Goal: Transaction & Acquisition: Purchase product/service

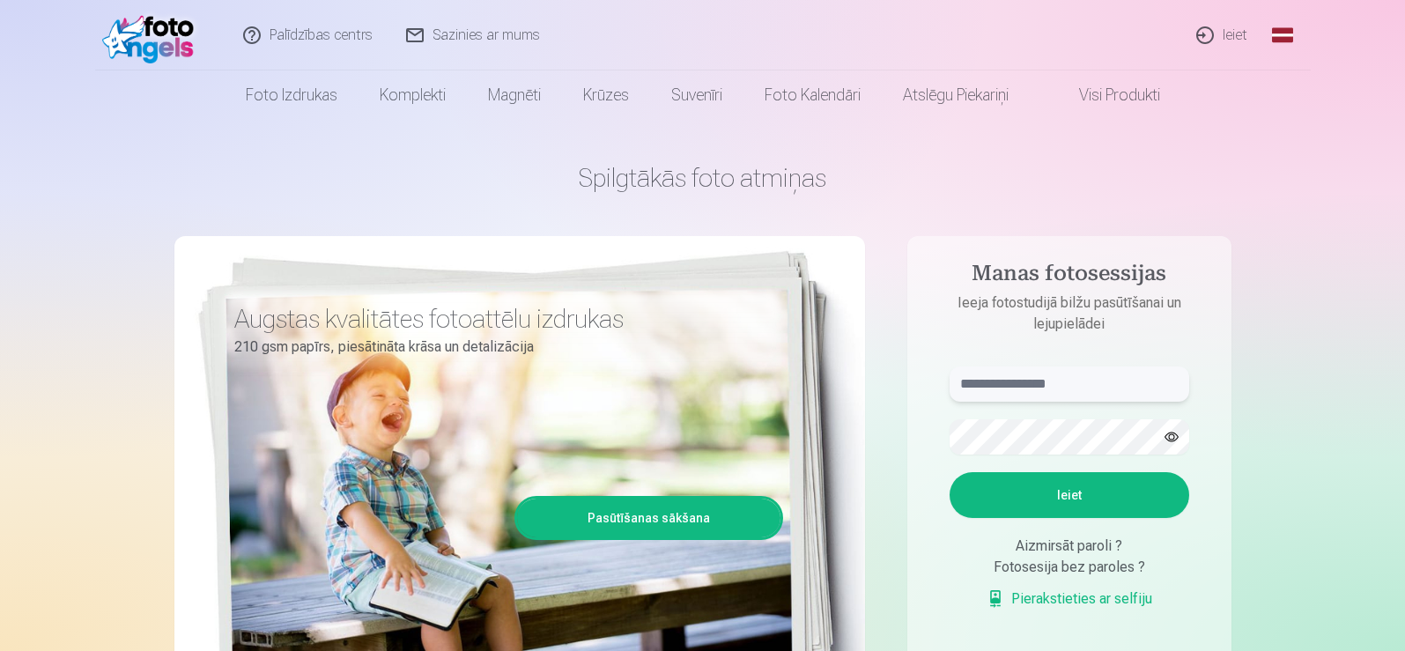
click at [980, 377] on input "text" at bounding box center [1069, 383] width 240 height 35
click at [978, 381] on input "text" at bounding box center [1069, 383] width 240 height 35
click at [1072, 381] on input "*" at bounding box center [1069, 383] width 240 height 35
drag, startPoint x: 1099, startPoint y: 401, endPoint x: 1022, endPoint y: 685, distance: 294.6
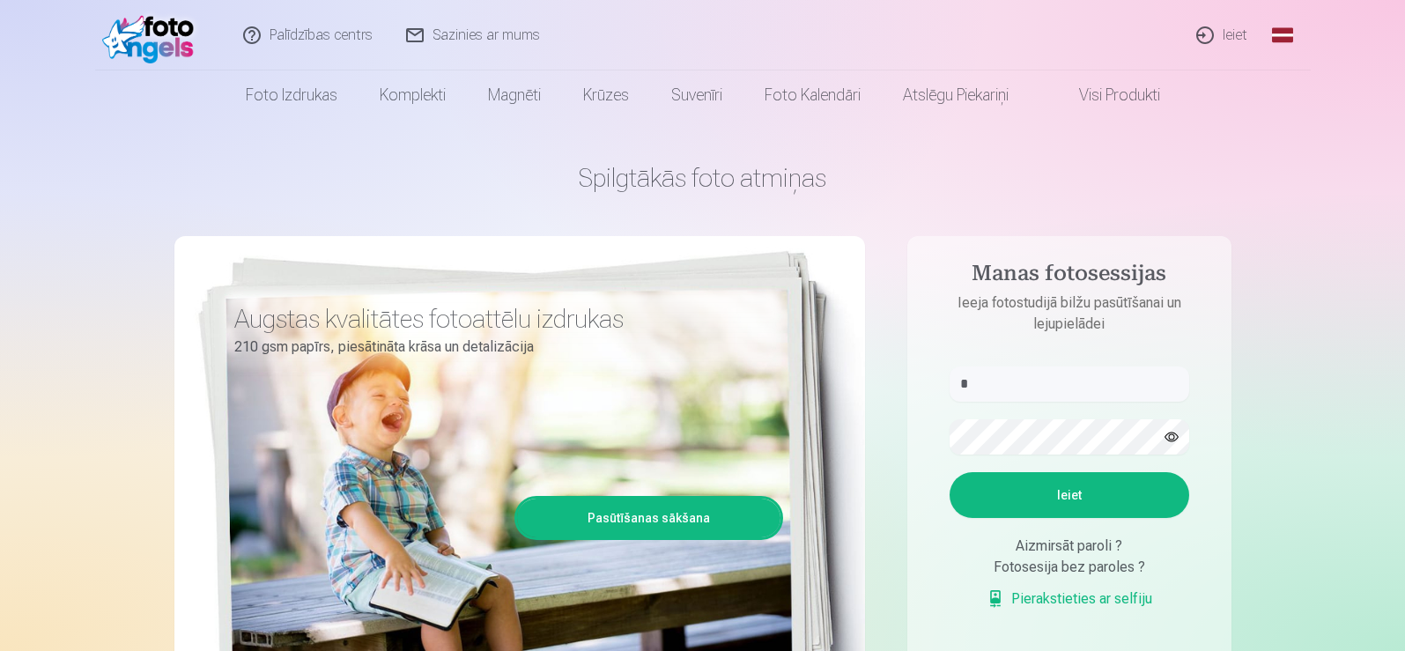
click at [1081, 380] on input "*" at bounding box center [1069, 383] width 240 height 35
type input "**"
click at [1072, 387] on input "**" at bounding box center [1069, 383] width 240 height 35
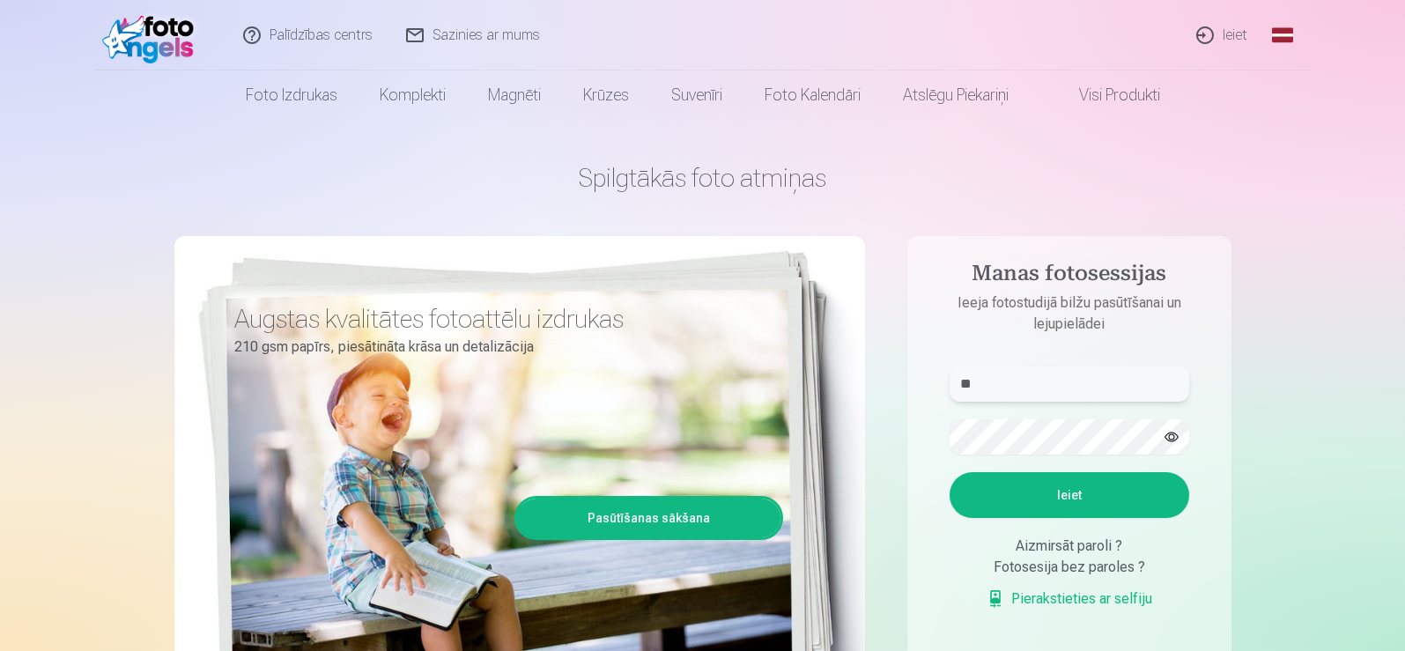
click at [1072, 387] on input "**" at bounding box center [1069, 383] width 240 height 35
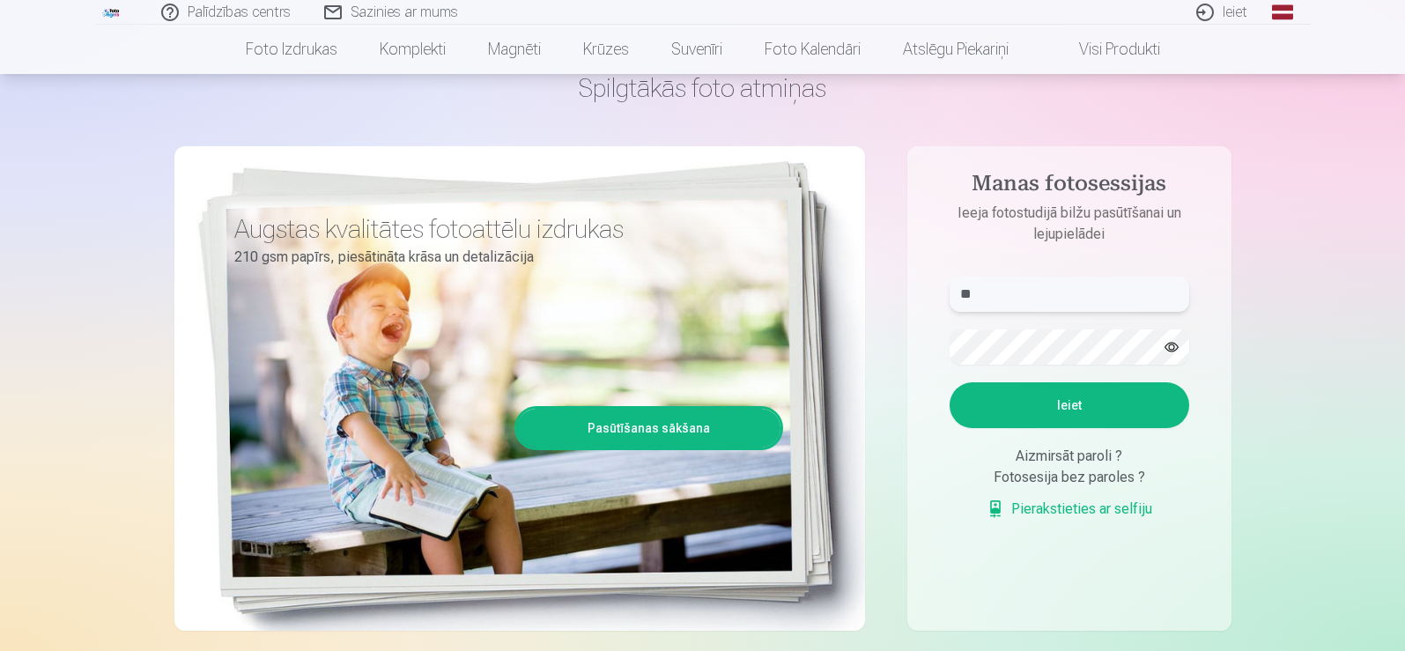
scroll to position [88, 0]
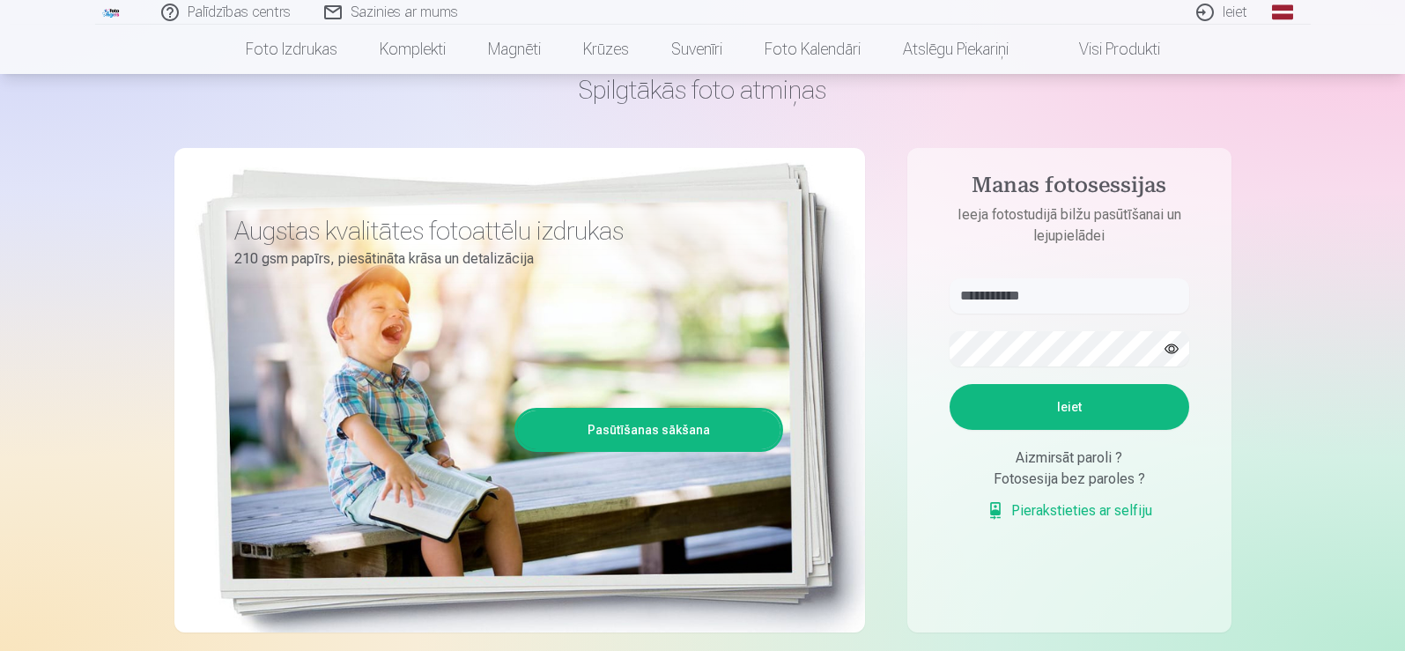
click at [1052, 393] on button "Ieiet" at bounding box center [1069, 407] width 240 height 46
click at [1069, 417] on button "Ieiet" at bounding box center [1069, 407] width 240 height 46
click at [1014, 296] on input "**********" at bounding box center [1069, 295] width 240 height 35
type input "**********"
click at [1054, 414] on button "Ieiet" at bounding box center [1069, 407] width 240 height 46
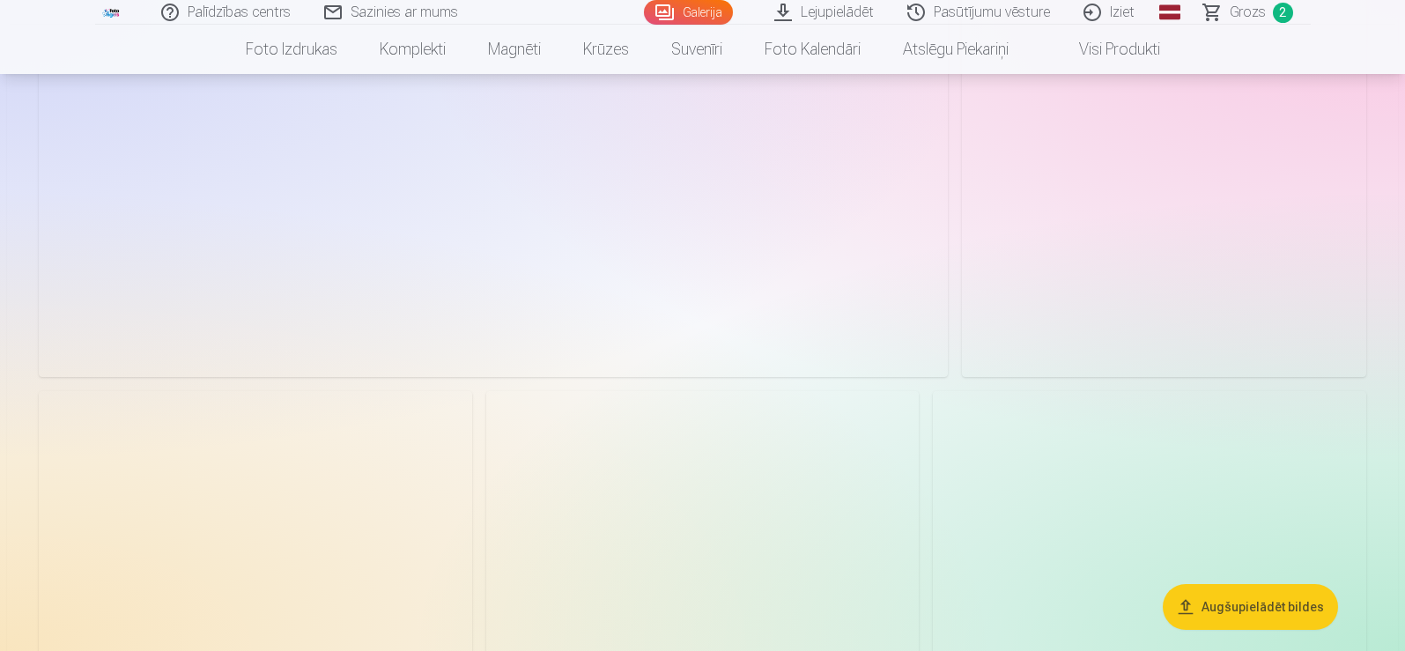
scroll to position [4755, 0]
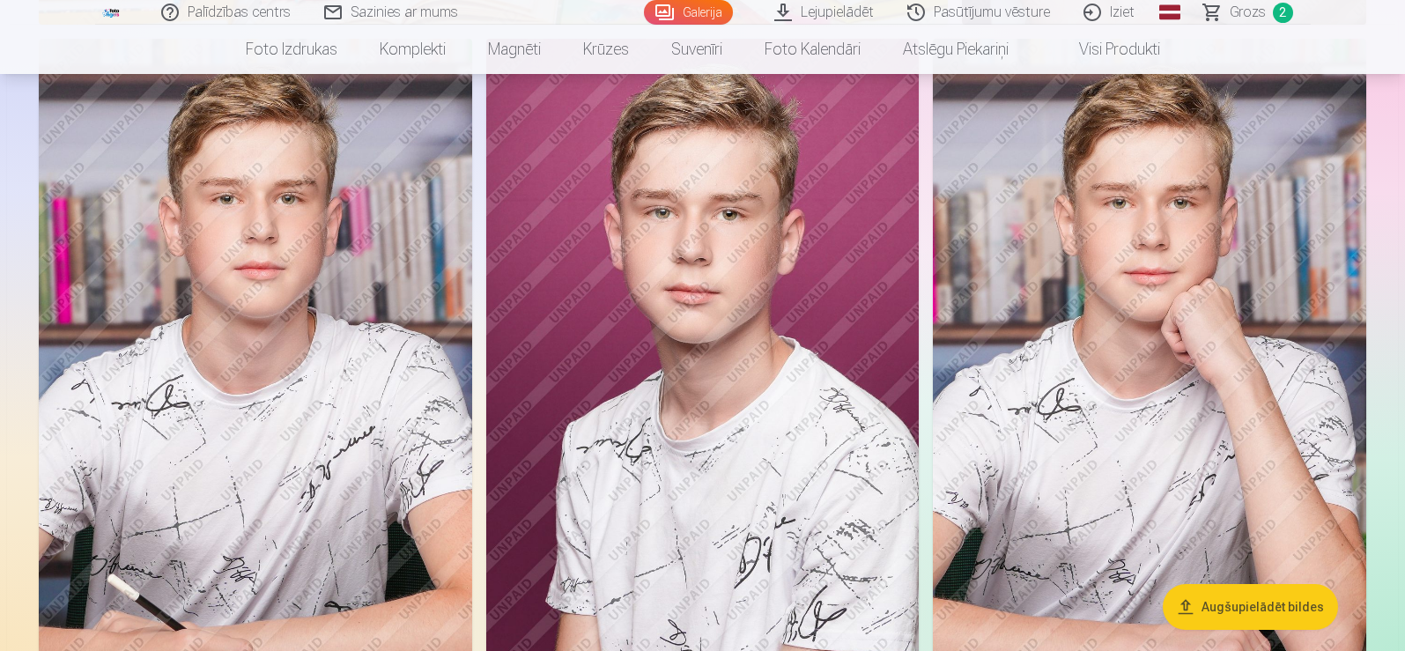
click at [329, 514] on img at bounding box center [255, 364] width 433 height 650
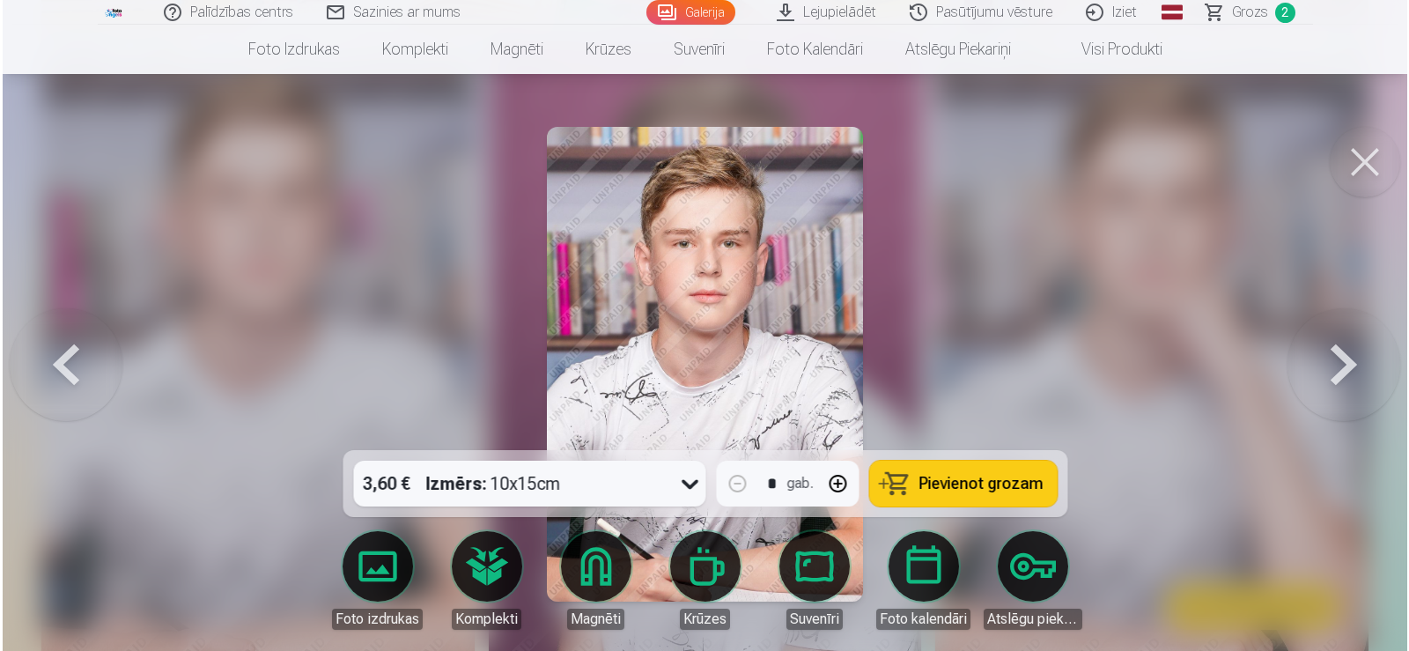
scroll to position [4768, 0]
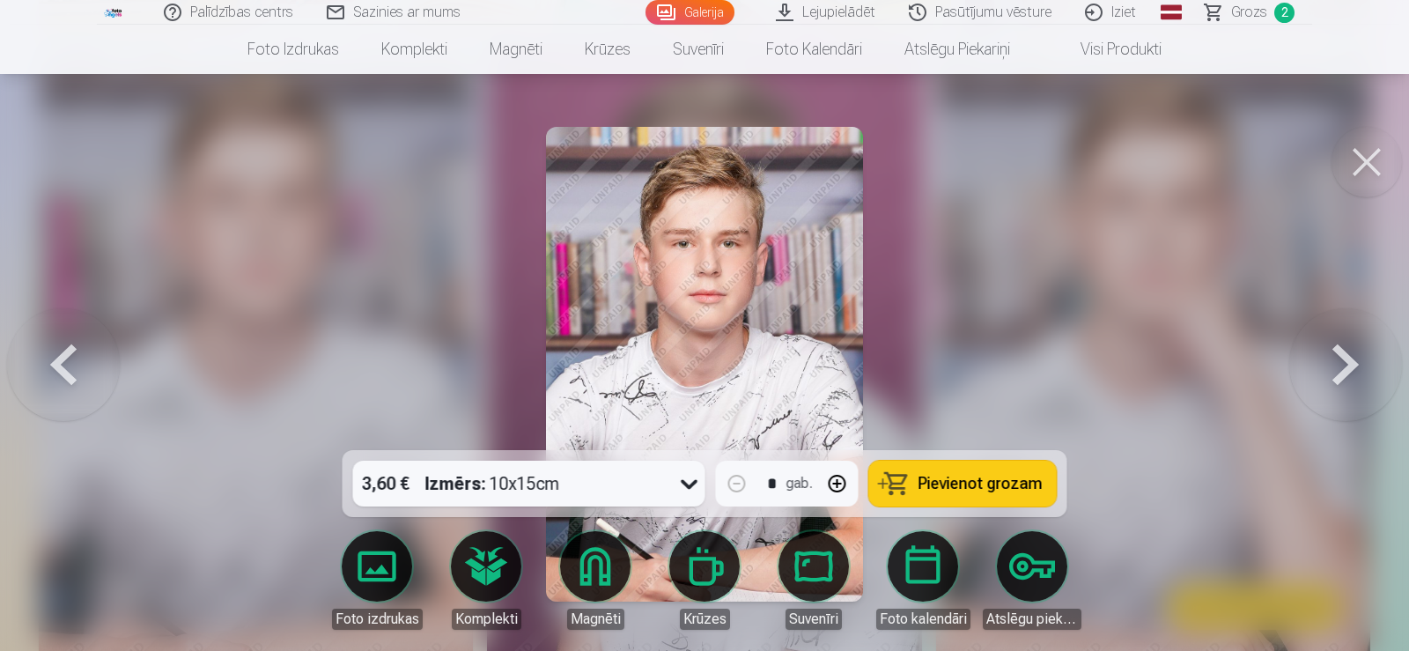
click at [1349, 359] on button at bounding box center [1345, 364] width 113 height 136
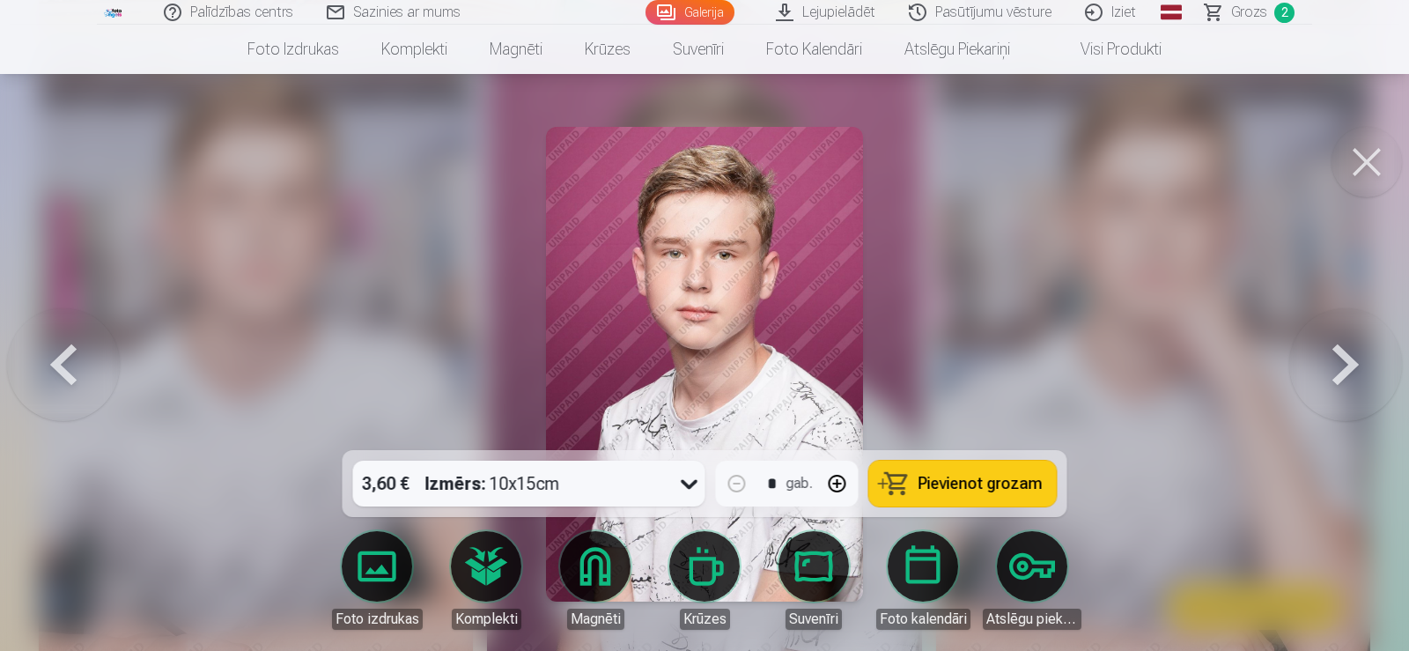
click at [1353, 357] on button at bounding box center [1345, 364] width 113 height 136
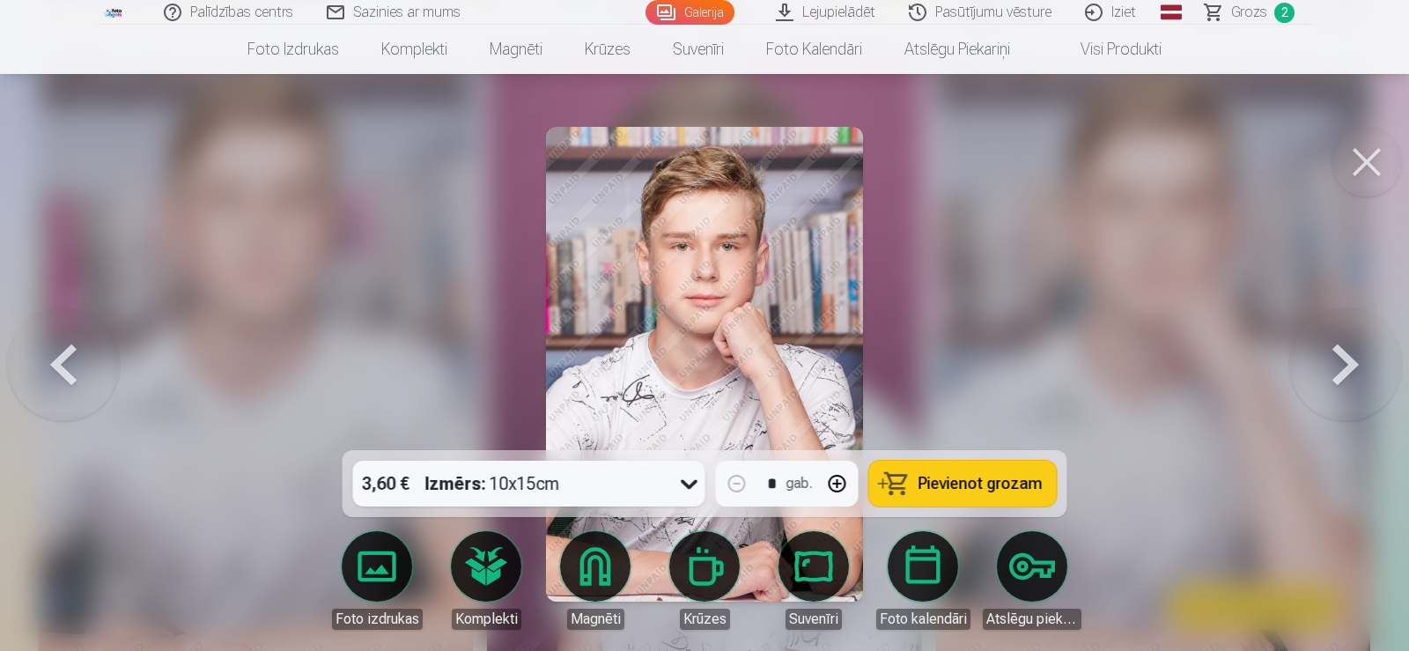
click at [1353, 353] on button at bounding box center [1345, 364] width 113 height 136
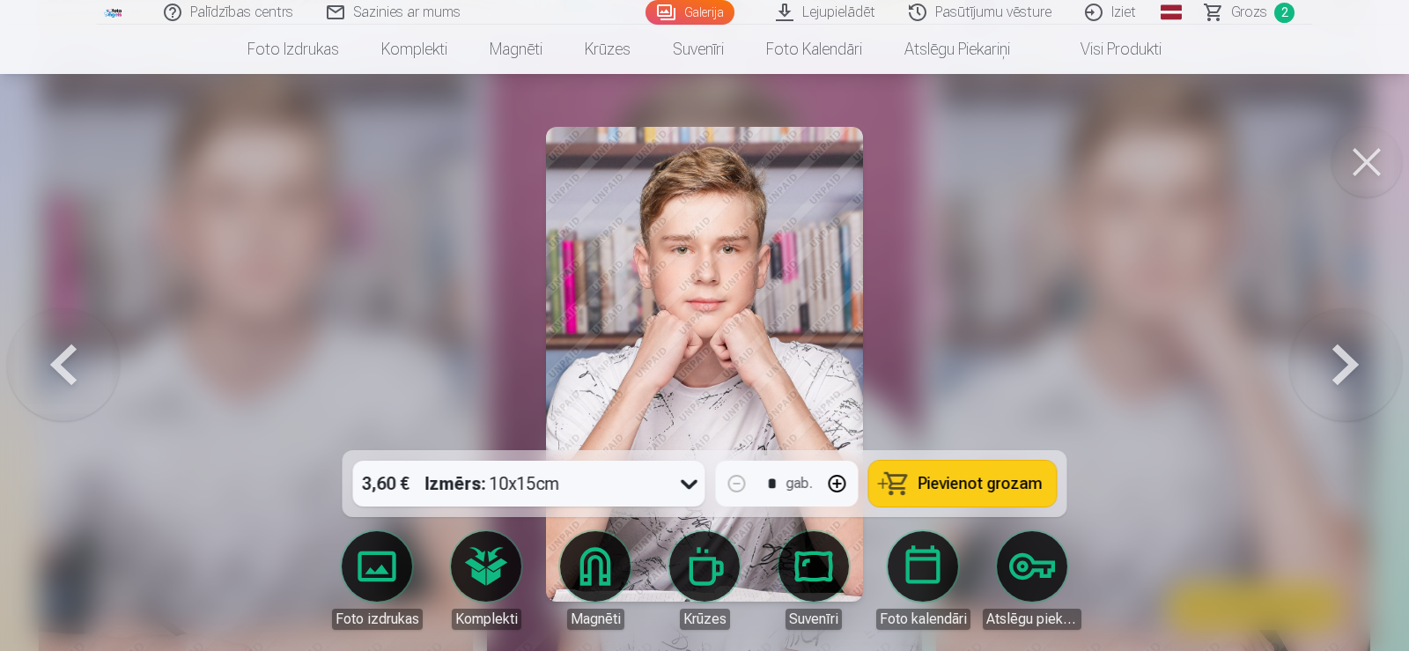
click at [1353, 353] on button at bounding box center [1345, 364] width 113 height 136
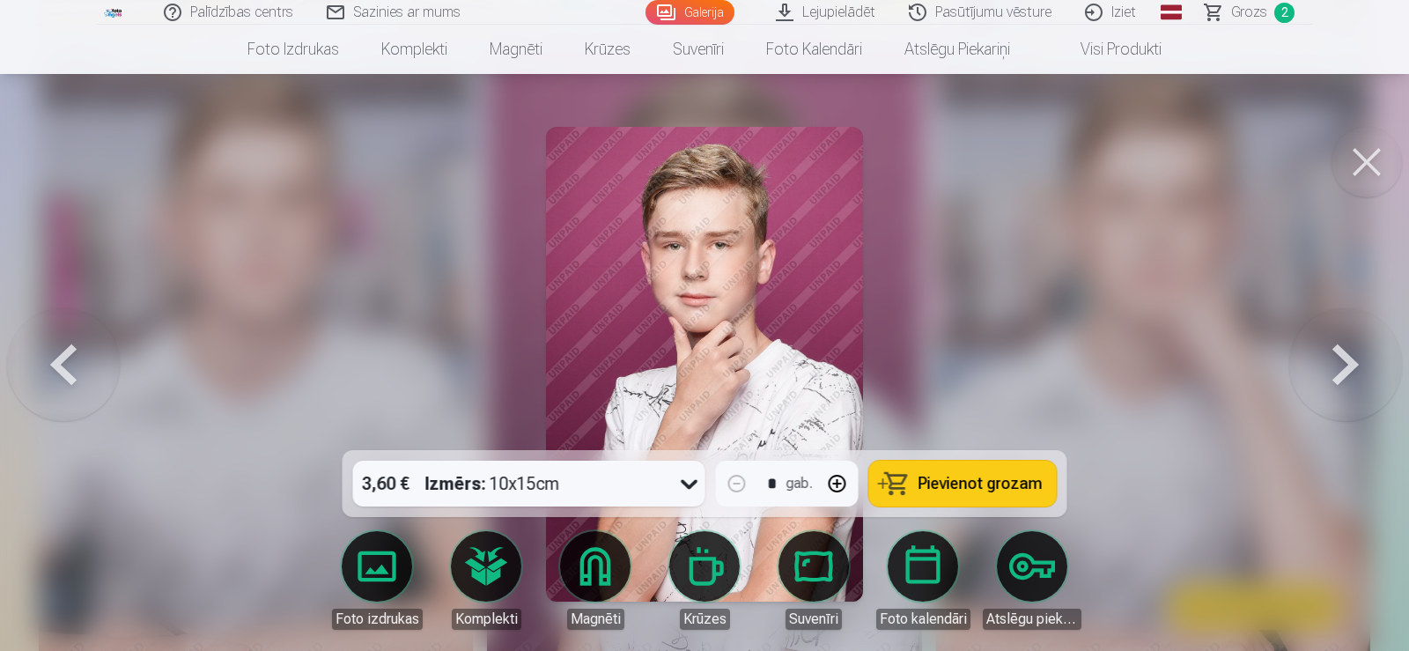
click at [1353, 353] on button at bounding box center [1345, 364] width 113 height 136
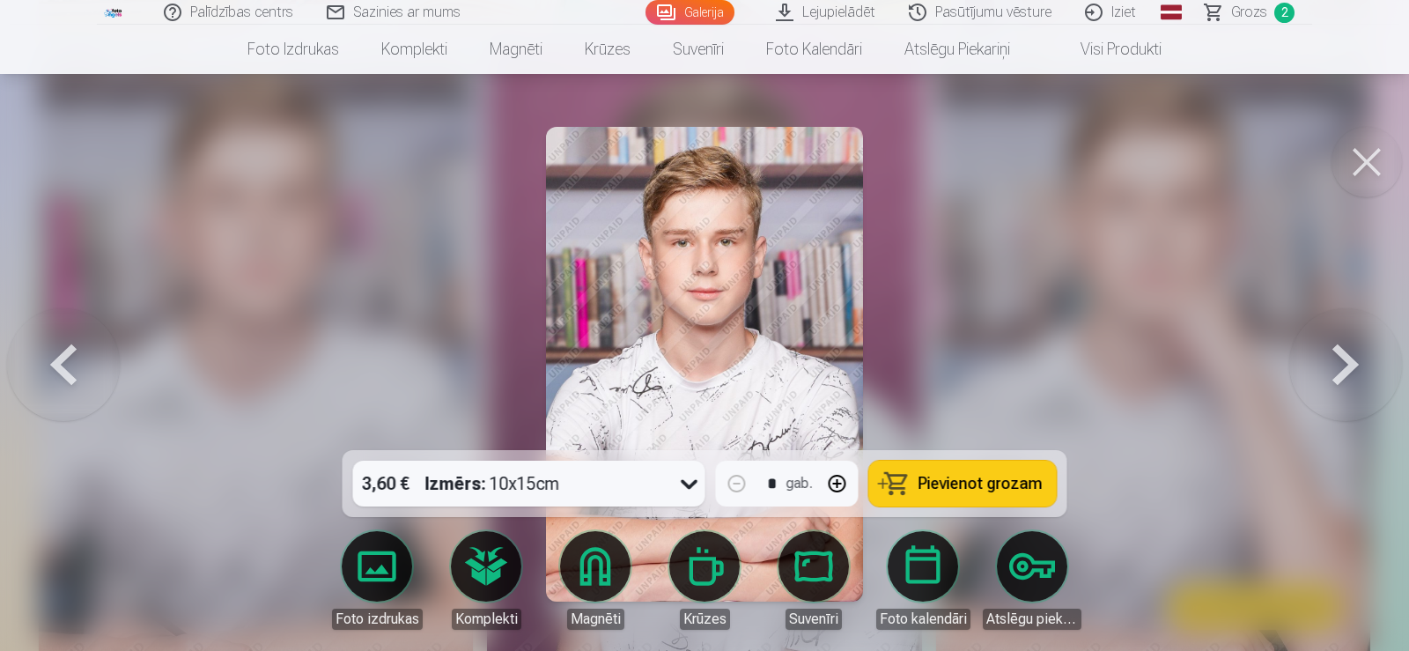
click at [1353, 350] on button at bounding box center [1345, 364] width 113 height 136
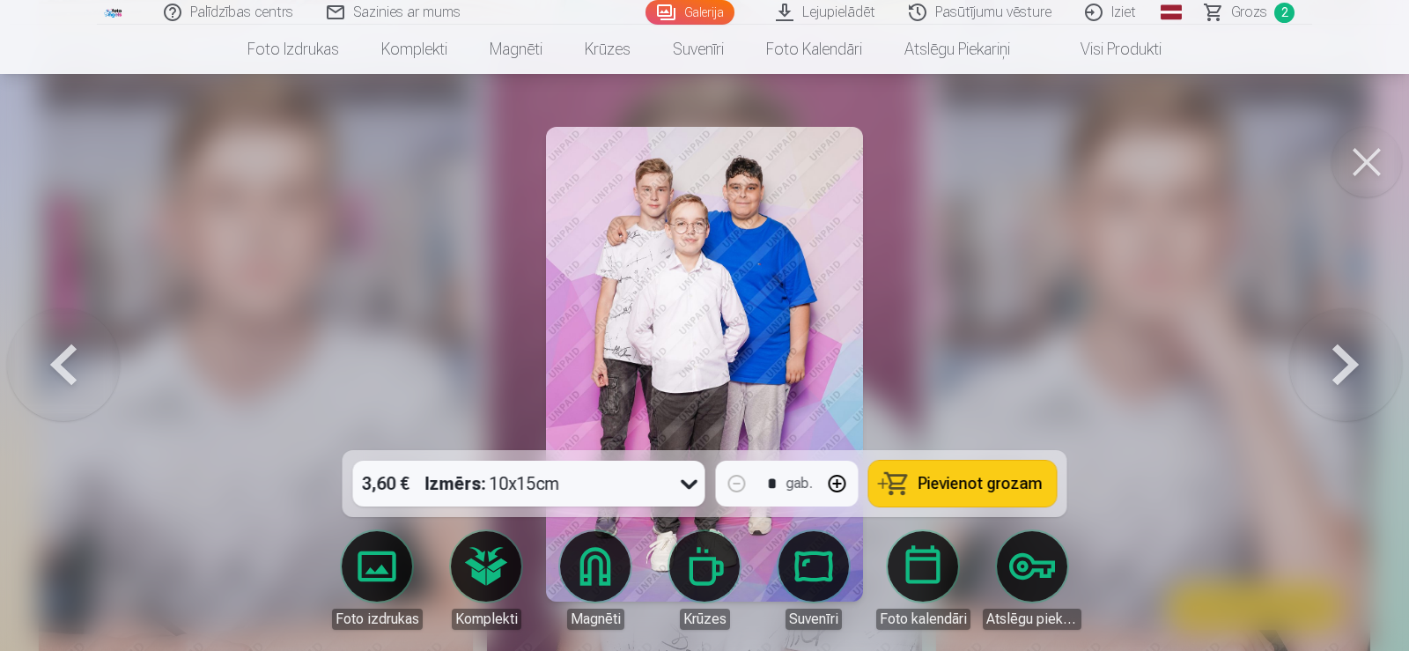
click at [1353, 350] on button at bounding box center [1345, 364] width 113 height 136
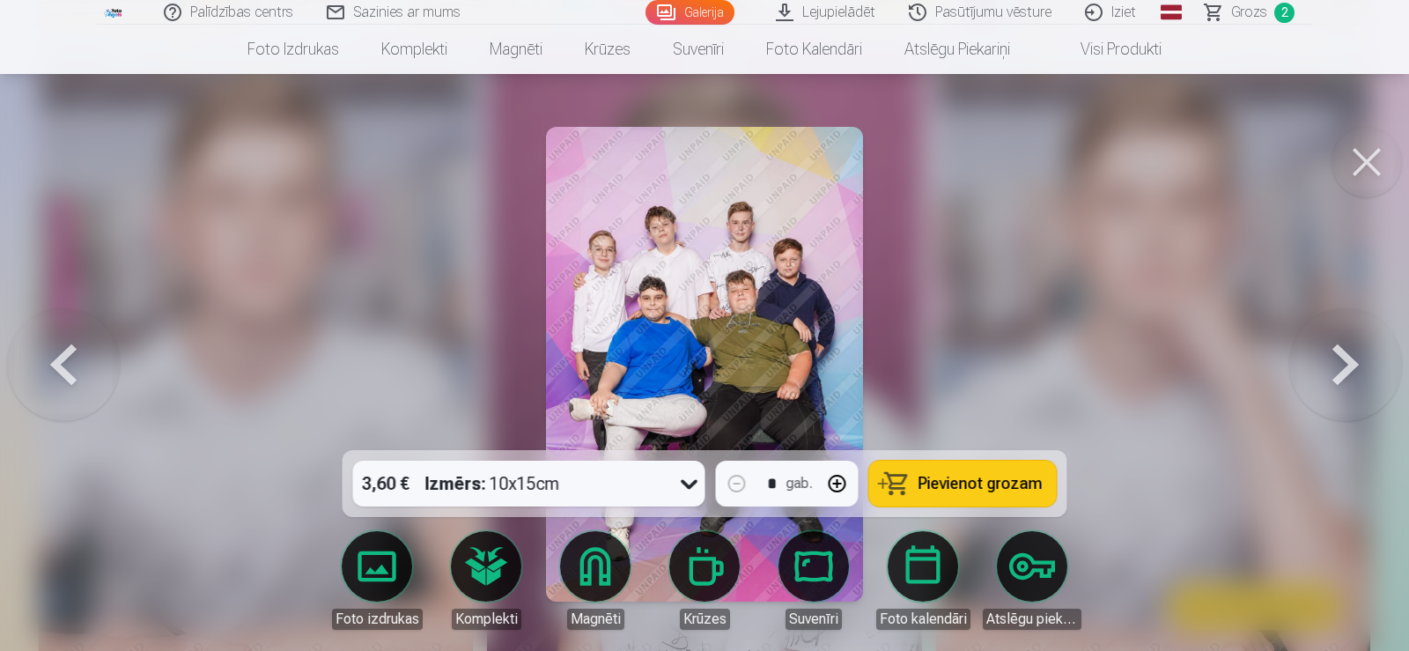
click at [1353, 350] on button at bounding box center [1345, 364] width 113 height 136
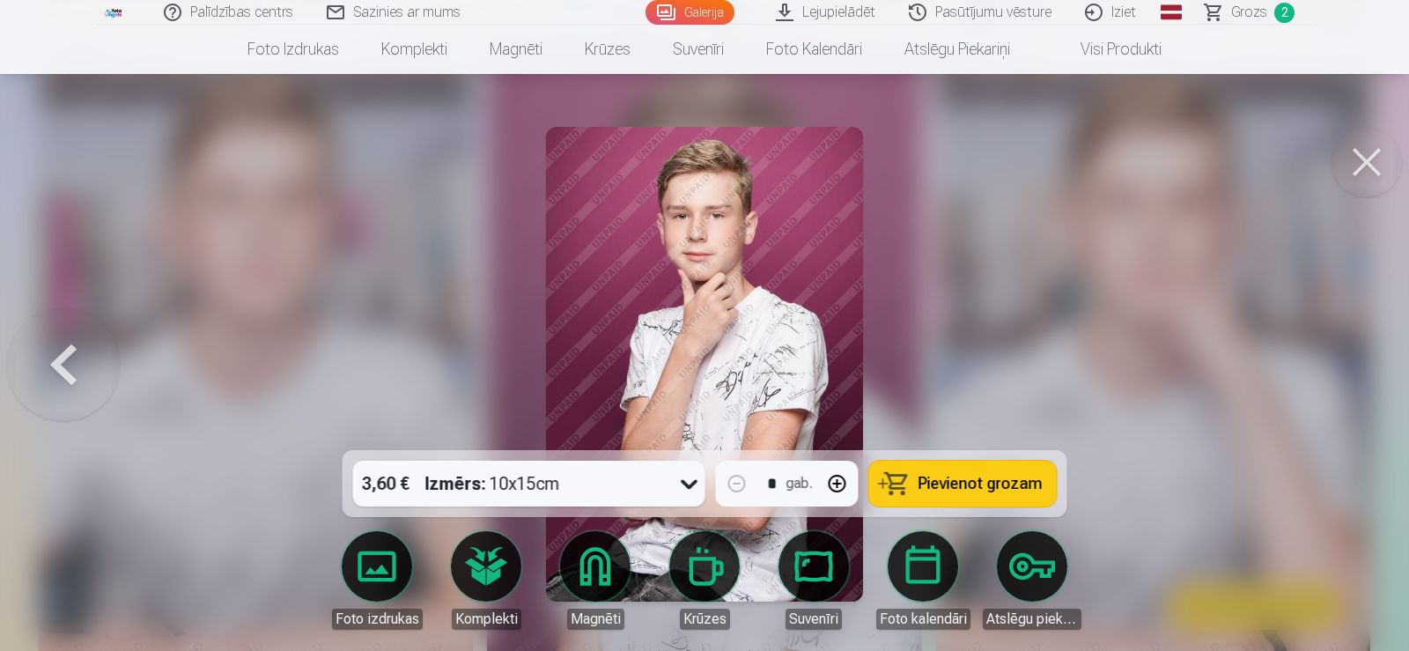
click at [1353, 350] on div at bounding box center [704, 325] width 1409 height 651
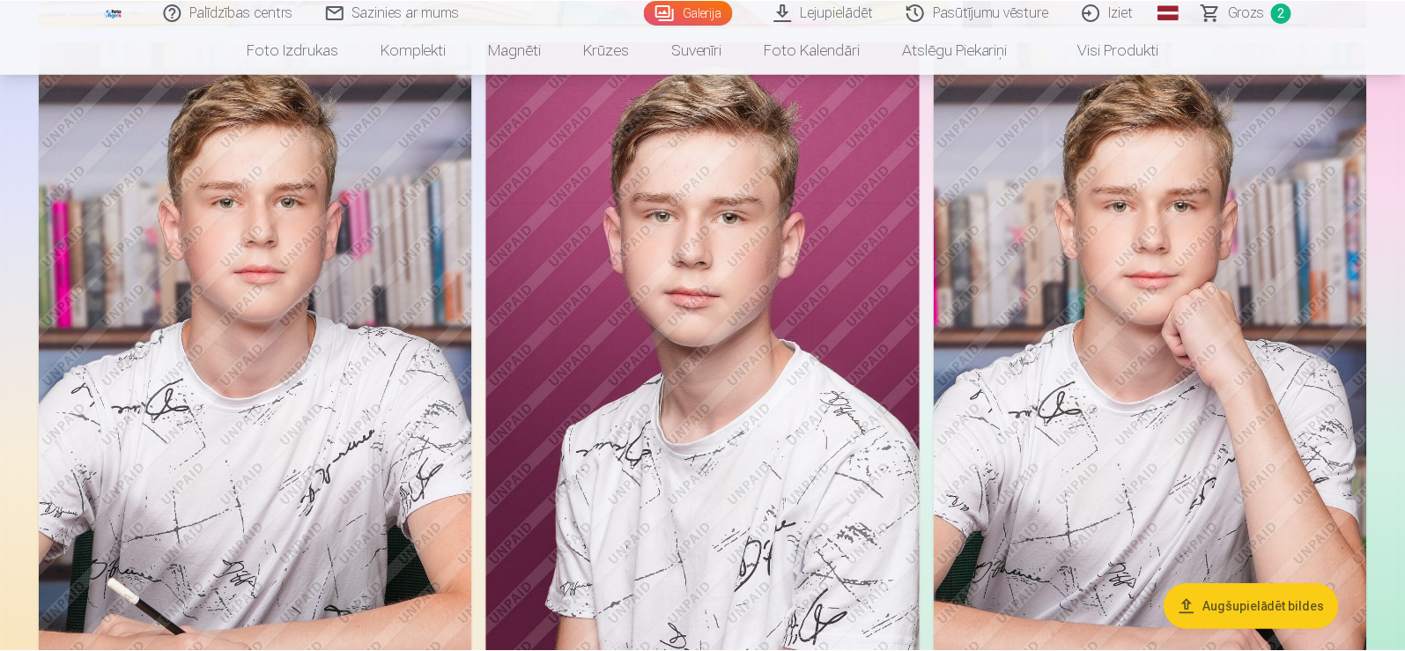
scroll to position [4755, 0]
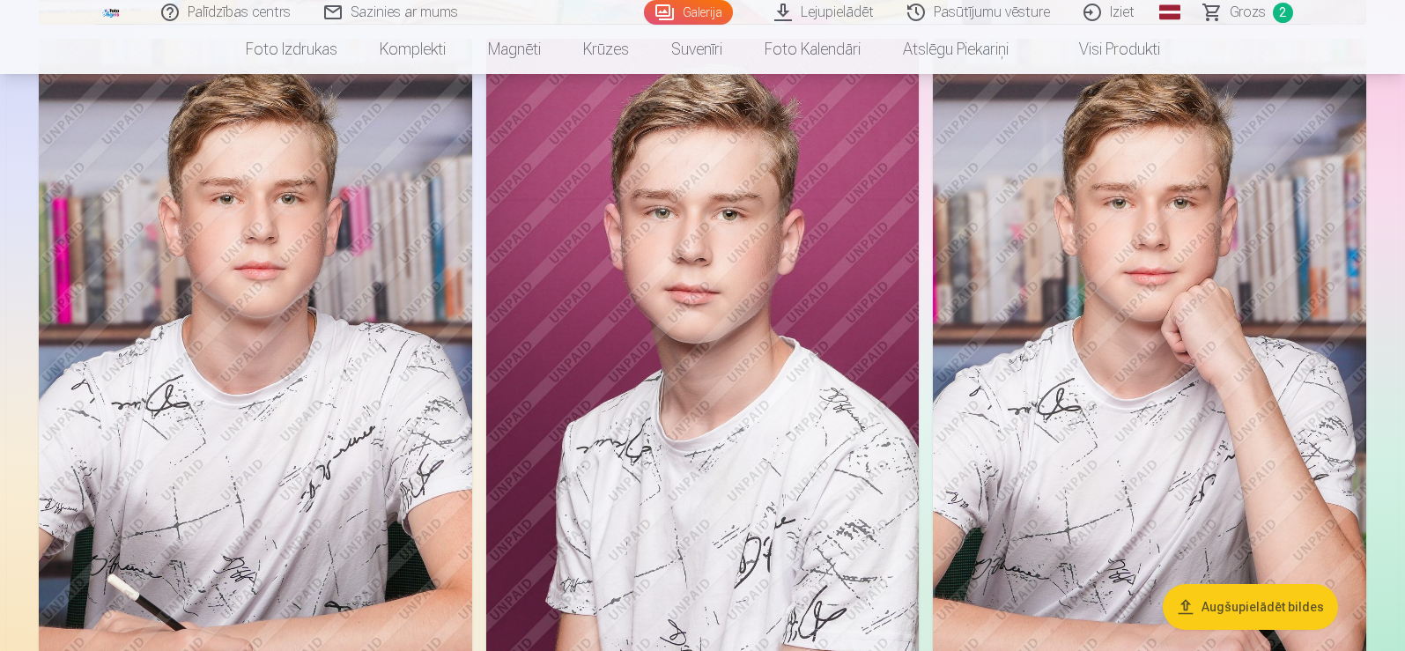
click at [1353, 350] on img at bounding box center [1149, 364] width 433 height 650
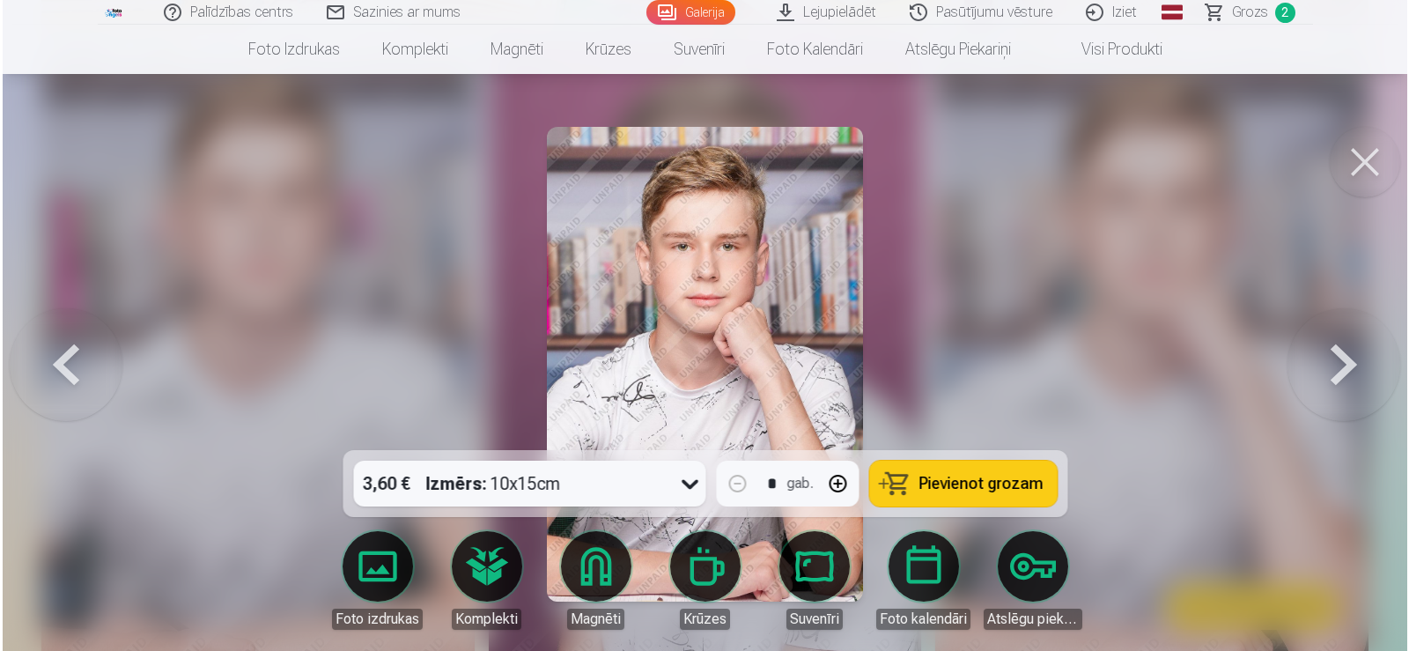
scroll to position [4768, 0]
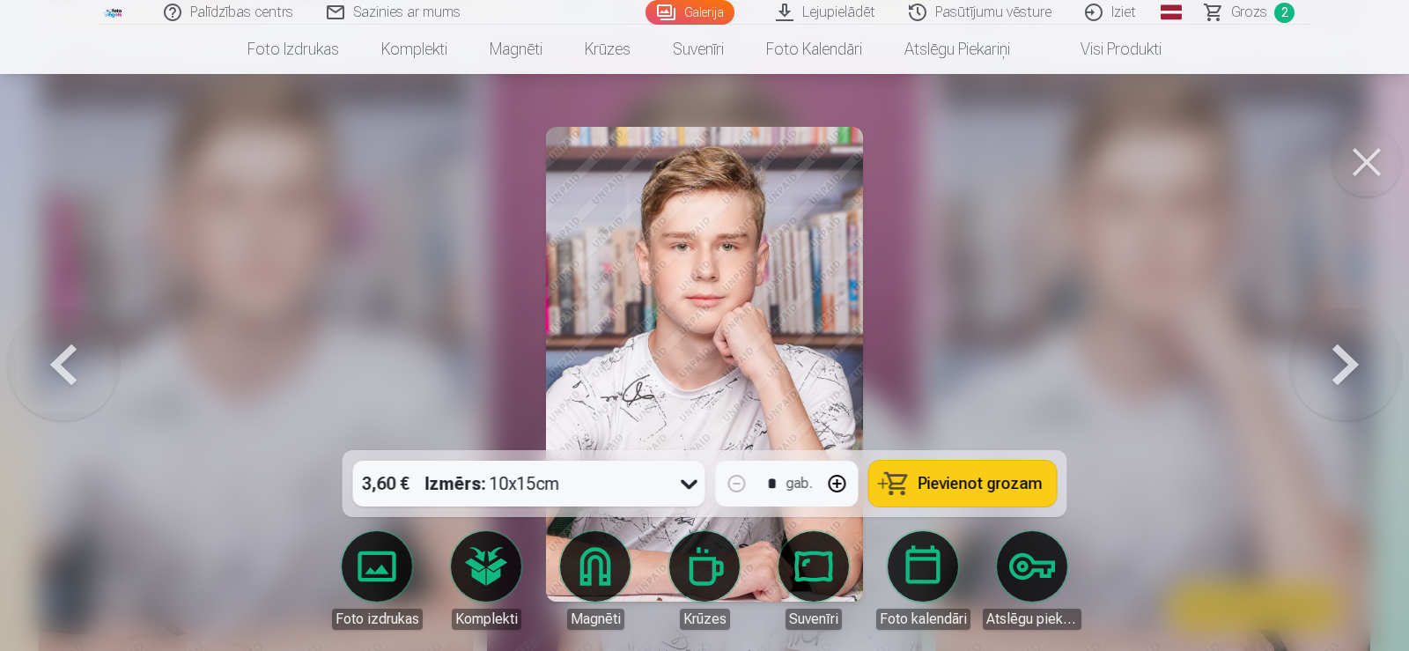
click at [1375, 155] on button at bounding box center [1366, 162] width 70 height 70
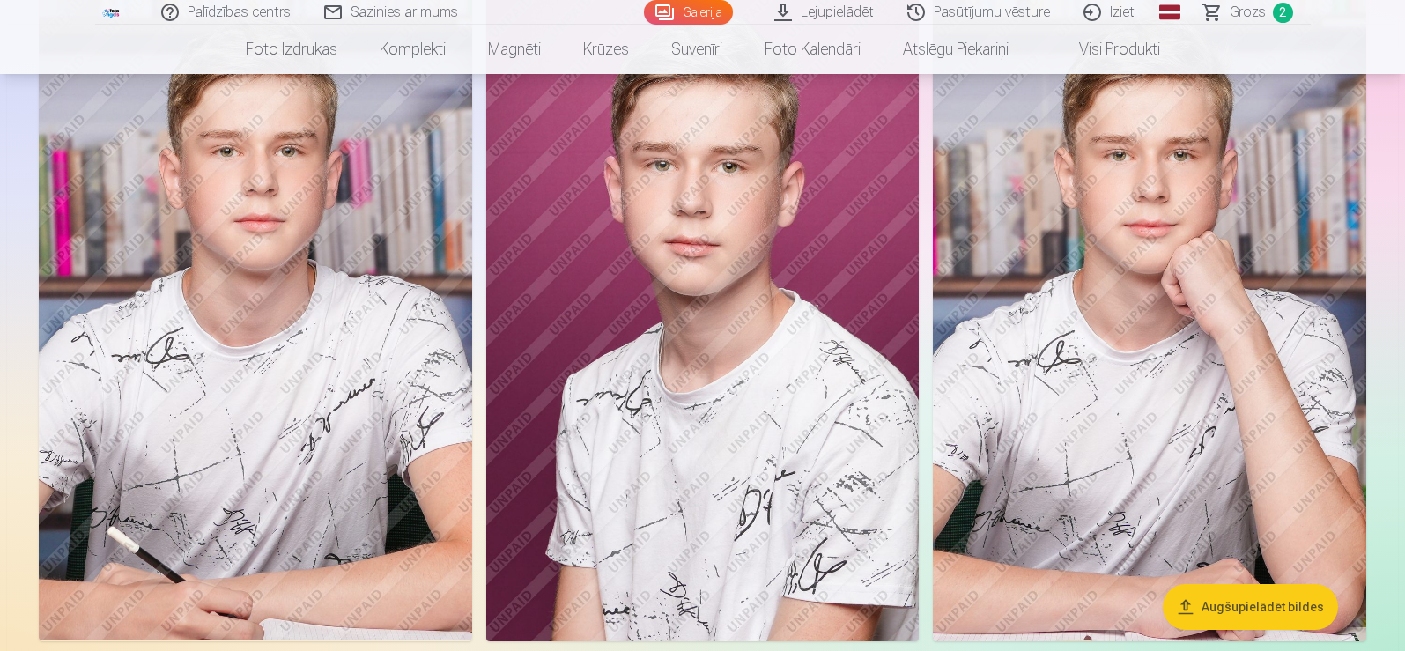
scroll to position [5019, 0]
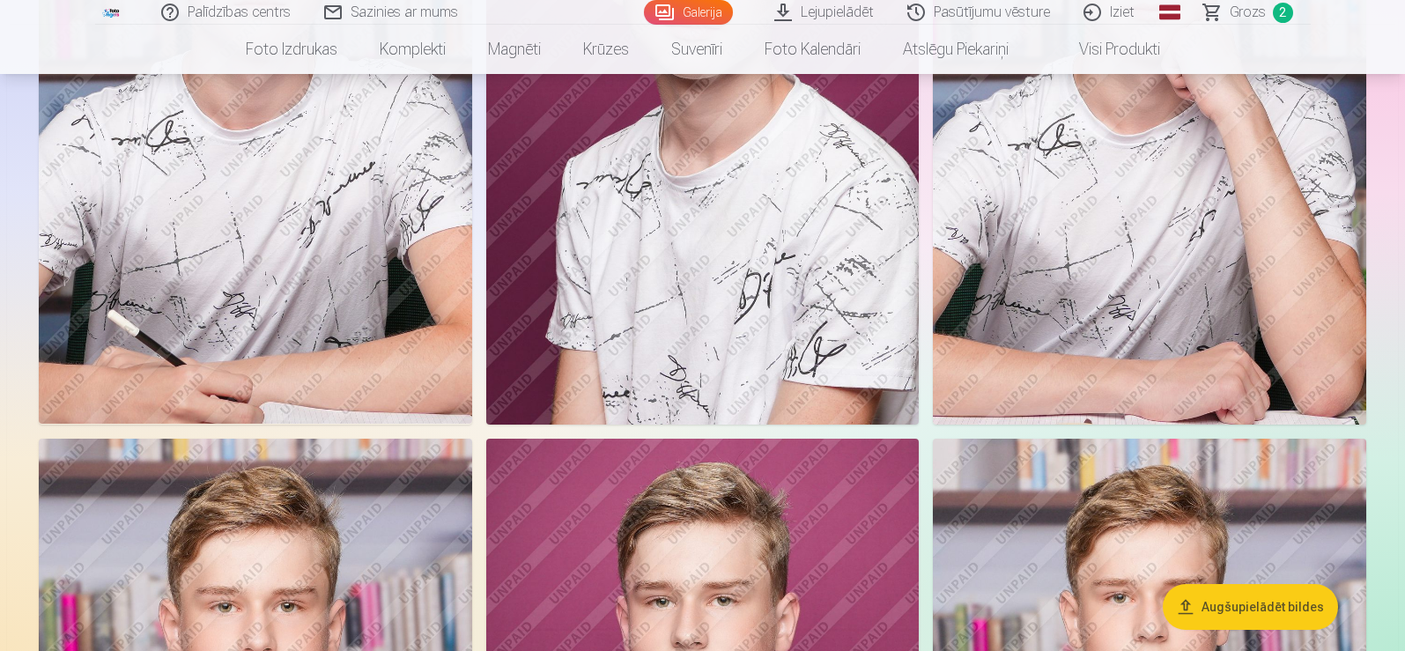
click at [1204, 321] on img at bounding box center [1149, 100] width 433 height 650
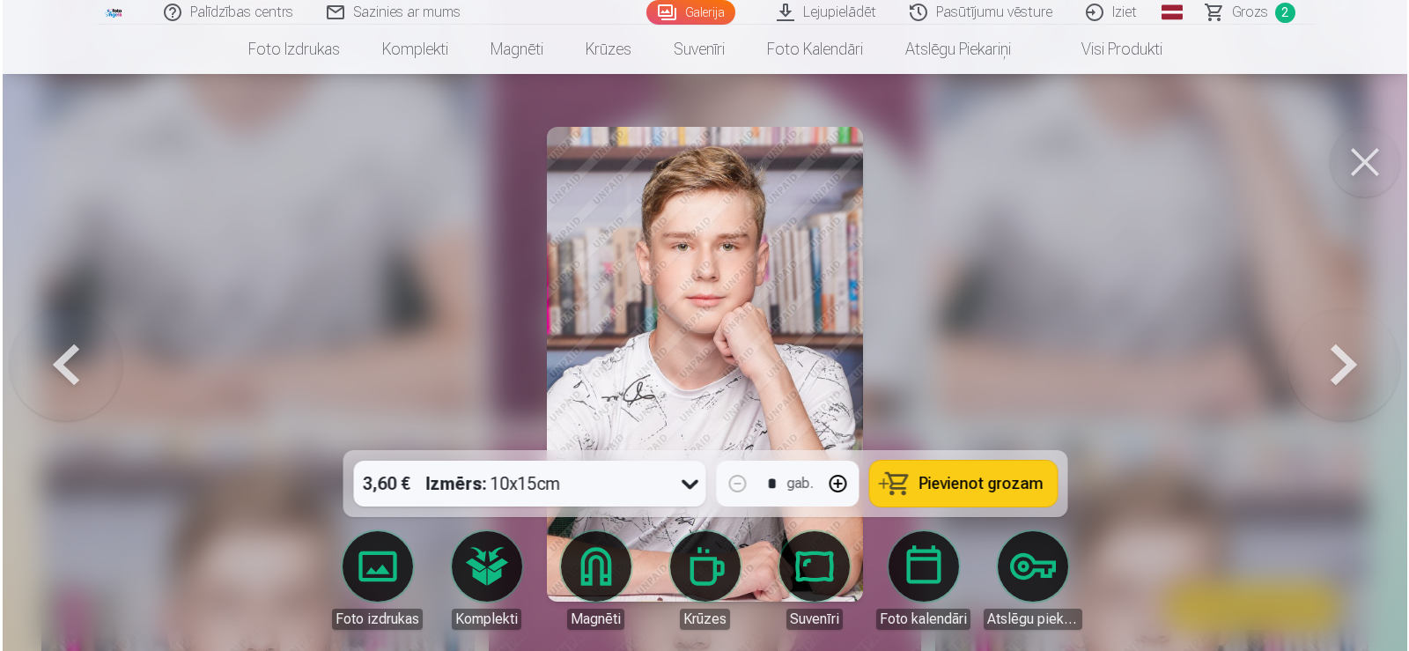
scroll to position [5034, 0]
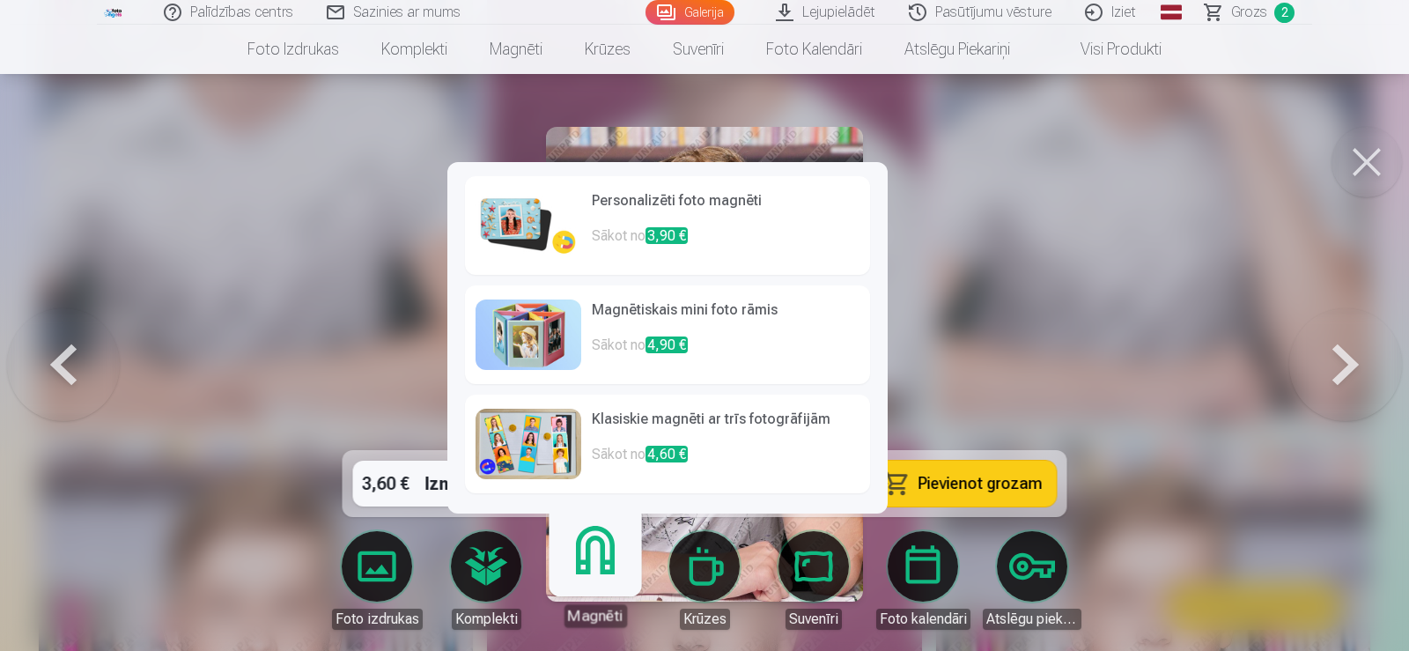
click at [519, 211] on img at bounding box center [529, 225] width 106 height 70
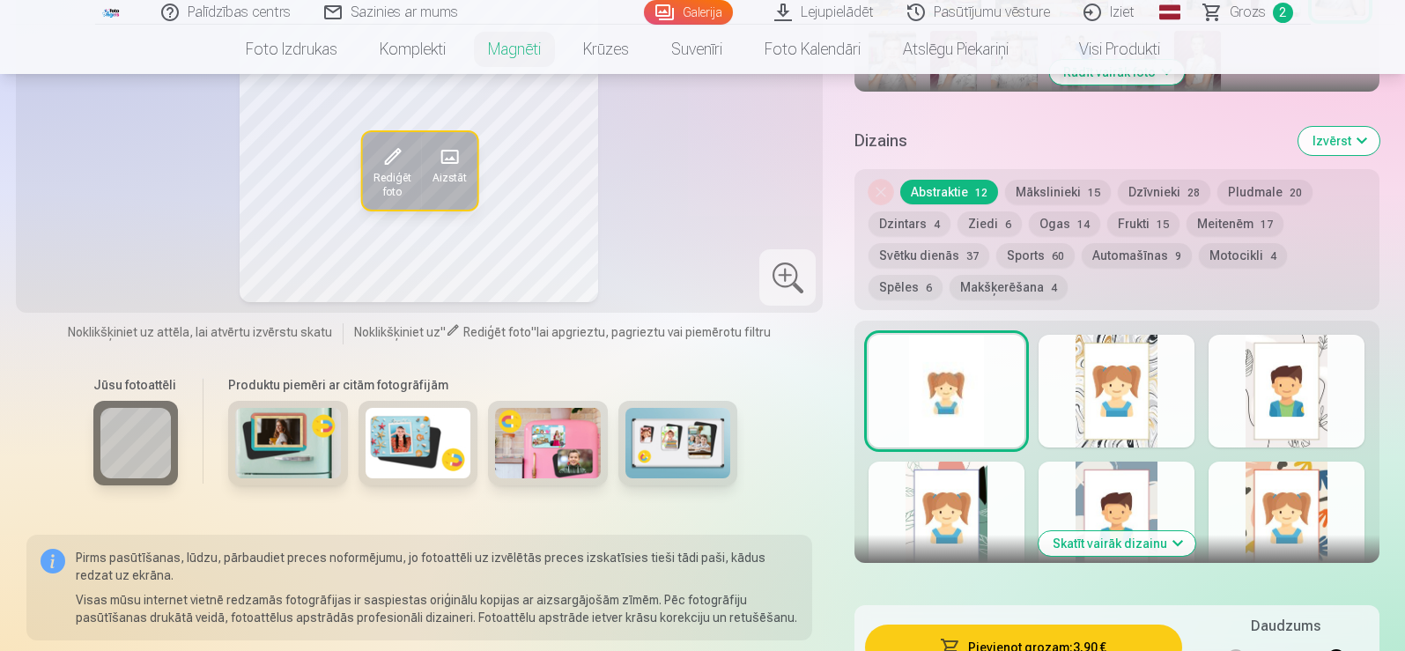
scroll to position [881, 0]
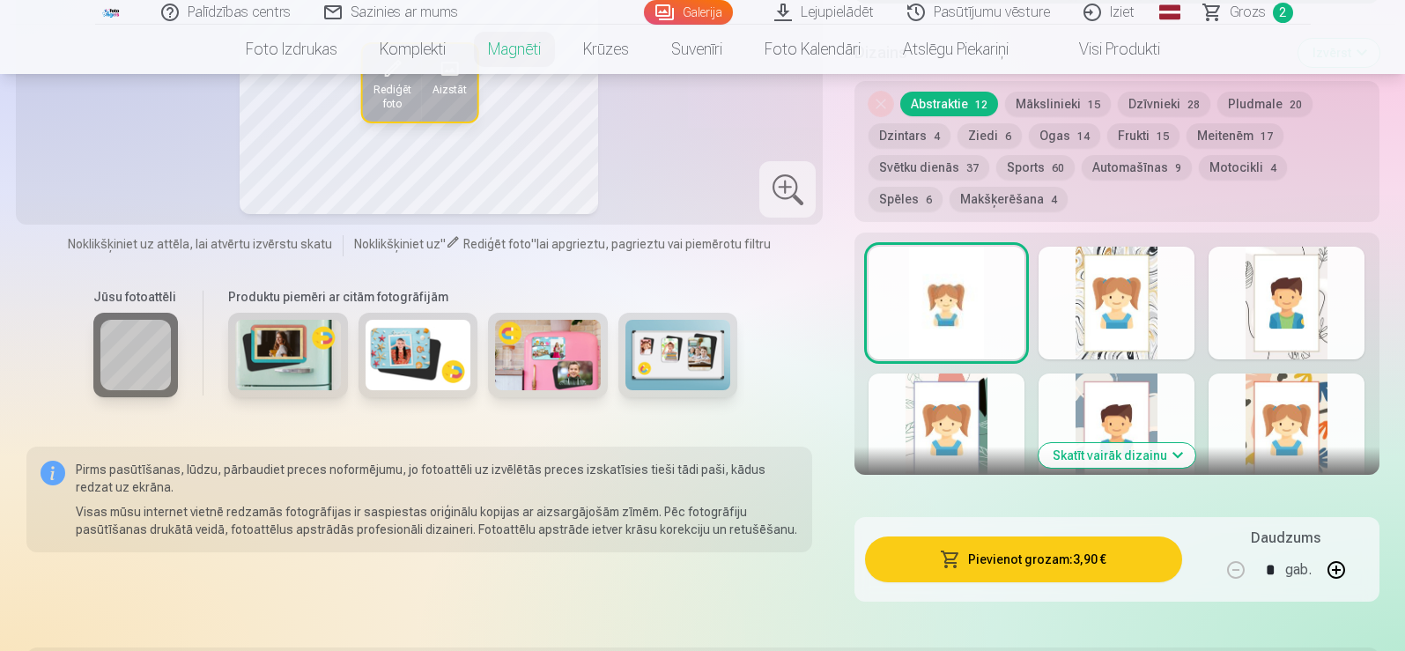
click at [402, 348] on img at bounding box center [418, 355] width 106 height 70
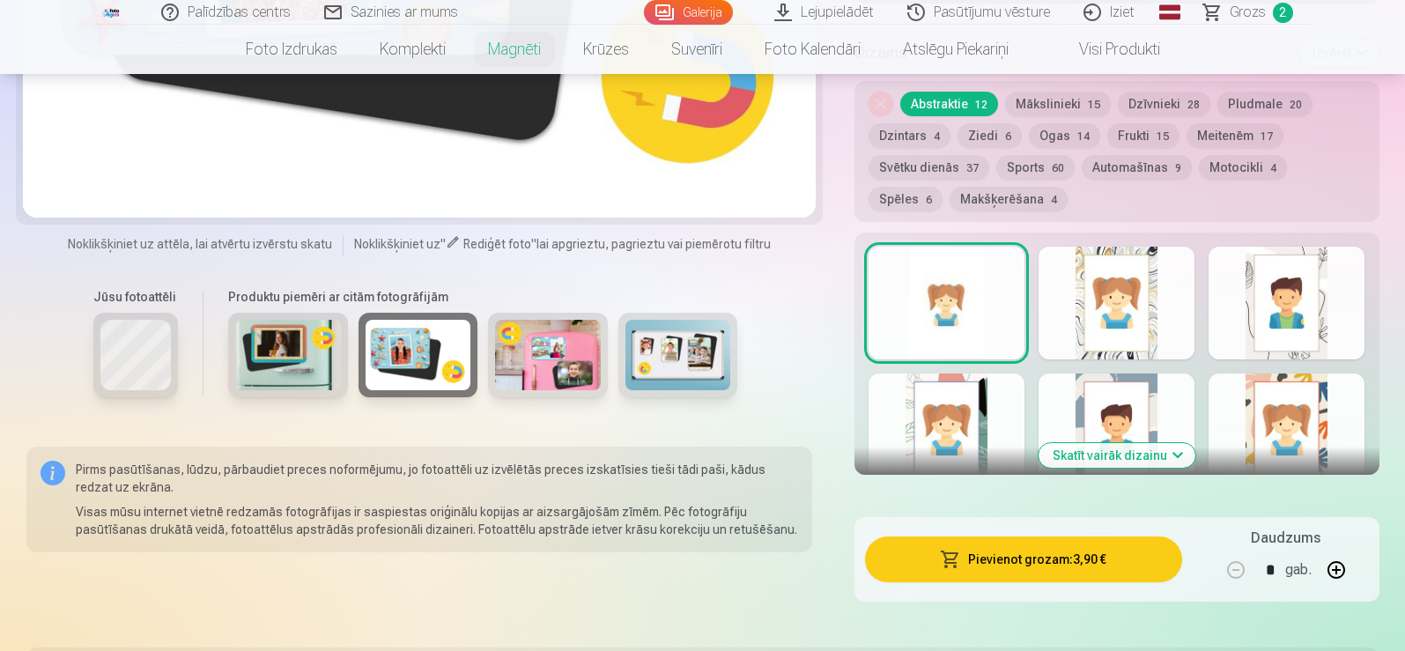
click at [579, 350] on img at bounding box center [548, 355] width 106 height 70
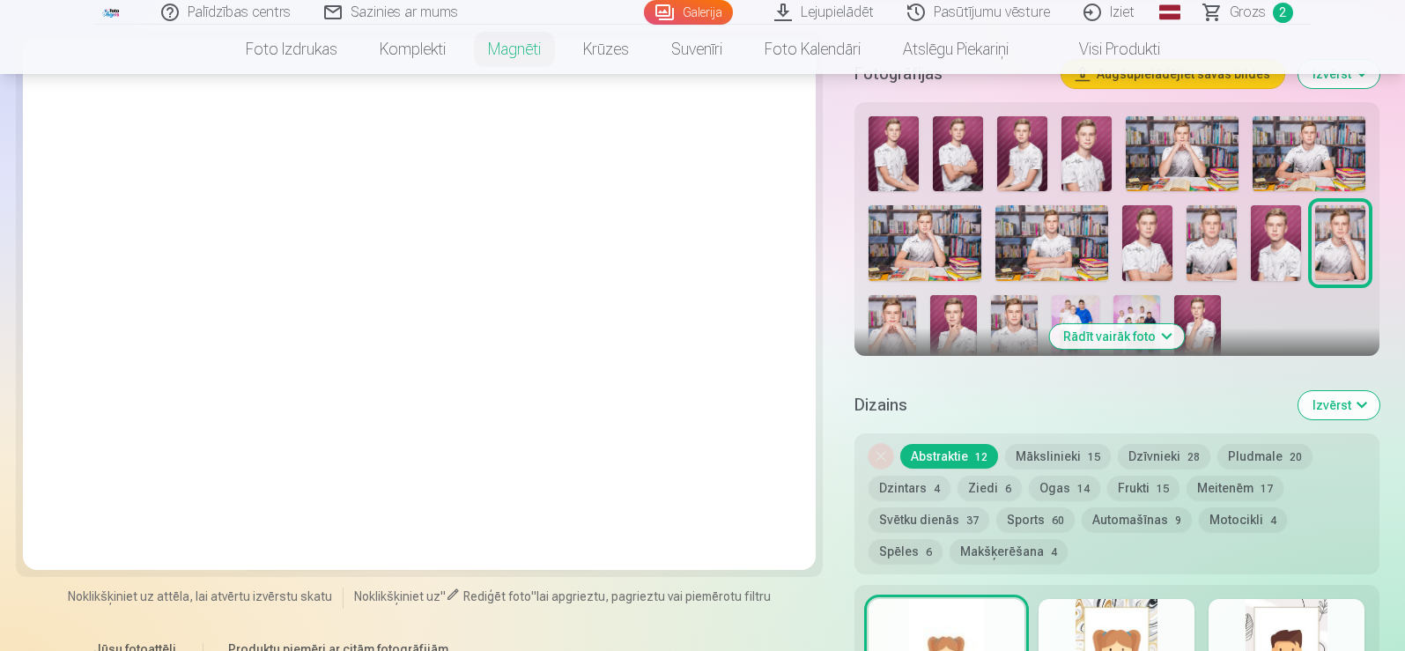
scroll to position [969, 0]
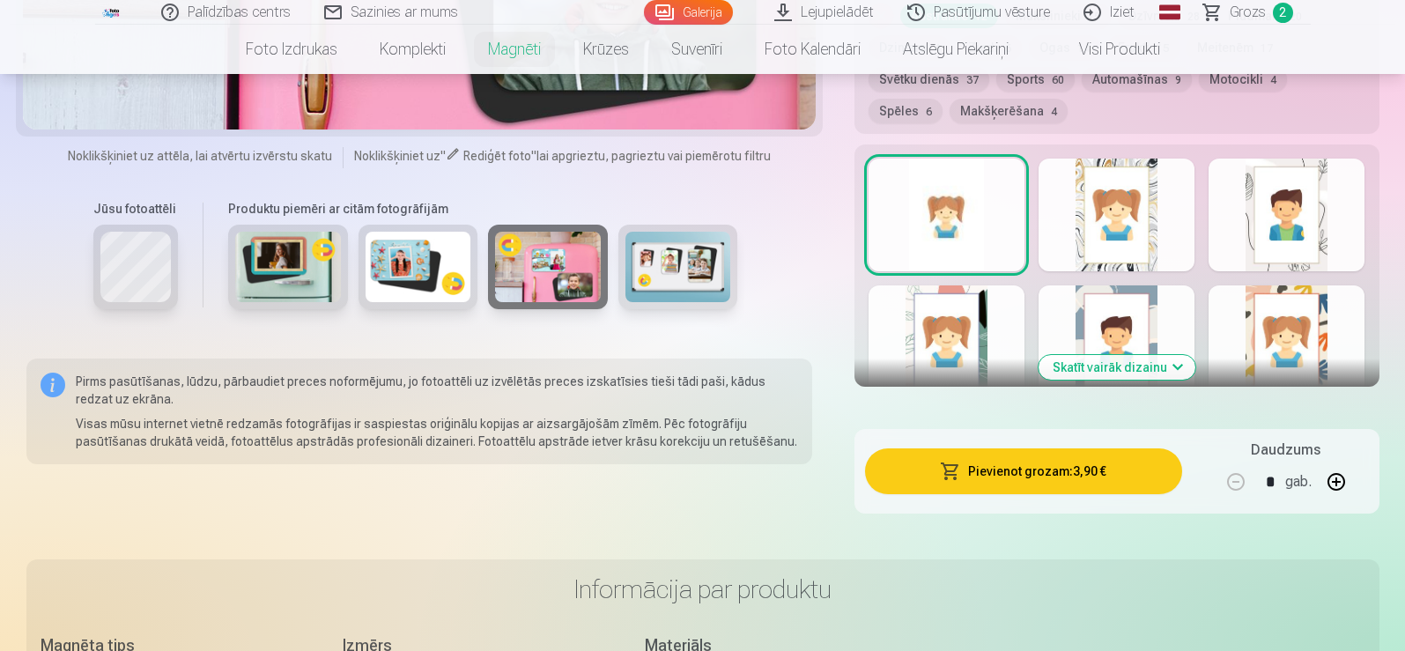
click at [685, 265] on img at bounding box center [678, 267] width 106 height 70
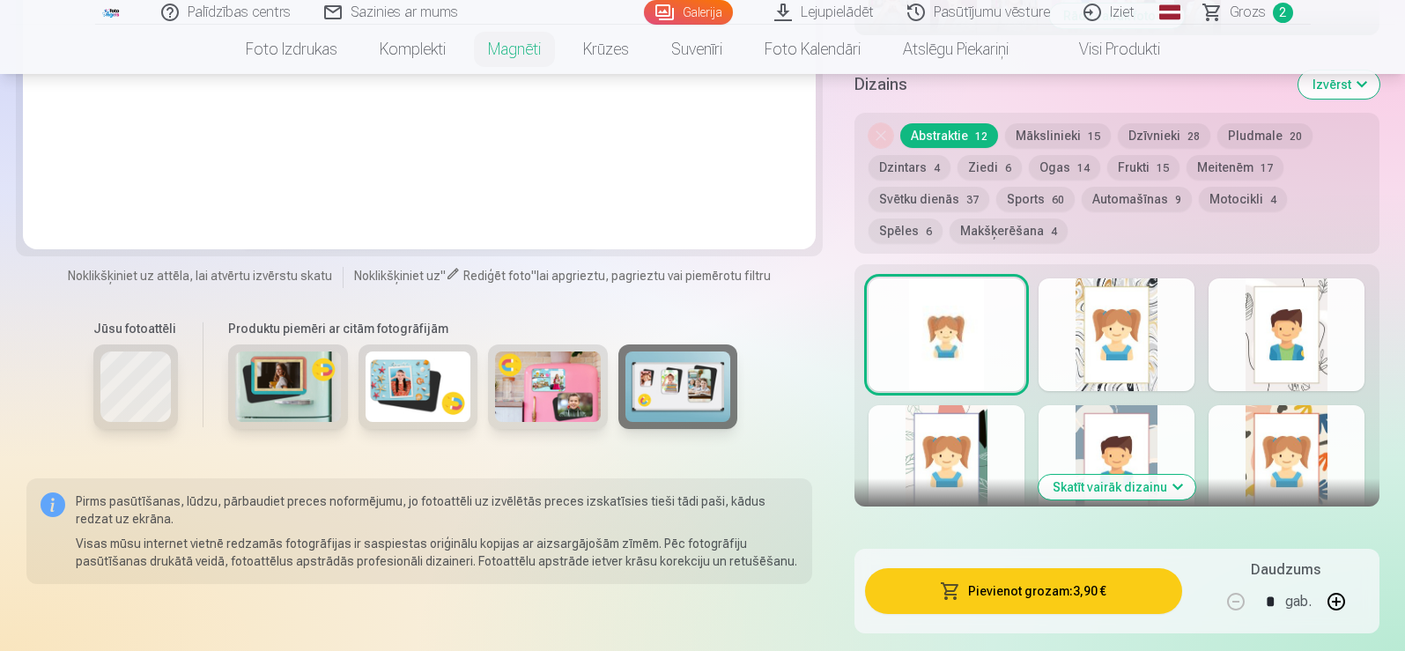
scroll to position [881, 0]
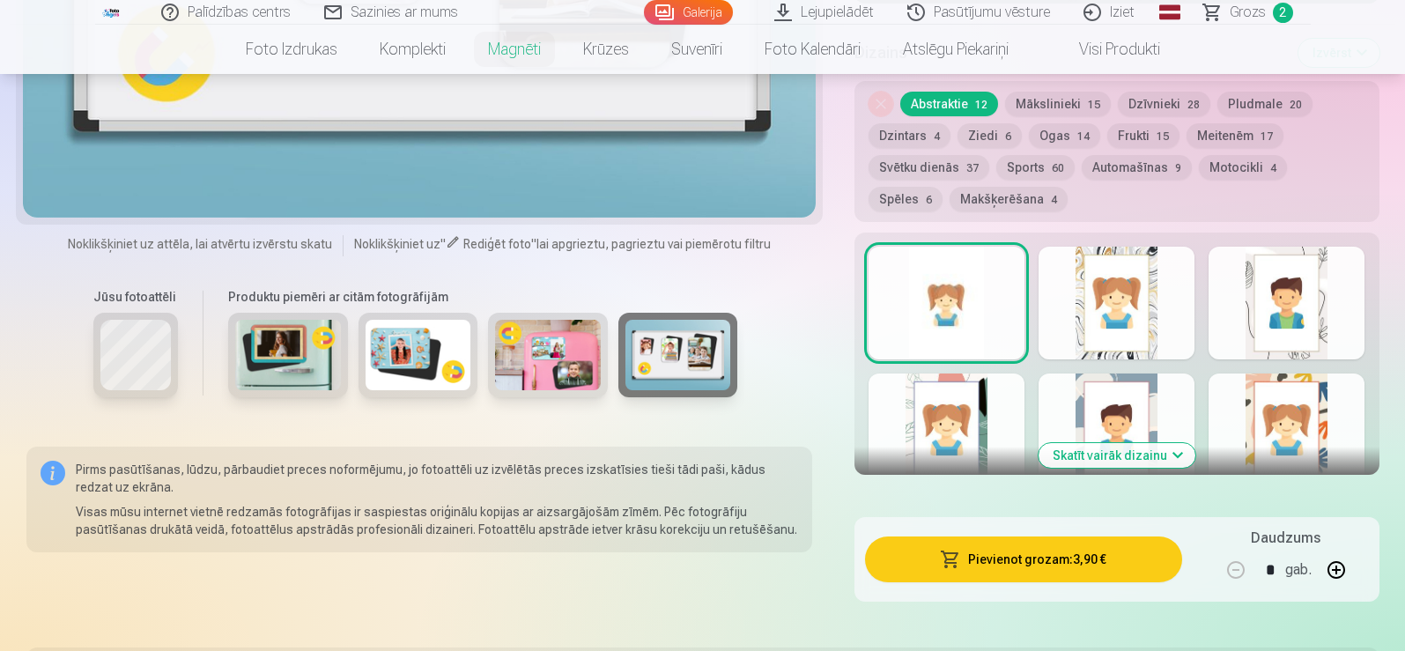
click at [260, 330] on img at bounding box center [288, 355] width 106 height 70
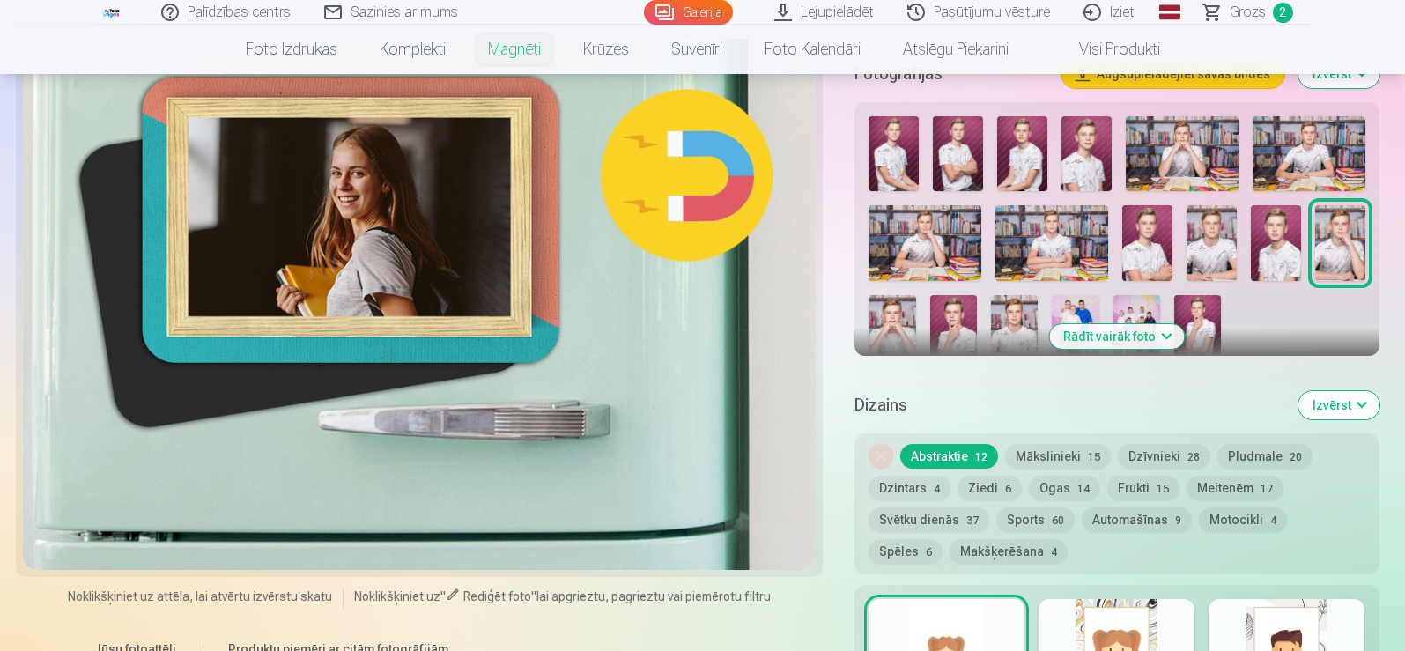
scroll to position [969, 0]
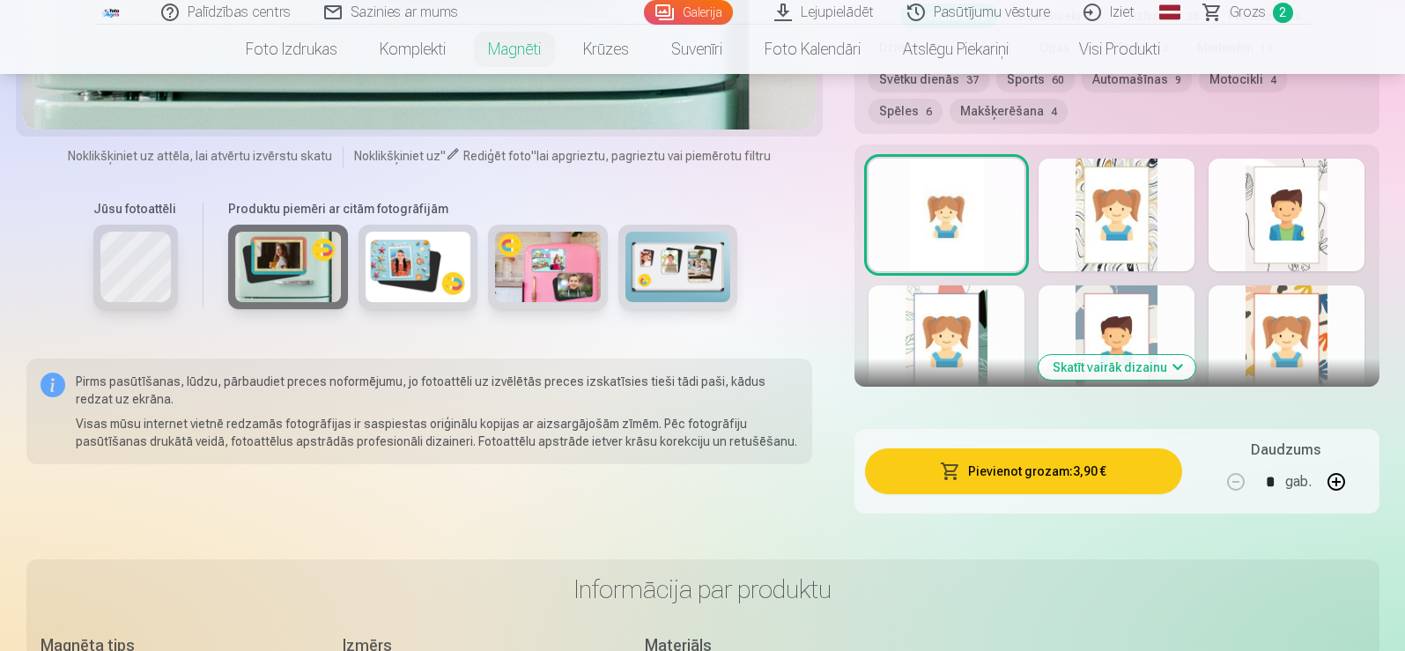
click at [917, 195] on div at bounding box center [946, 215] width 156 height 113
click at [1071, 173] on div at bounding box center [1116, 215] width 156 height 113
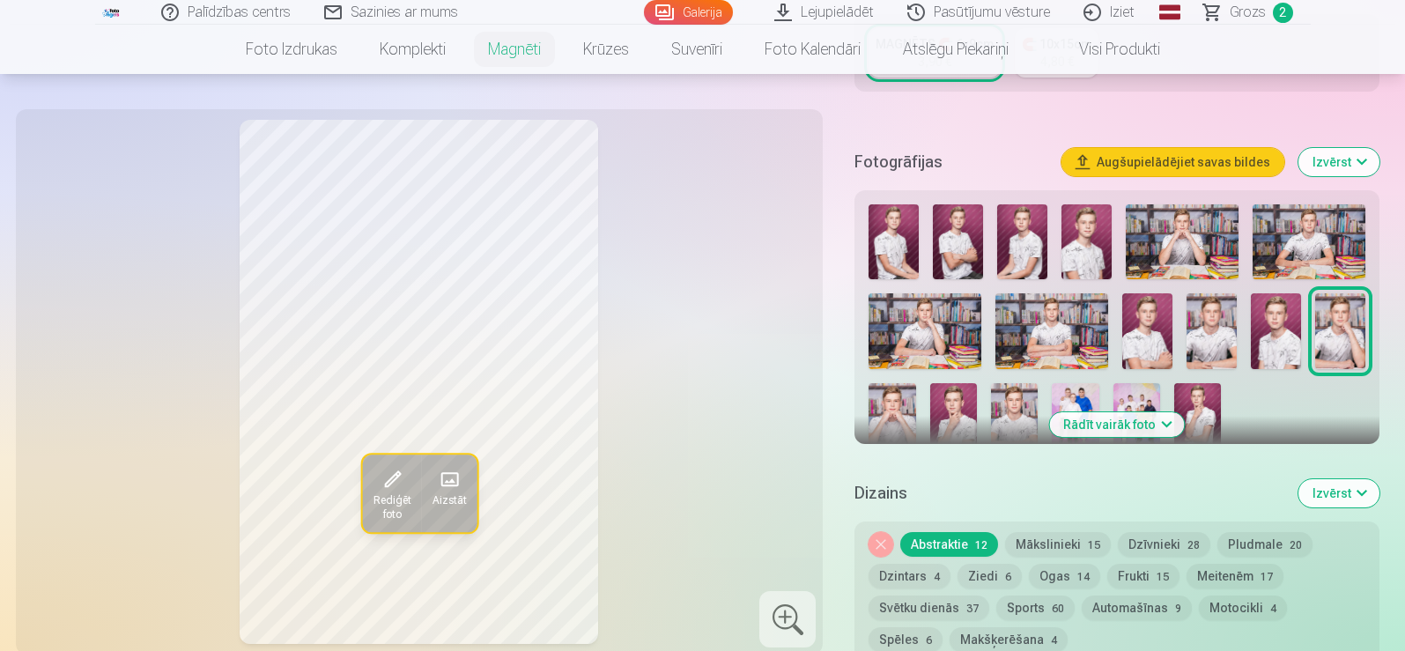
scroll to position [704, 0]
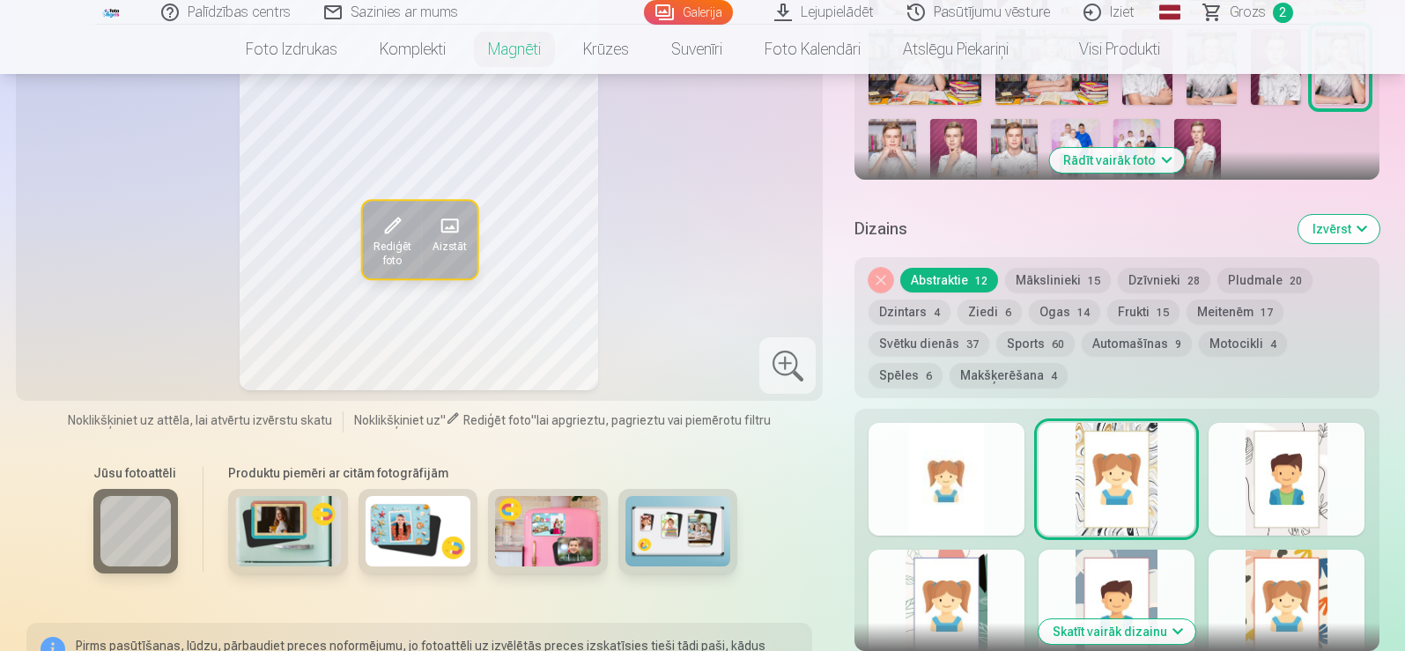
click at [1281, 482] on div at bounding box center [1286, 479] width 156 height 113
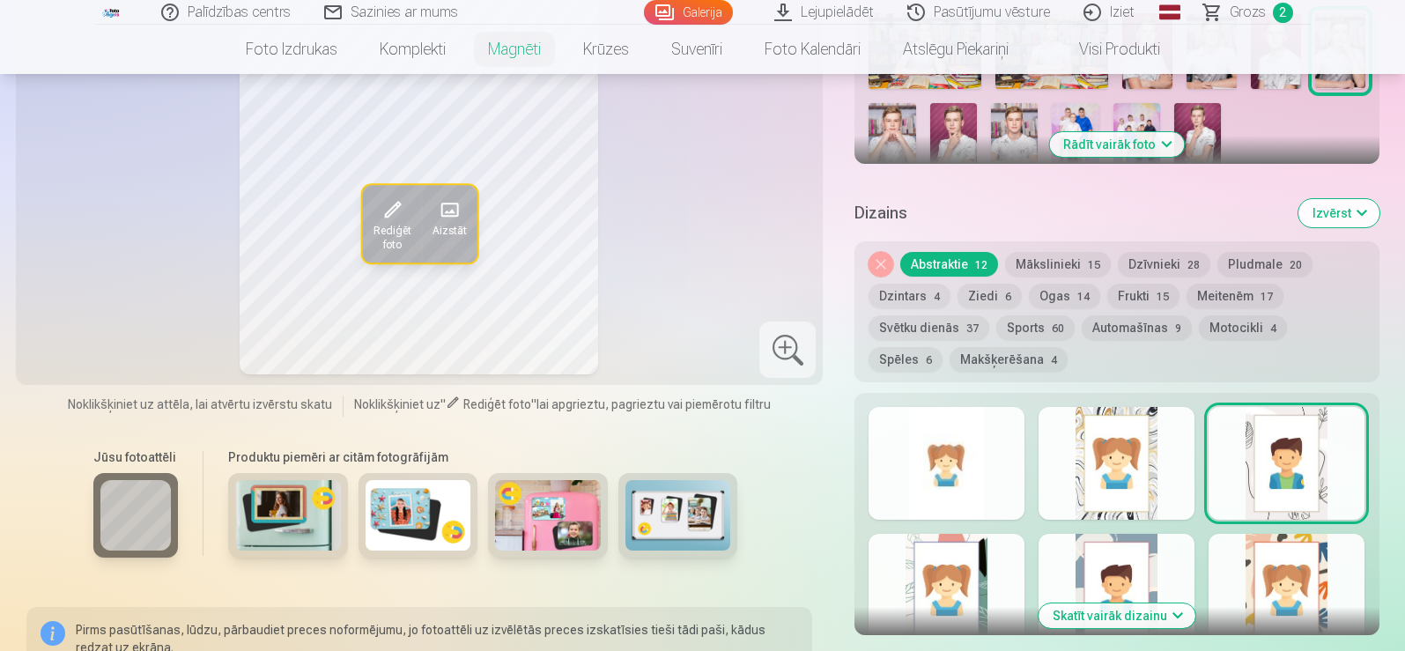
scroll to position [793, 0]
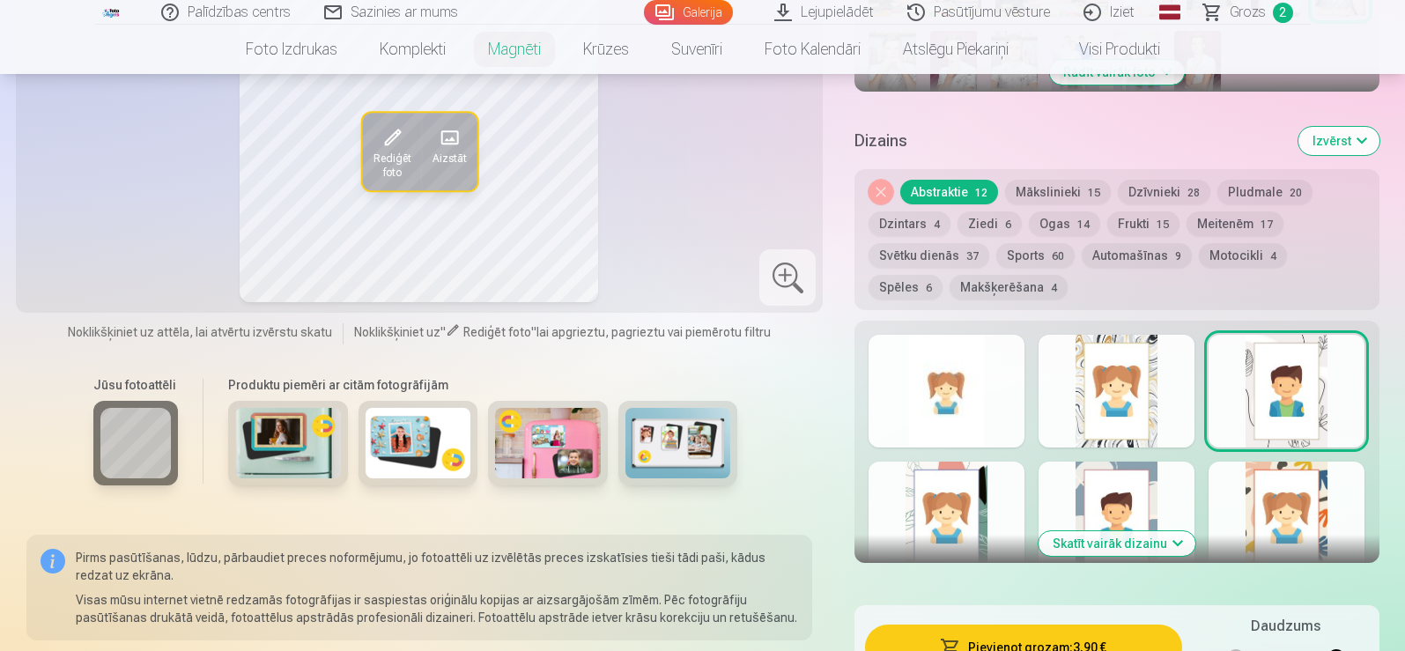
click at [964, 477] on div at bounding box center [946, 517] width 156 height 113
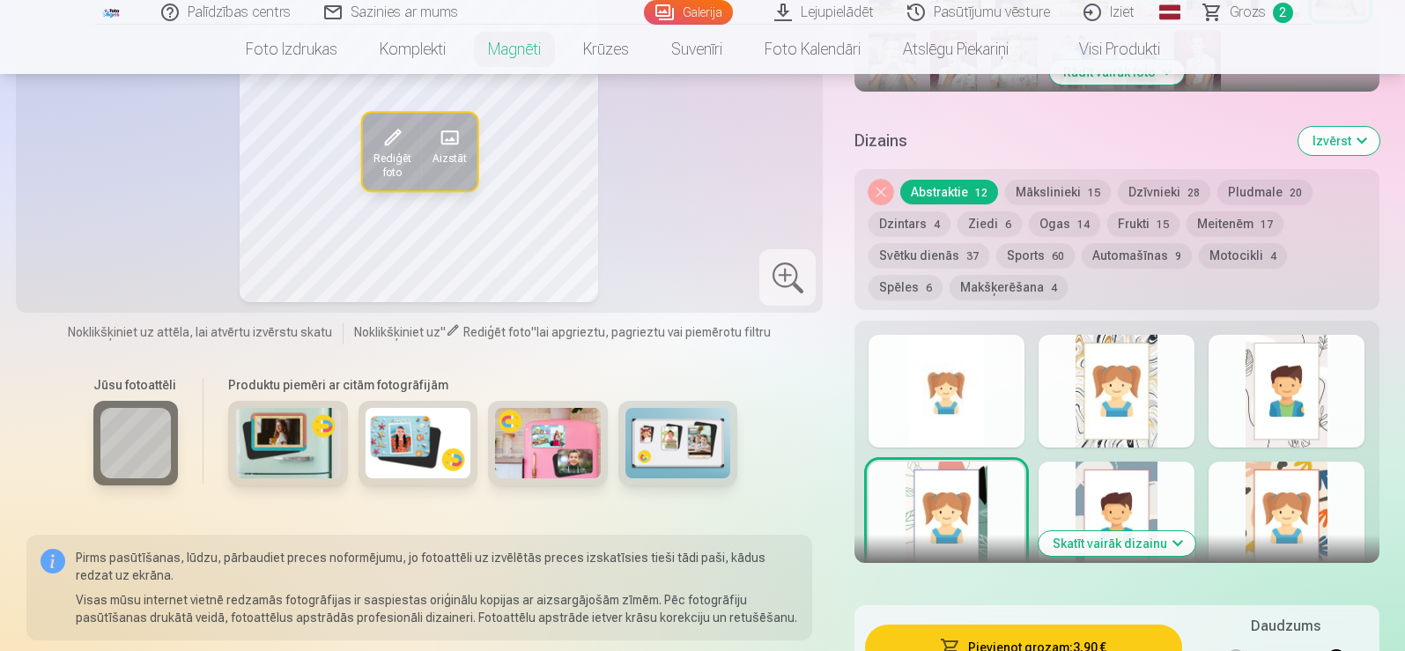
click at [1102, 483] on div at bounding box center [1116, 517] width 156 height 113
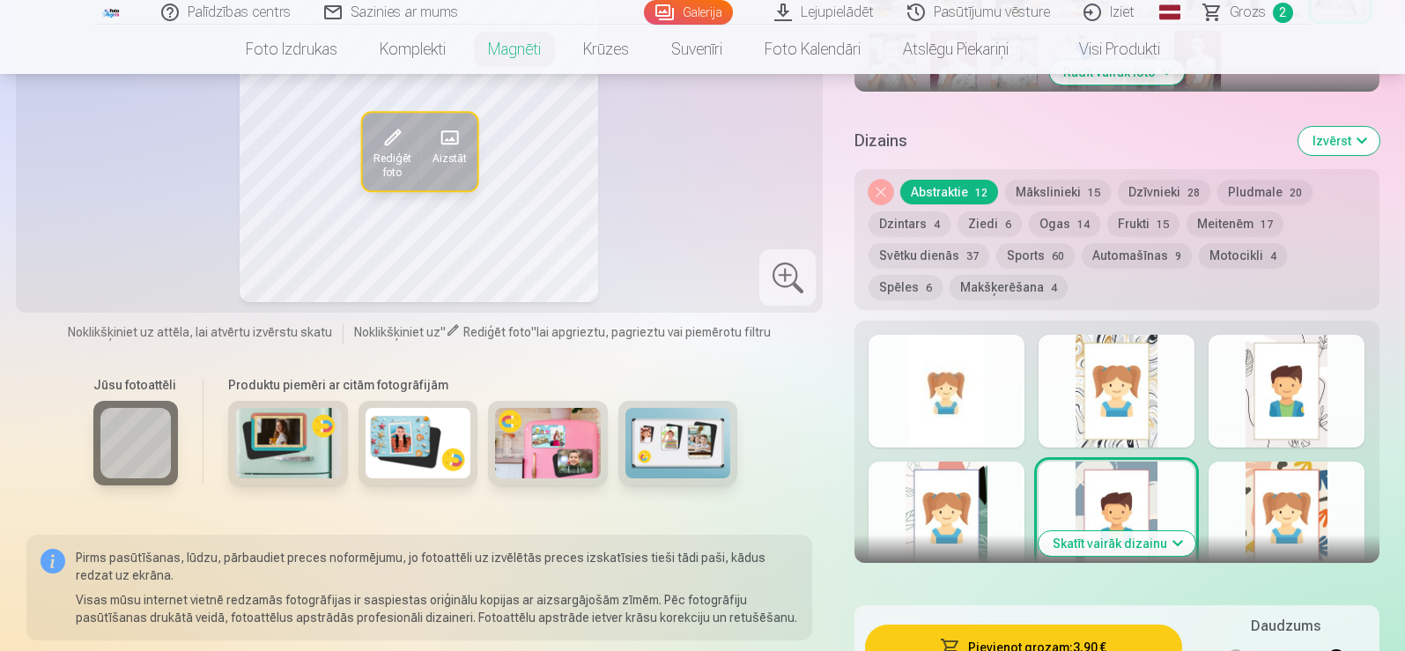
click at [1304, 498] on div at bounding box center [1286, 517] width 156 height 113
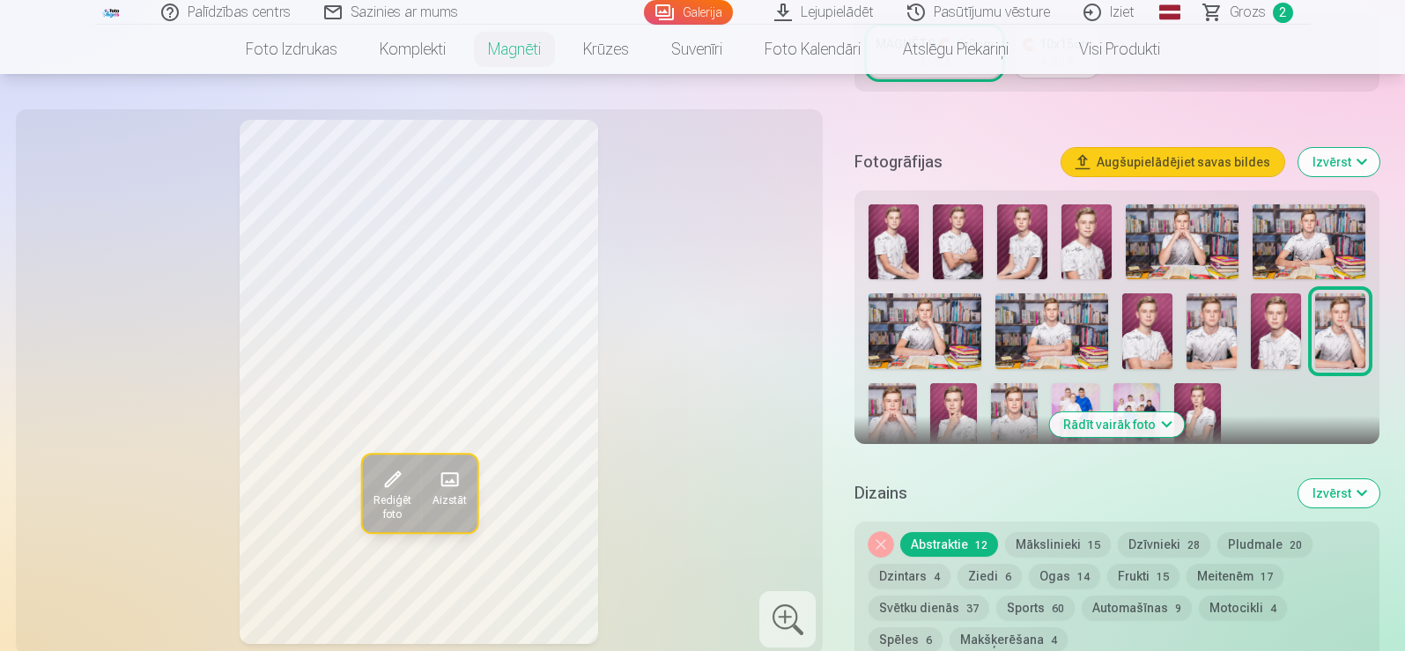
scroll to position [881, 0]
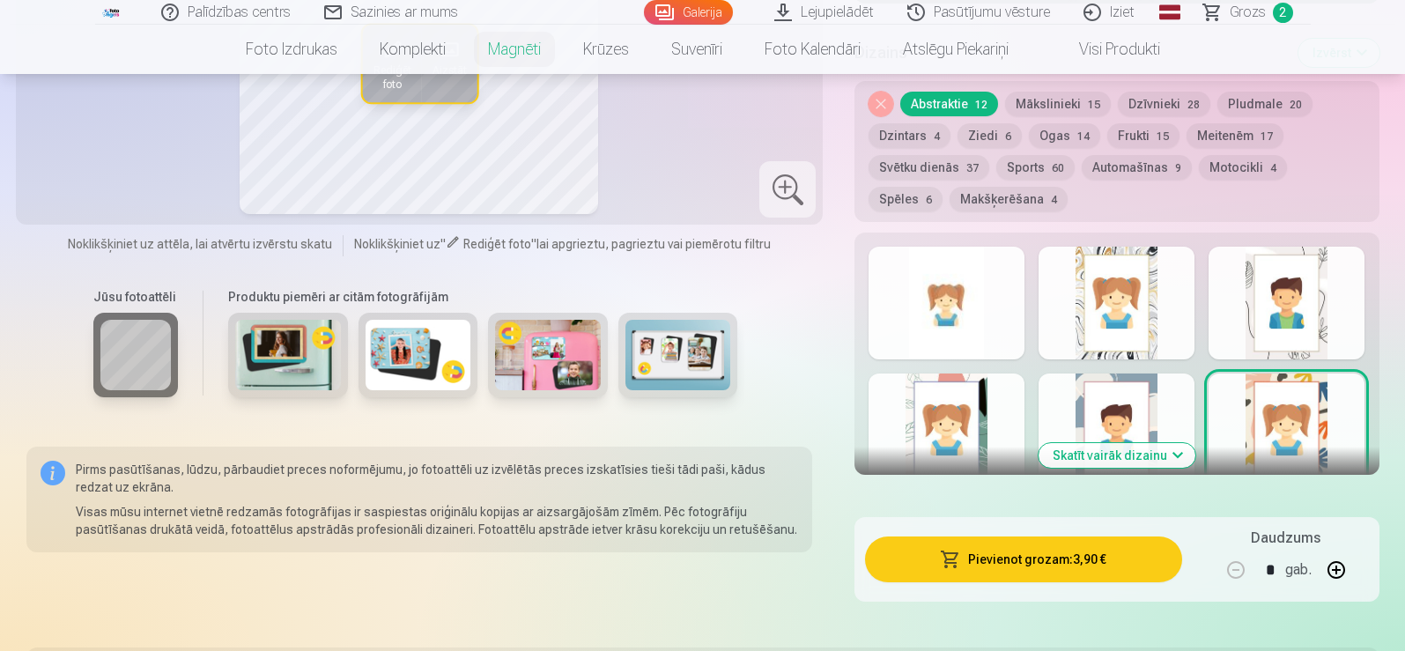
click at [1078, 443] on button "Skatīt vairāk dizainu" at bounding box center [1116, 455] width 157 height 25
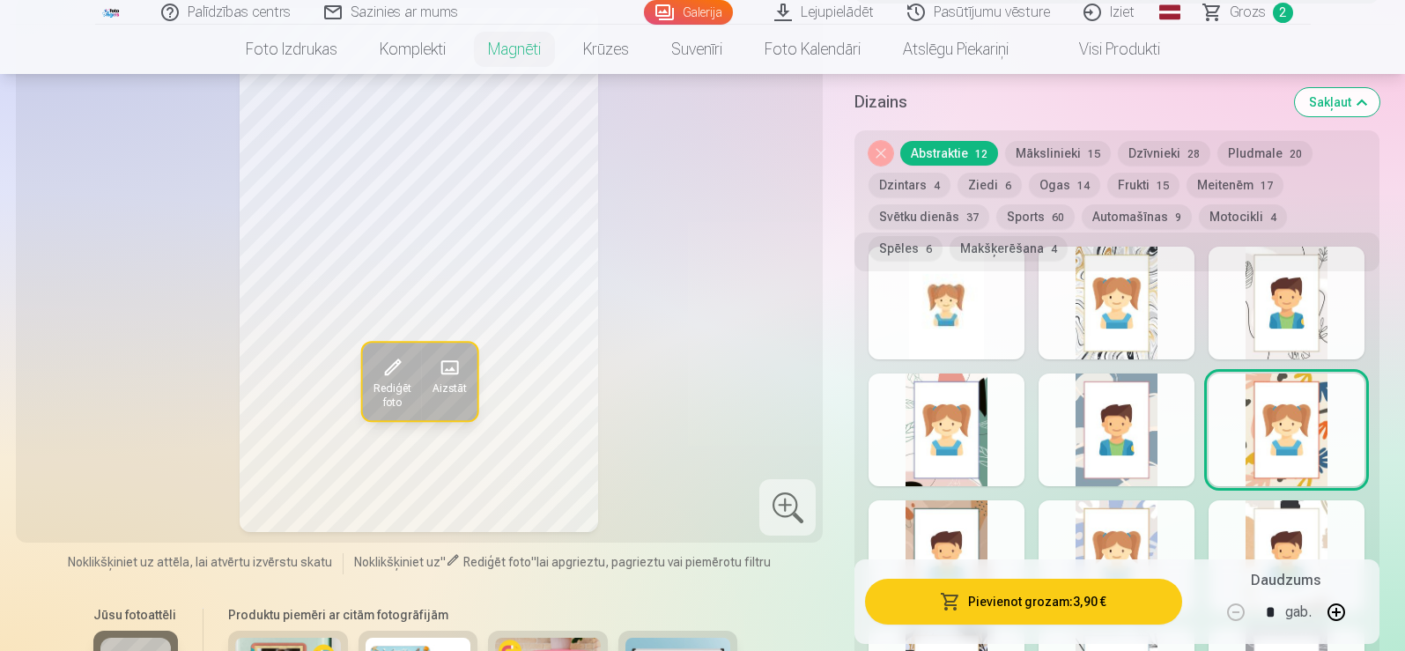
click at [963, 507] on div at bounding box center [946, 556] width 156 height 113
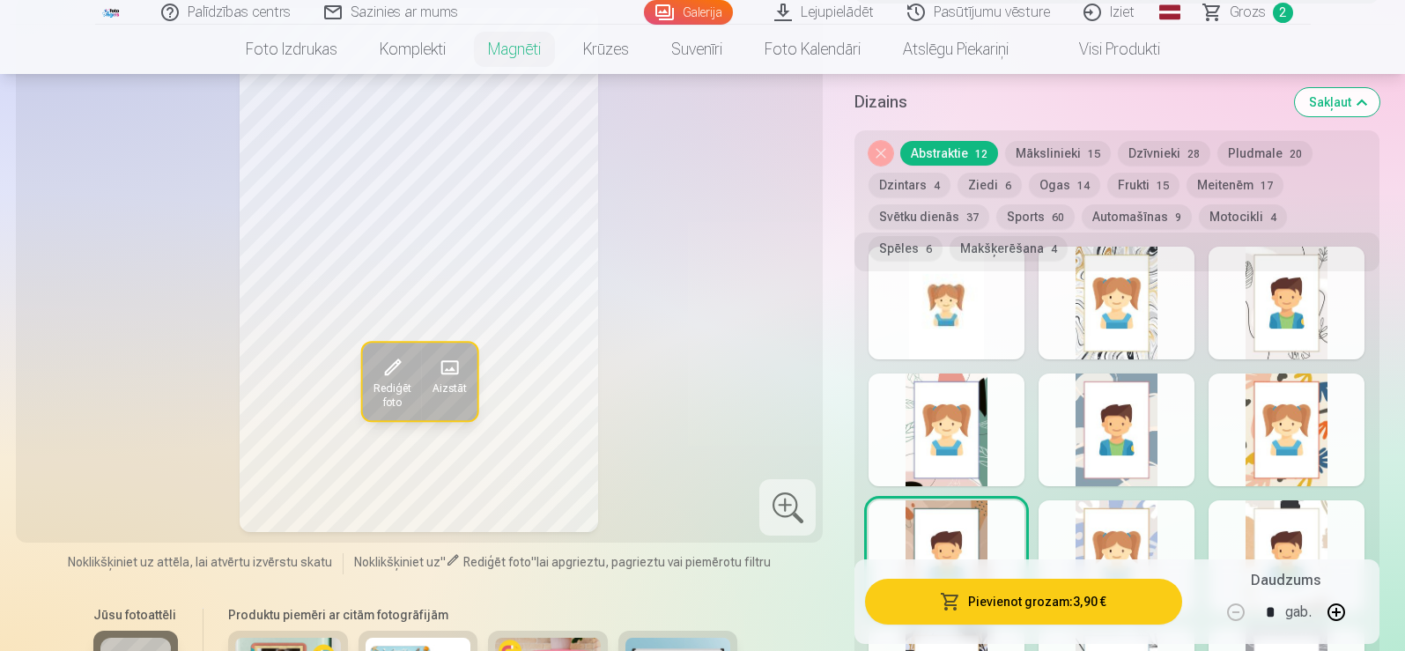
click at [1113, 545] on div at bounding box center [1116, 556] width 156 height 113
click at [1277, 517] on div at bounding box center [1286, 556] width 156 height 113
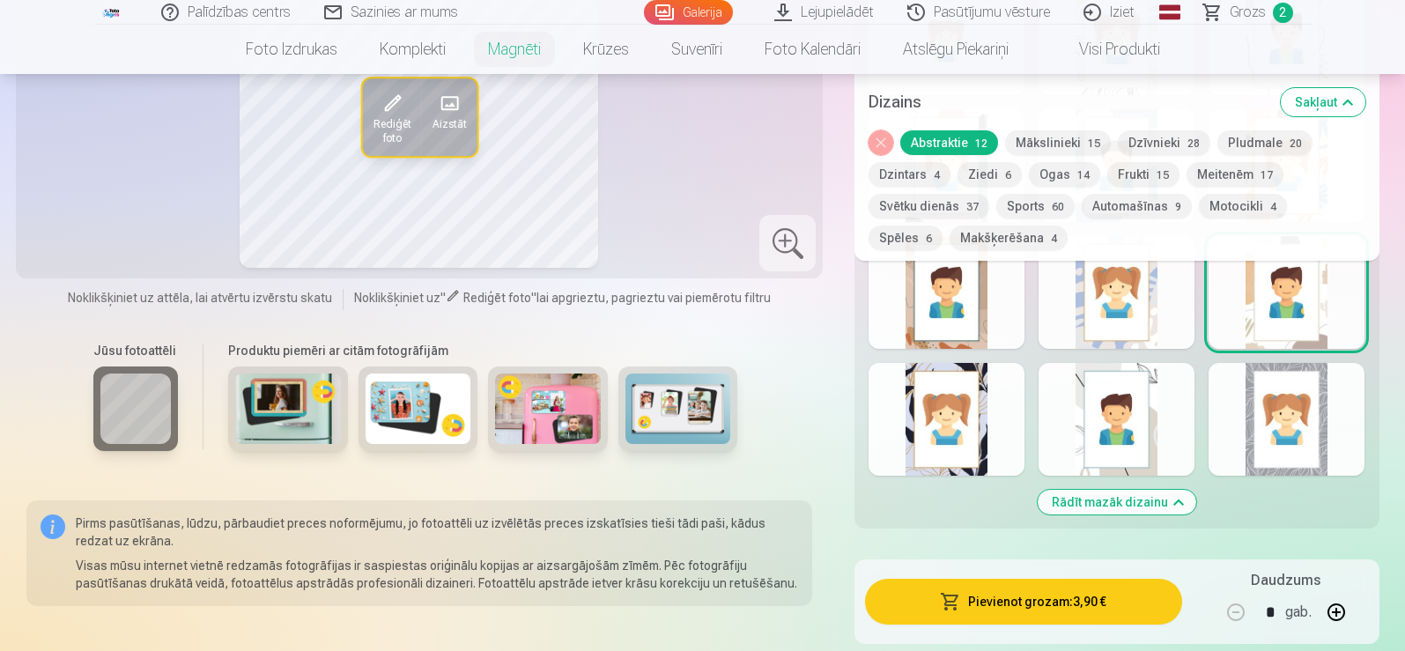
scroll to position [1145, 0]
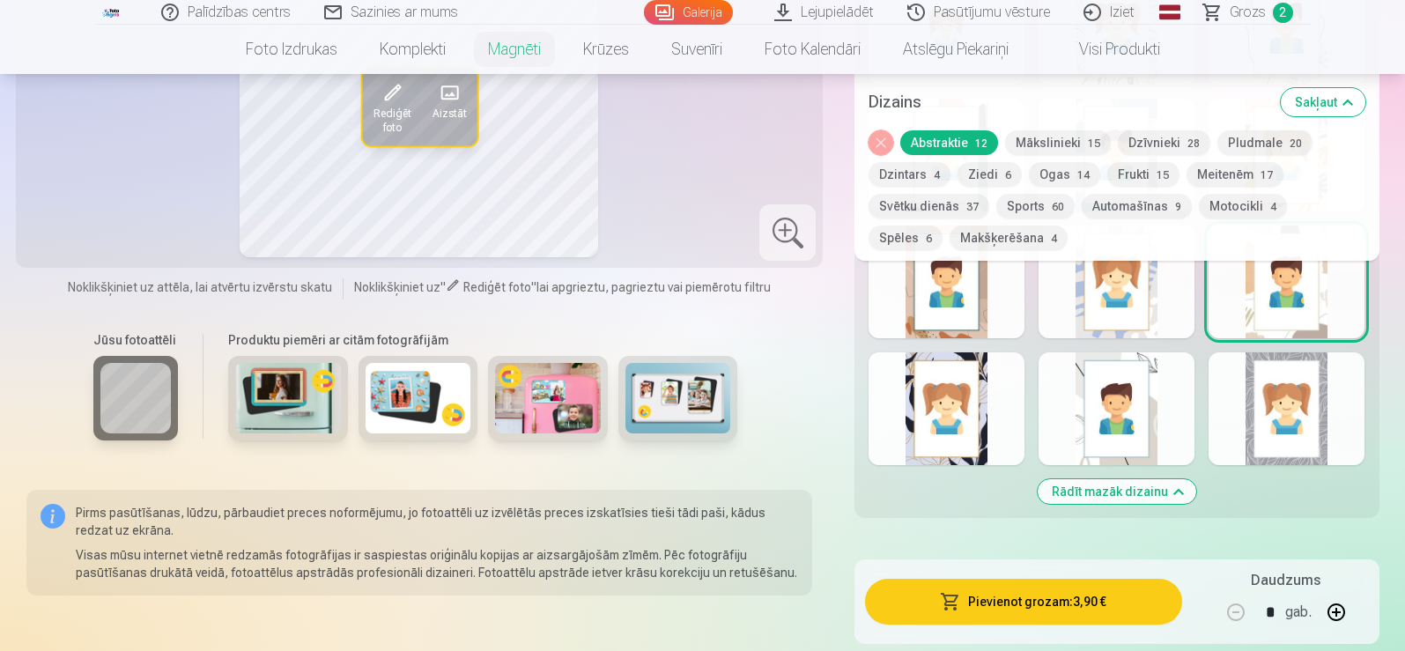
click at [1096, 414] on div at bounding box center [1116, 408] width 156 height 113
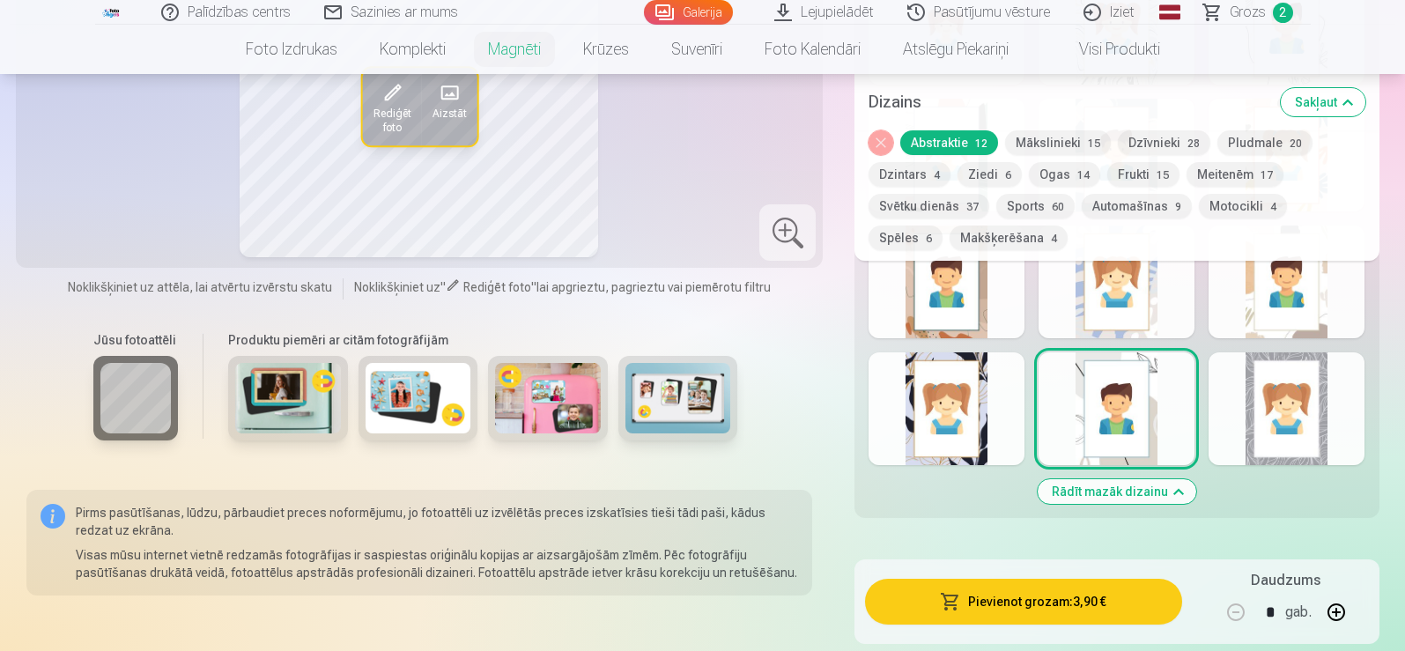
click at [1304, 446] on div "Rādīt mazāk dizainu" at bounding box center [1116, 238] width 524 height 560
click at [1181, 479] on button "Rādīt mazāk dizainu" at bounding box center [1116, 491] width 159 height 25
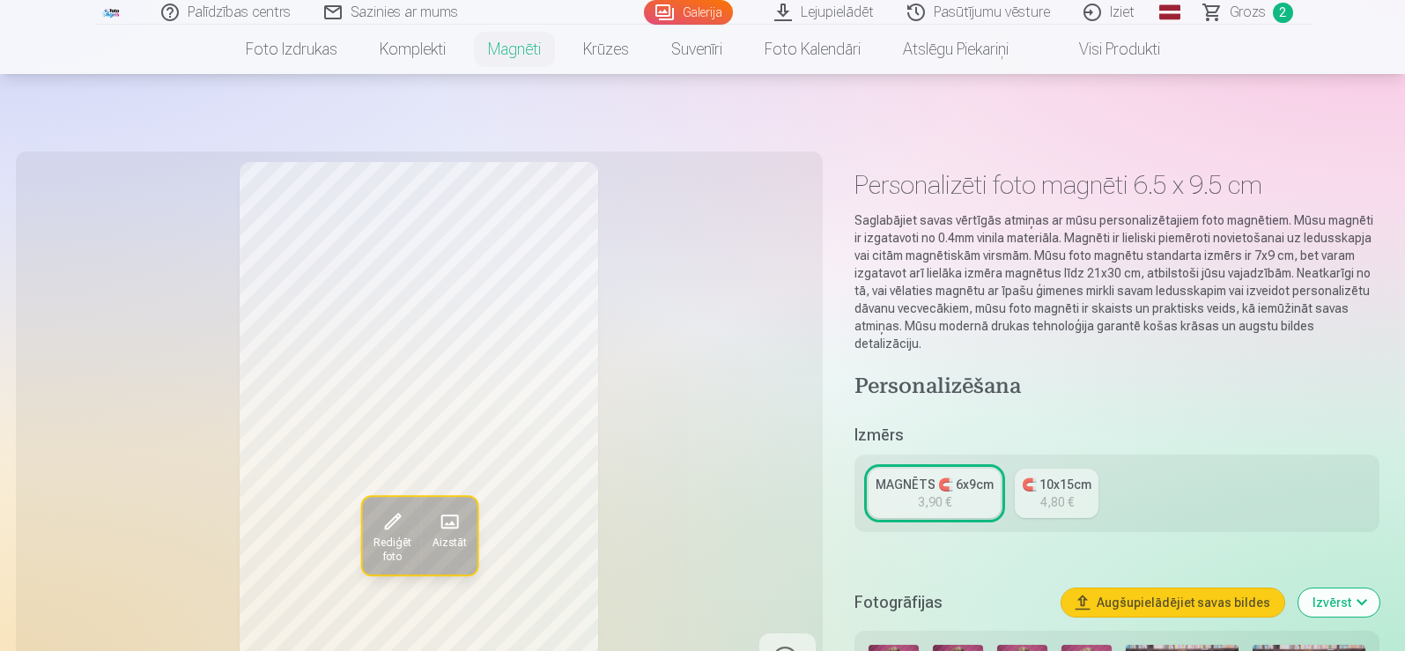
scroll to position [352, 0]
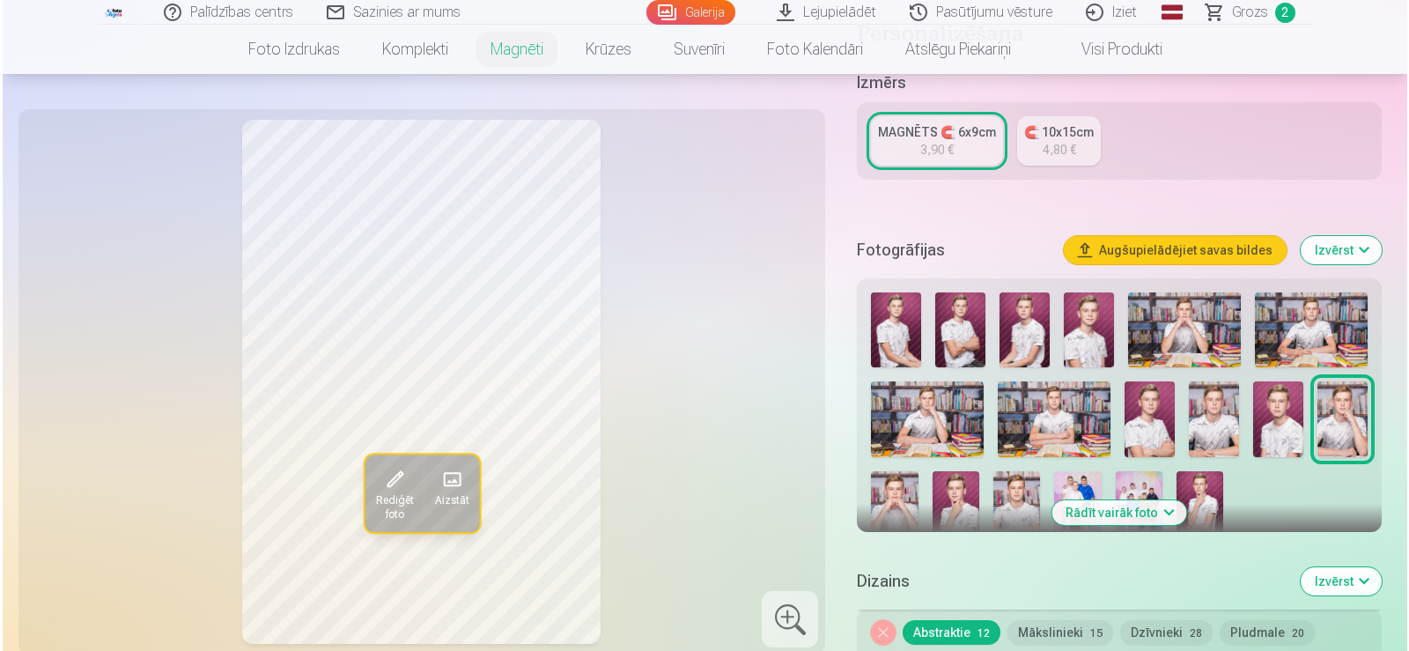
scroll to position [5034, 0]
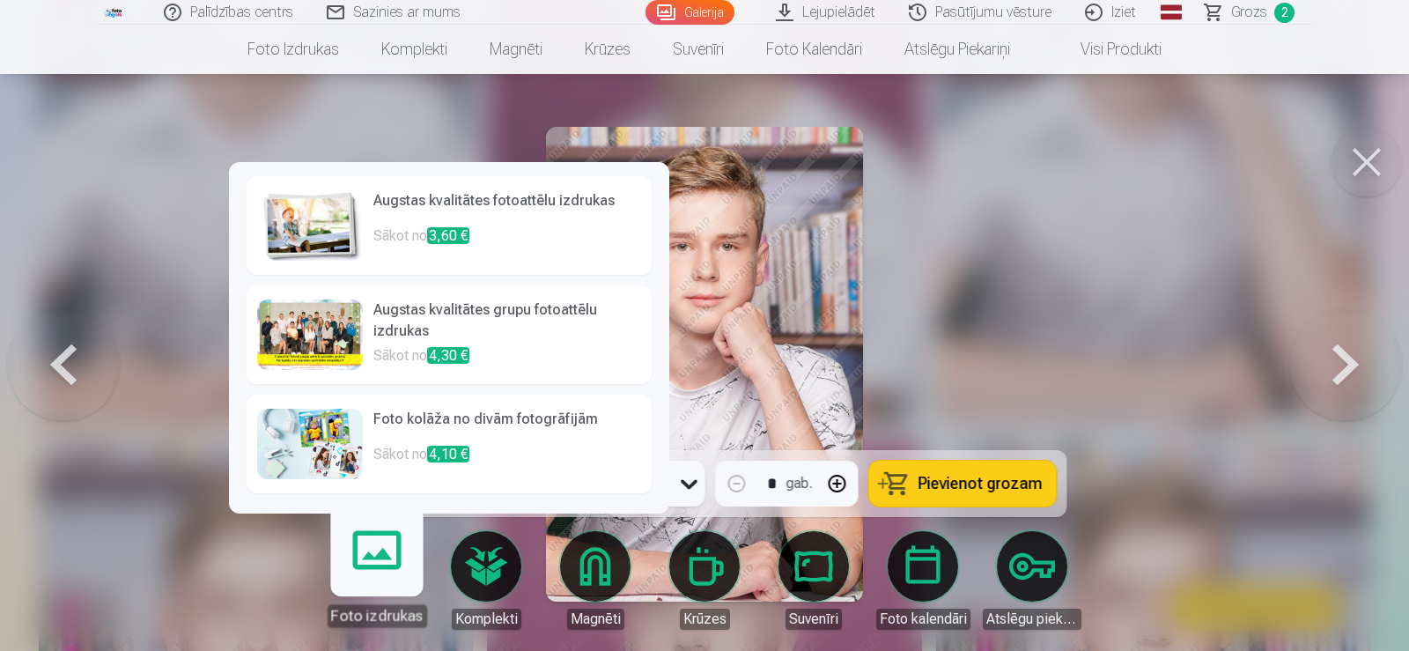
click at [379, 557] on link "Foto izdrukas" at bounding box center [376, 573] width 108 height 108
click at [390, 549] on link "Foto izdrukas" at bounding box center [376, 573] width 108 height 108
click at [392, 549] on link "Foto izdrukas" at bounding box center [376, 573] width 108 height 108
click at [316, 209] on img at bounding box center [310, 225] width 106 height 70
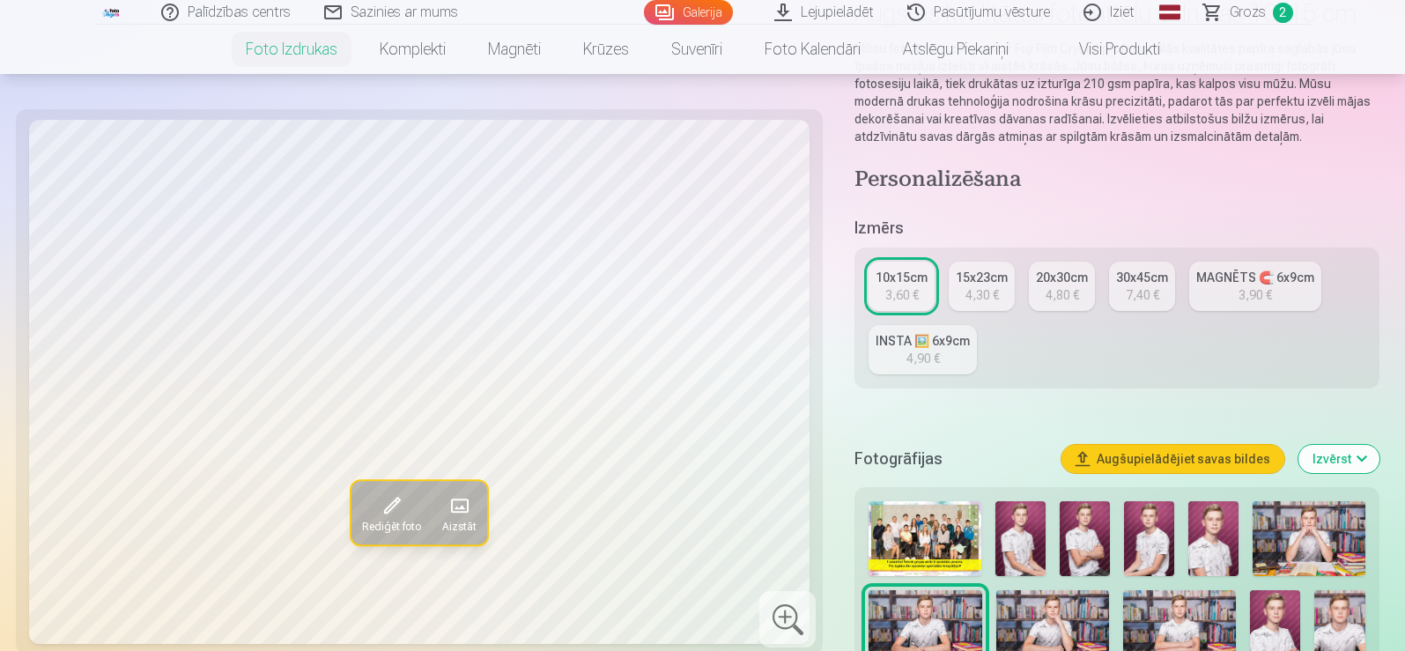
scroll to position [176, 0]
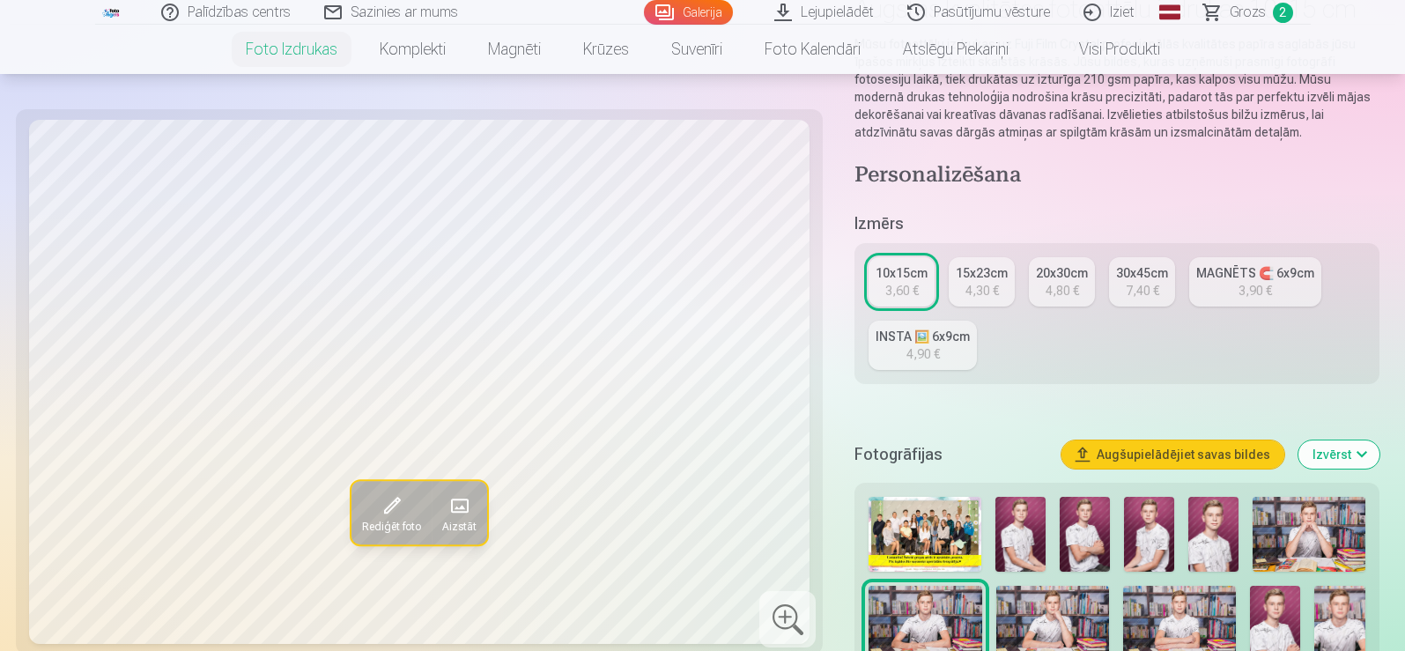
click at [920, 346] on div "4,90 €" at bounding box center [922, 354] width 33 height 18
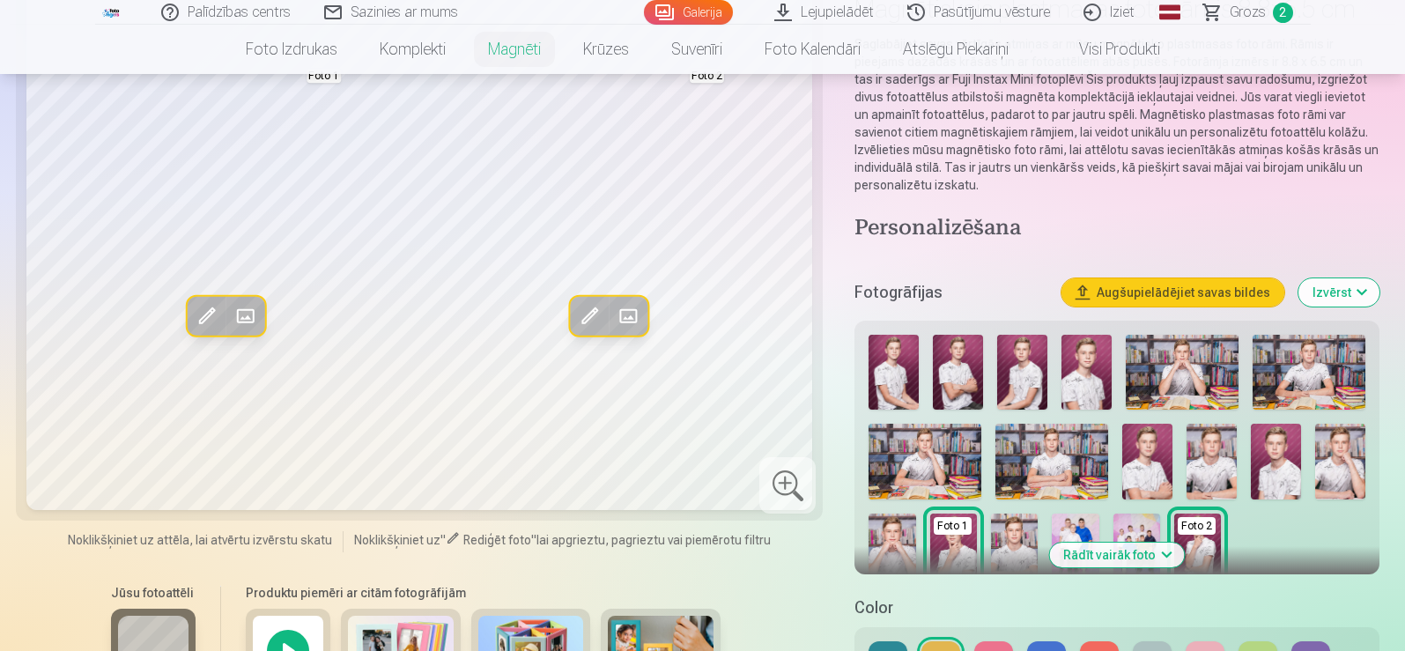
scroll to position [264, 0]
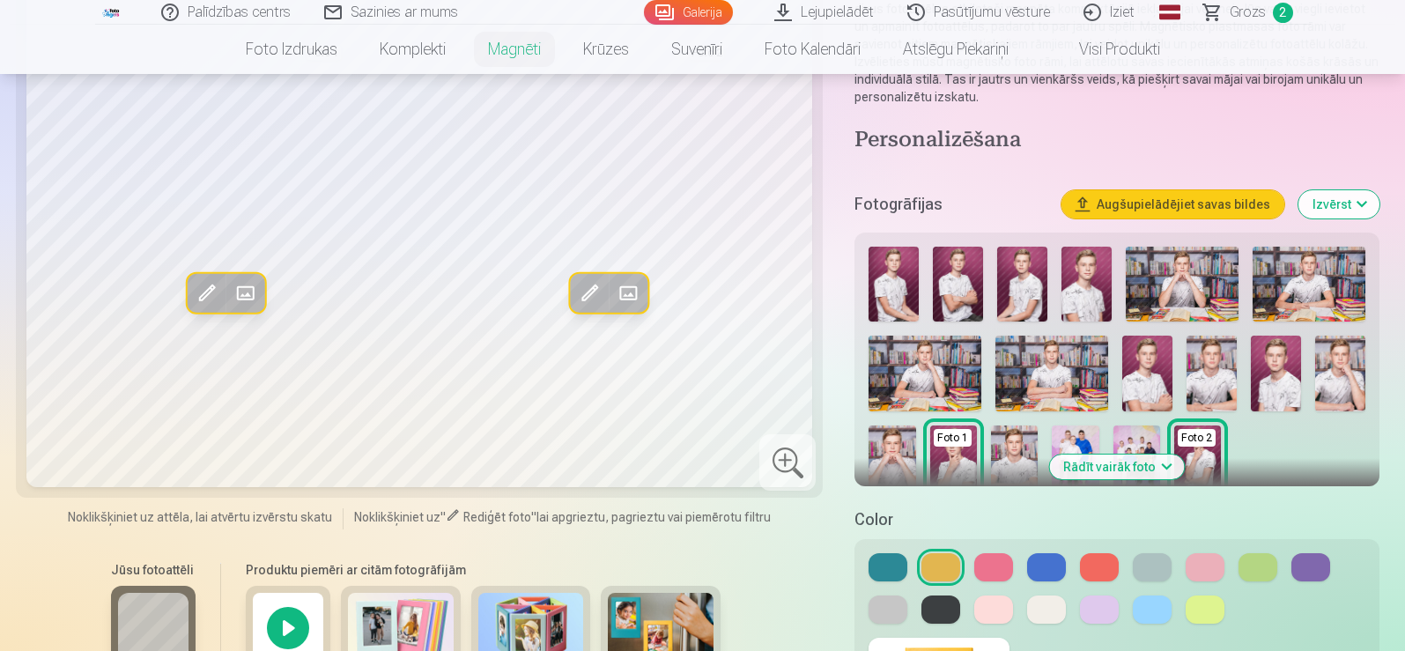
click at [896, 578] on button at bounding box center [887, 567] width 39 height 28
click at [1007, 567] on button at bounding box center [993, 567] width 39 height 28
click at [1196, 611] on button at bounding box center [1204, 609] width 39 height 28
click at [1314, 583] on div at bounding box center [1116, 588] width 496 height 70
click at [1313, 568] on button at bounding box center [1310, 567] width 39 height 28
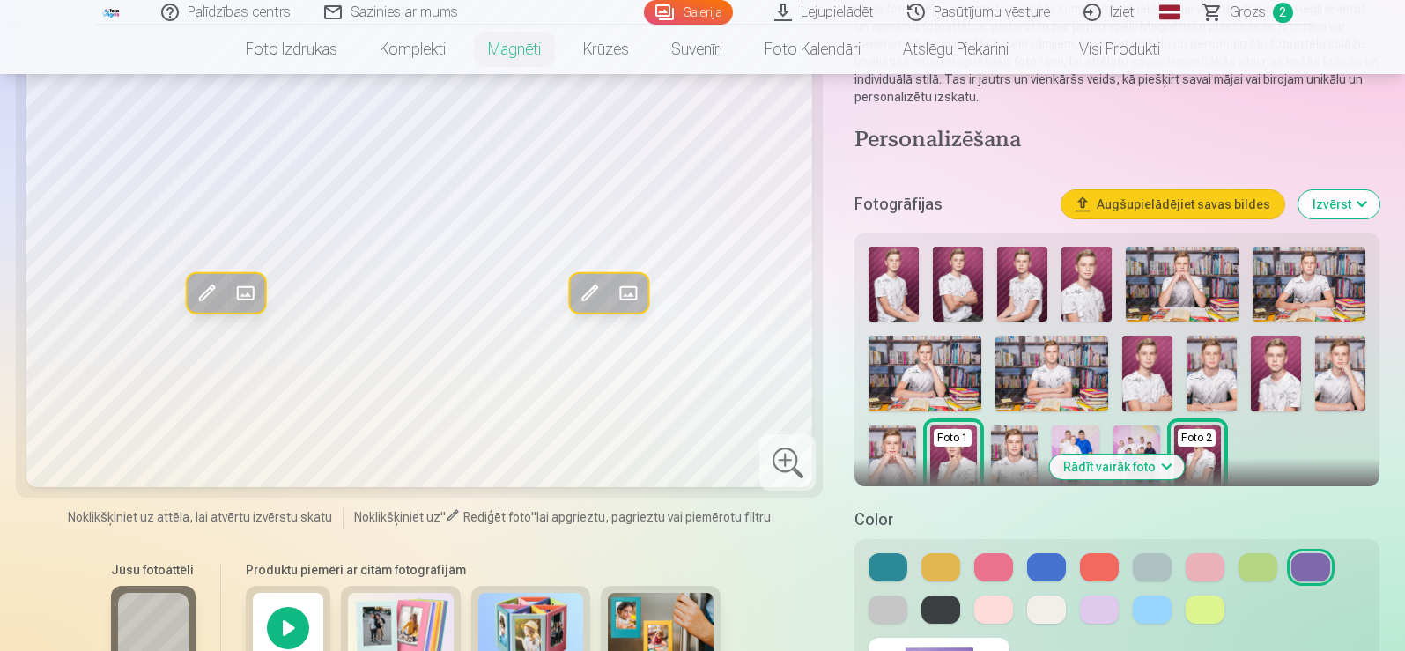
click at [1210, 571] on button at bounding box center [1204, 567] width 39 height 28
click at [1157, 564] on button at bounding box center [1151, 567] width 39 height 28
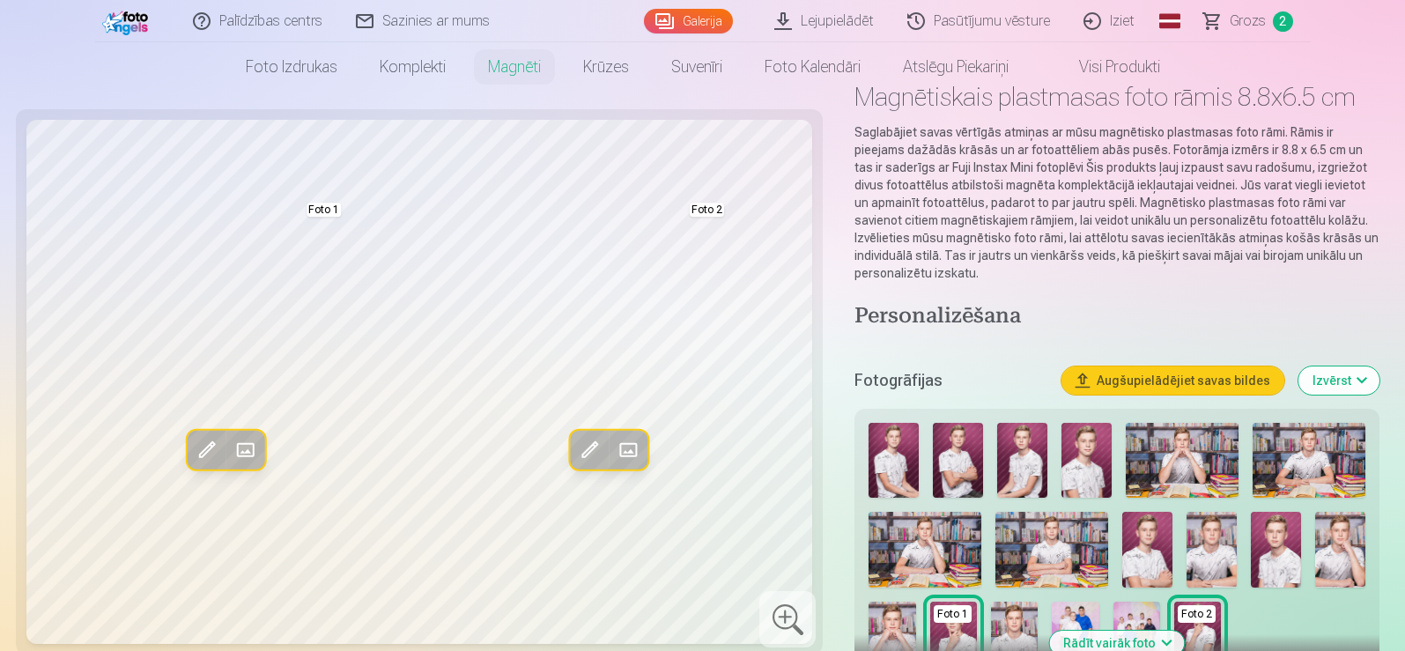
scroll to position [0, 0]
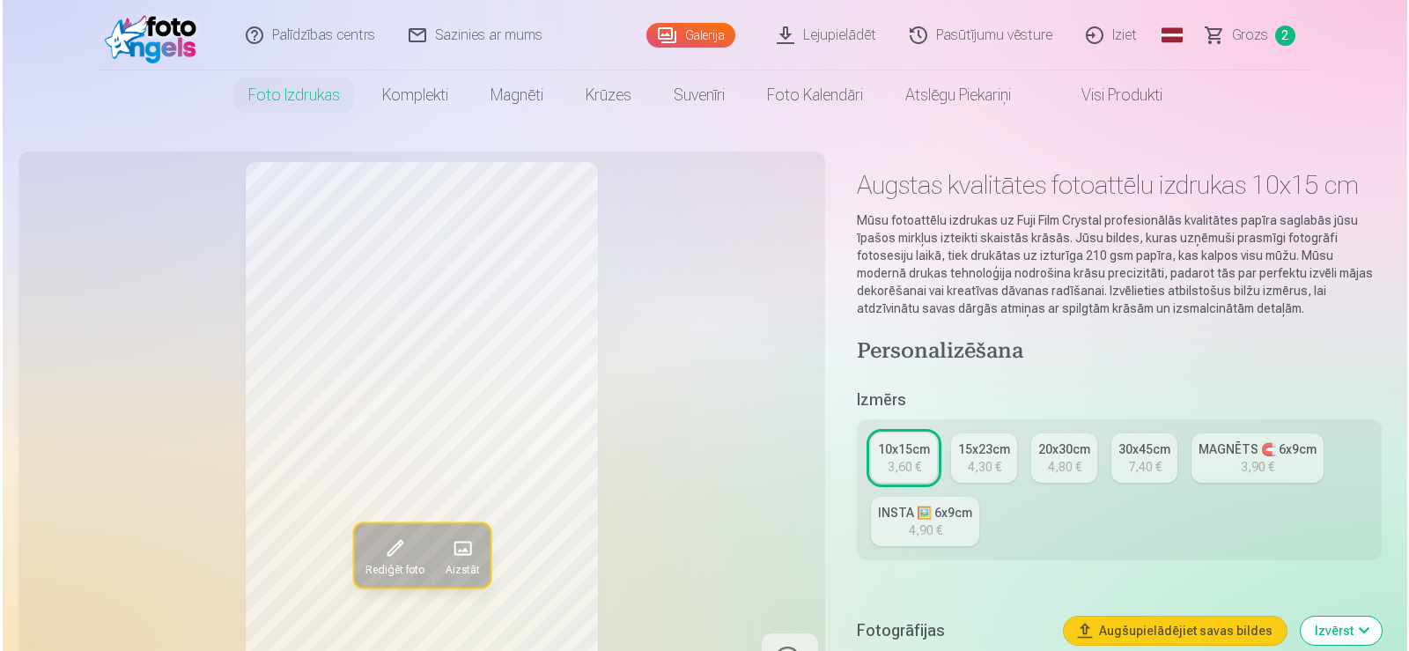
scroll to position [5034, 0]
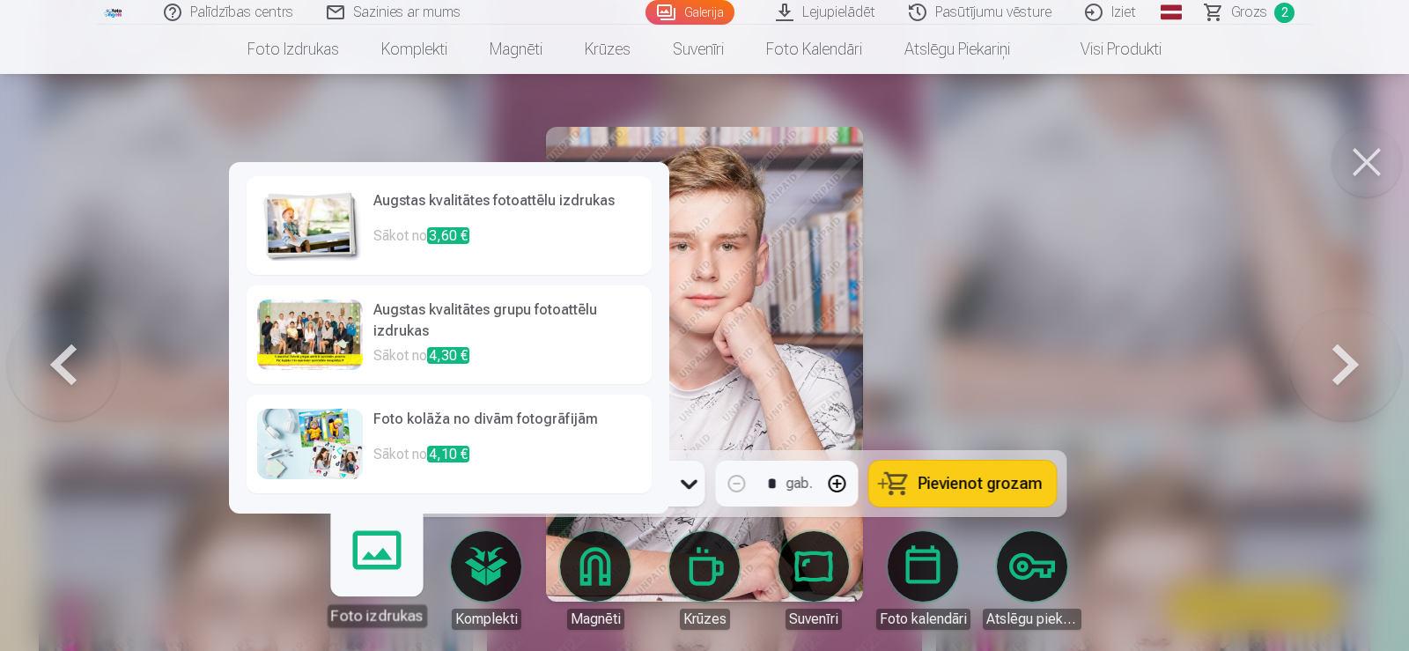
click at [380, 549] on link "Foto izdrukas" at bounding box center [376, 573] width 108 height 108
click at [360, 221] on link "Augstas kvalitātes fotoattēlu izdrukas Sākot no 3,60 €" at bounding box center [449, 225] width 405 height 99
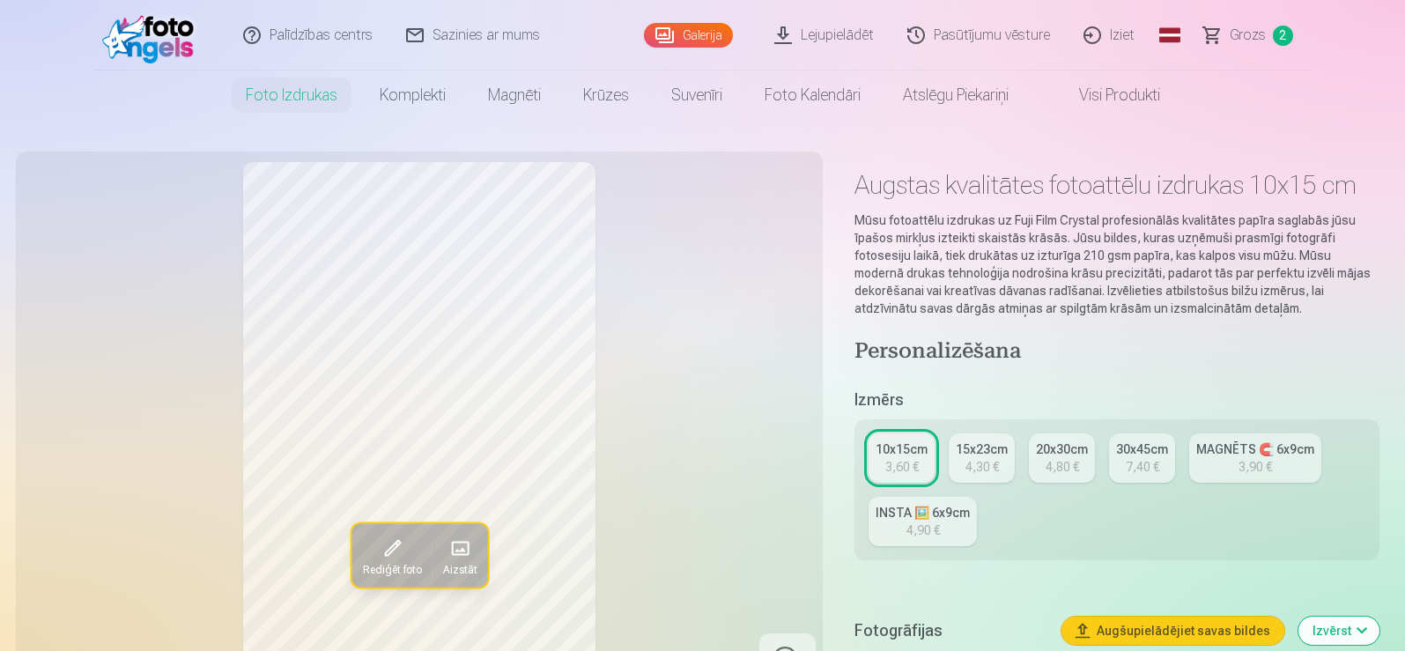
click at [1230, 439] on link "MAGNĒTS 🧲 6x9cm 3,90 €" at bounding box center [1255, 457] width 132 height 49
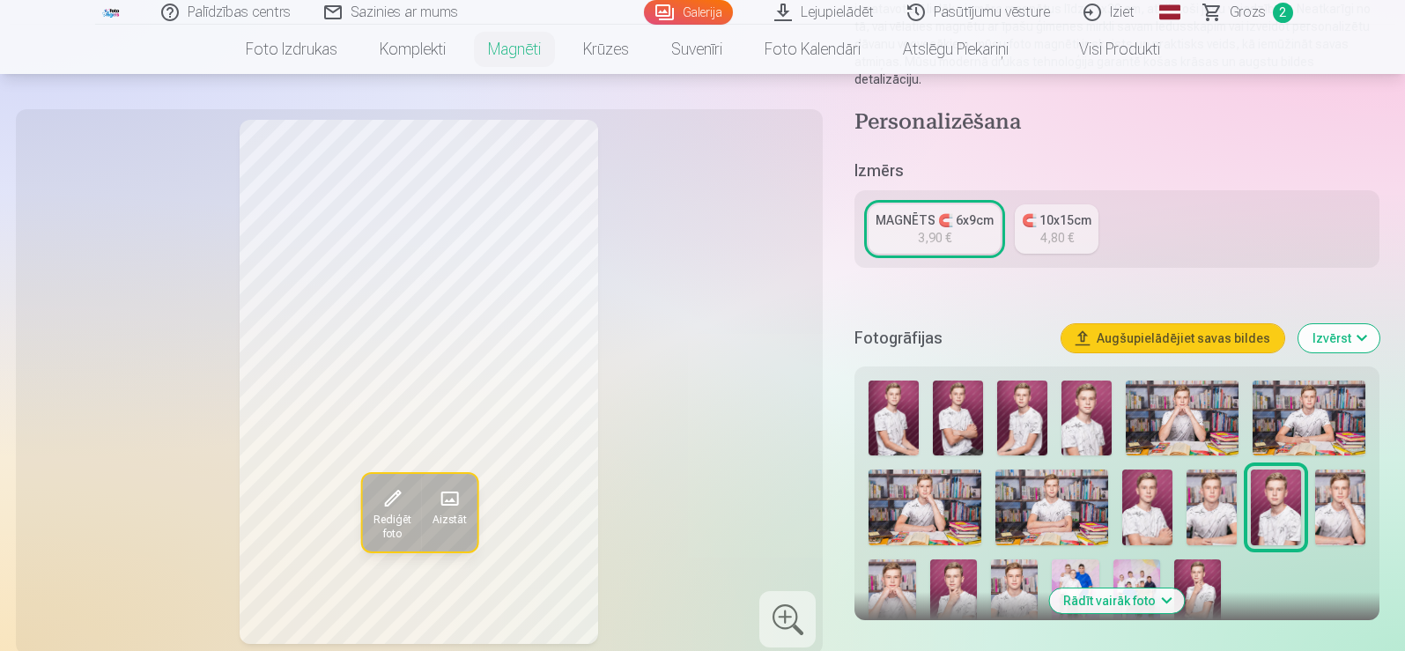
scroll to position [352, 0]
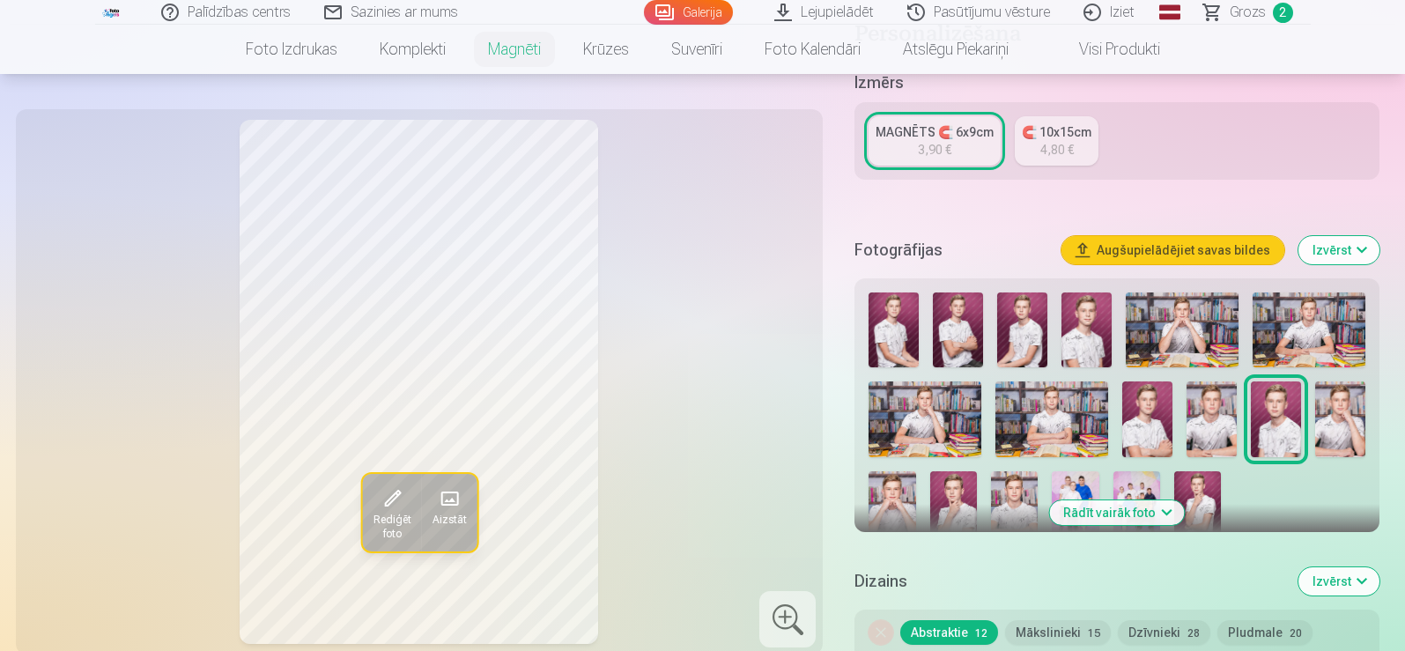
click at [880, 326] on img at bounding box center [893, 329] width 50 height 75
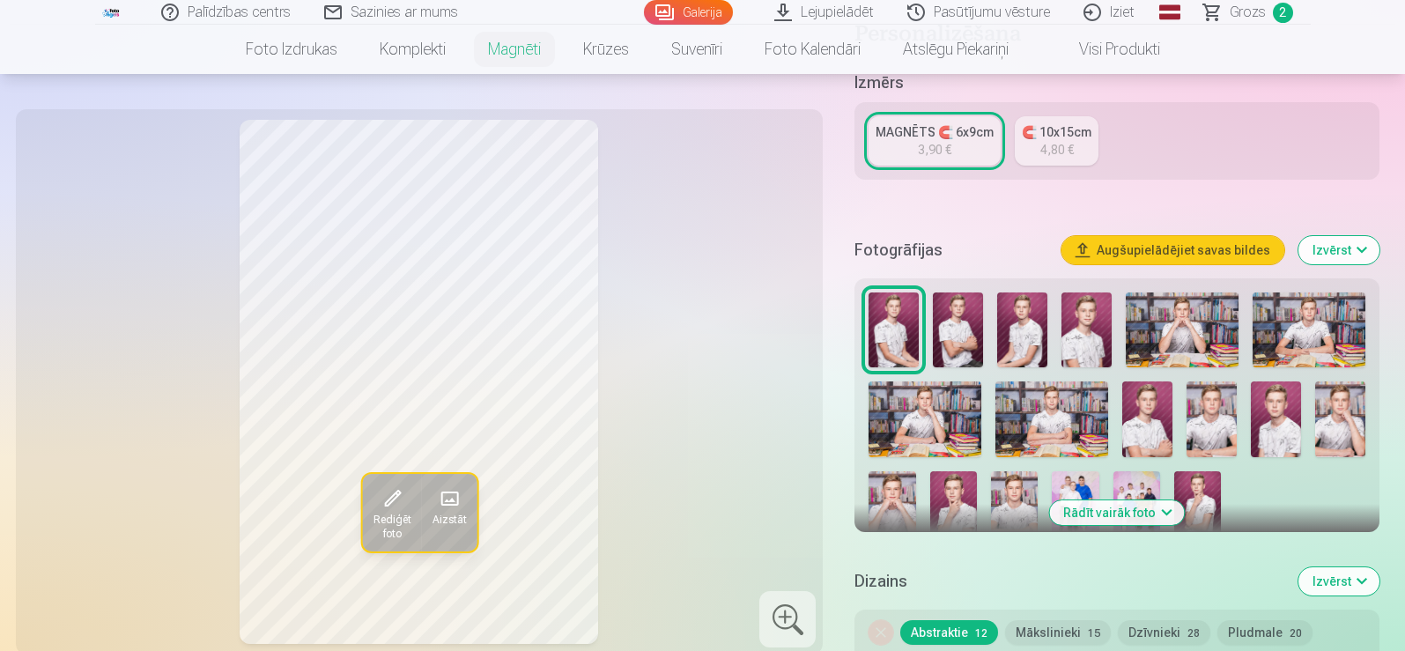
click at [966, 292] on img at bounding box center [958, 329] width 50 height 75
click at [1021, 303] on img at bounding box center [1022, 329] width 50 height 75
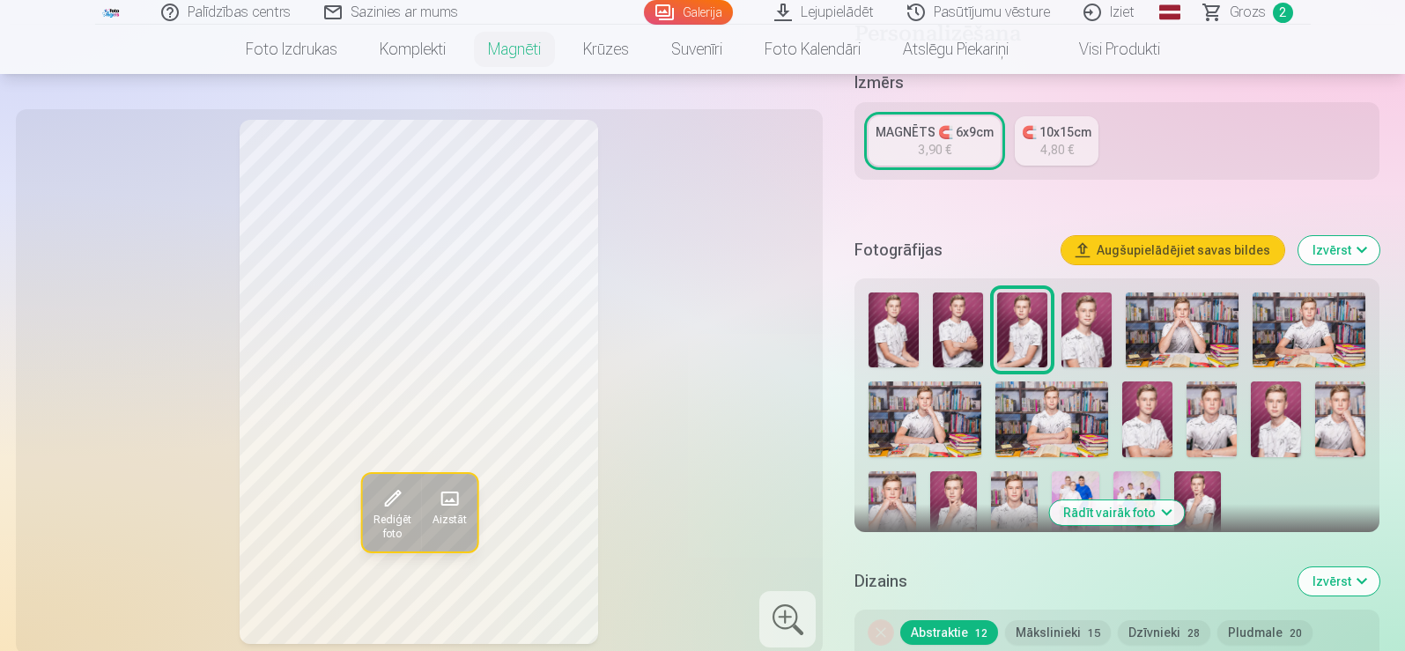
click at [1085, 305] on img at bounding box center [1086, 329] width 50 height 75
click at [1198, 314] on img at bounding box center [1181, 329] width 113 height 75
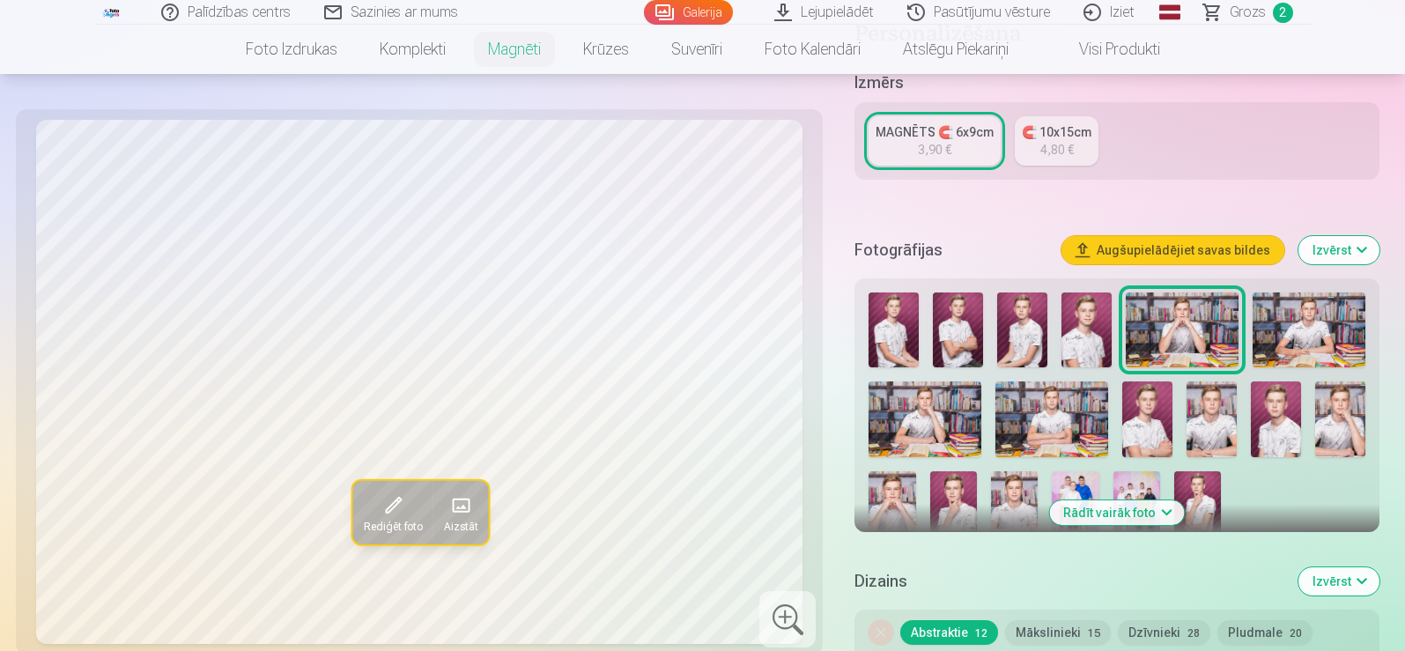
click at [1314, 322] on img at bounding box center [1308, 329] width 113 height 75
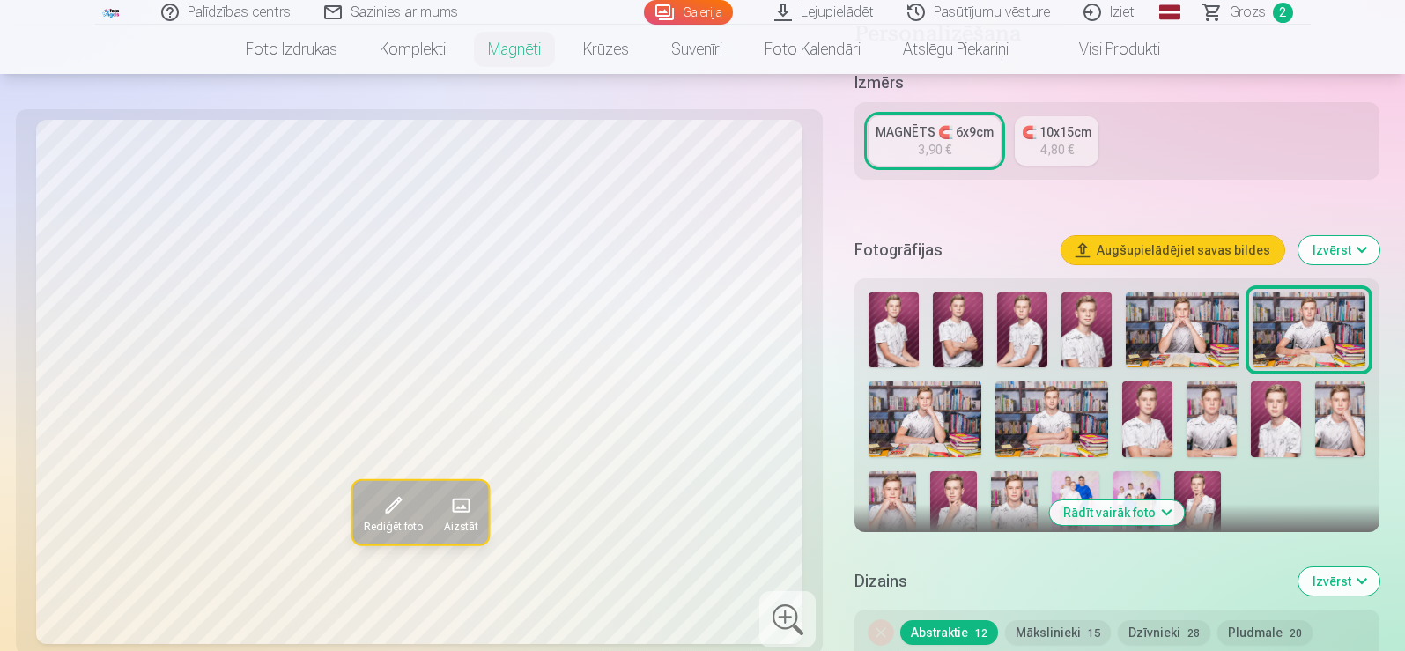
click at [919, 408] on img at bounding box center [924, 418] width 113 height 75
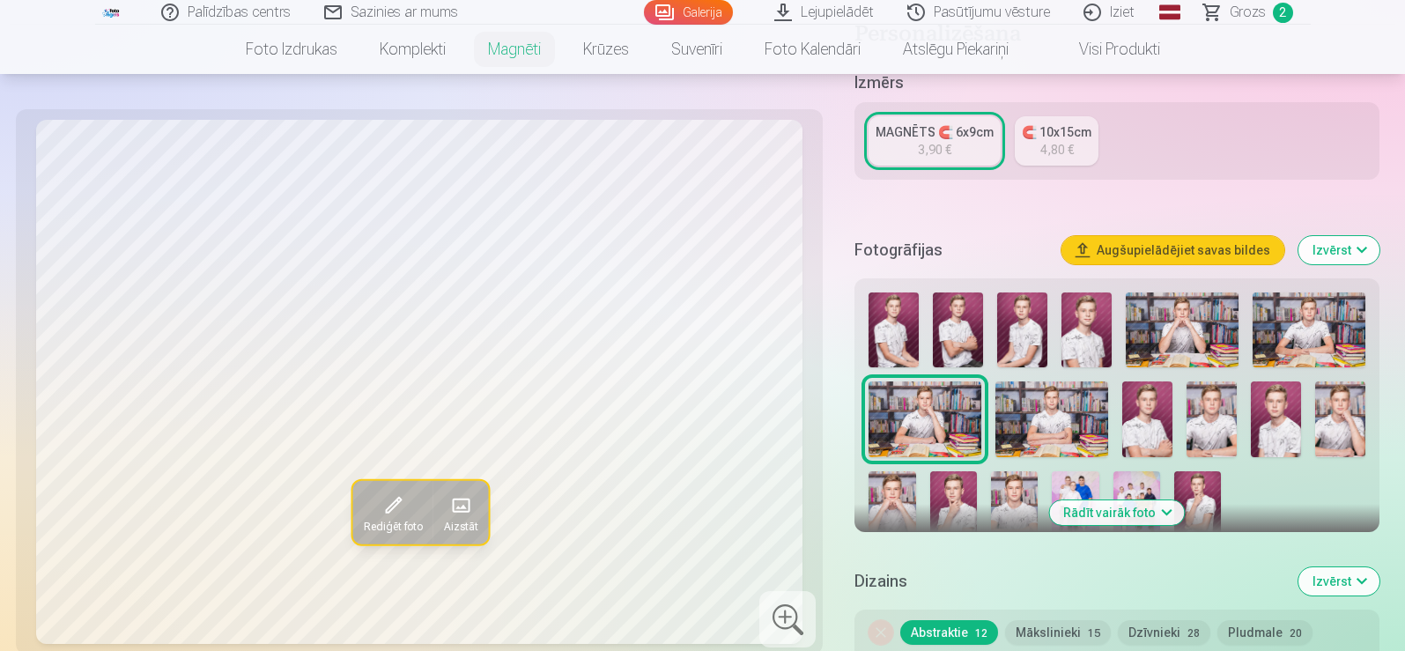
click at [1051, 400] on img at bounding box center [1051, 418] width 113 height 75
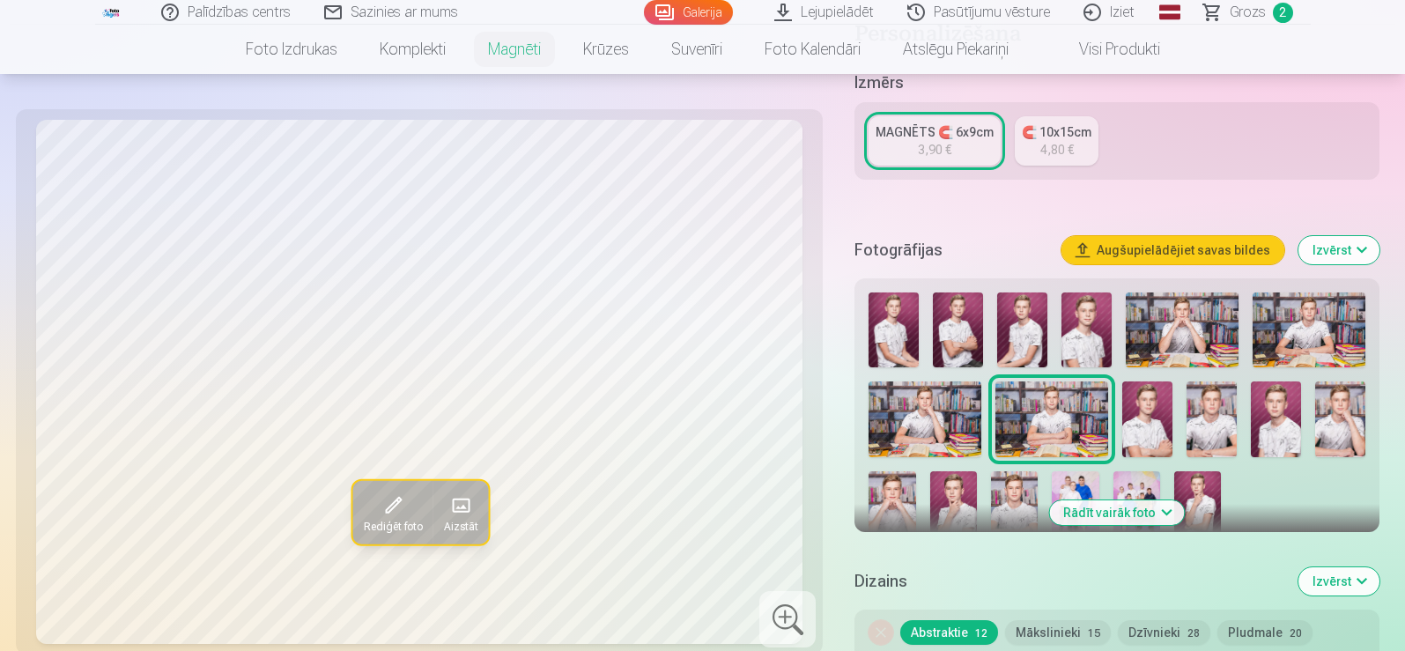
click at [1150, 399] on img at bounding box center [1147, 418] width 50 height 75
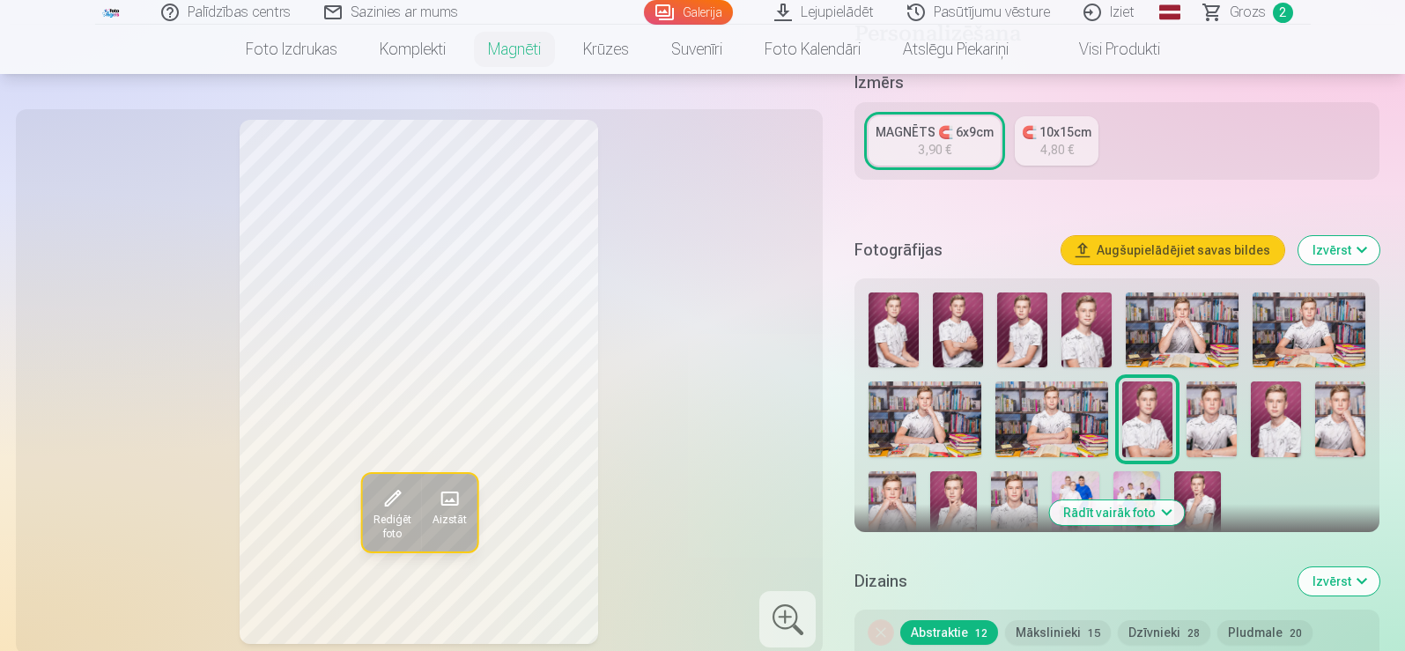
click at [1213, 401] on img at bounding box center [1211, 418] width 50 height 75
click at [1276, 418] on img at bounding box center [1275, 418] width 50 height 75
click at [1346, 405] on img at bounding box center [1340, 418] width 50 height 75
click at [890, 484] on img at bounding box center [891, 506] width 47 height 70
click at [939, 490] on img at bounding box center [953, 506] width 47 height 70
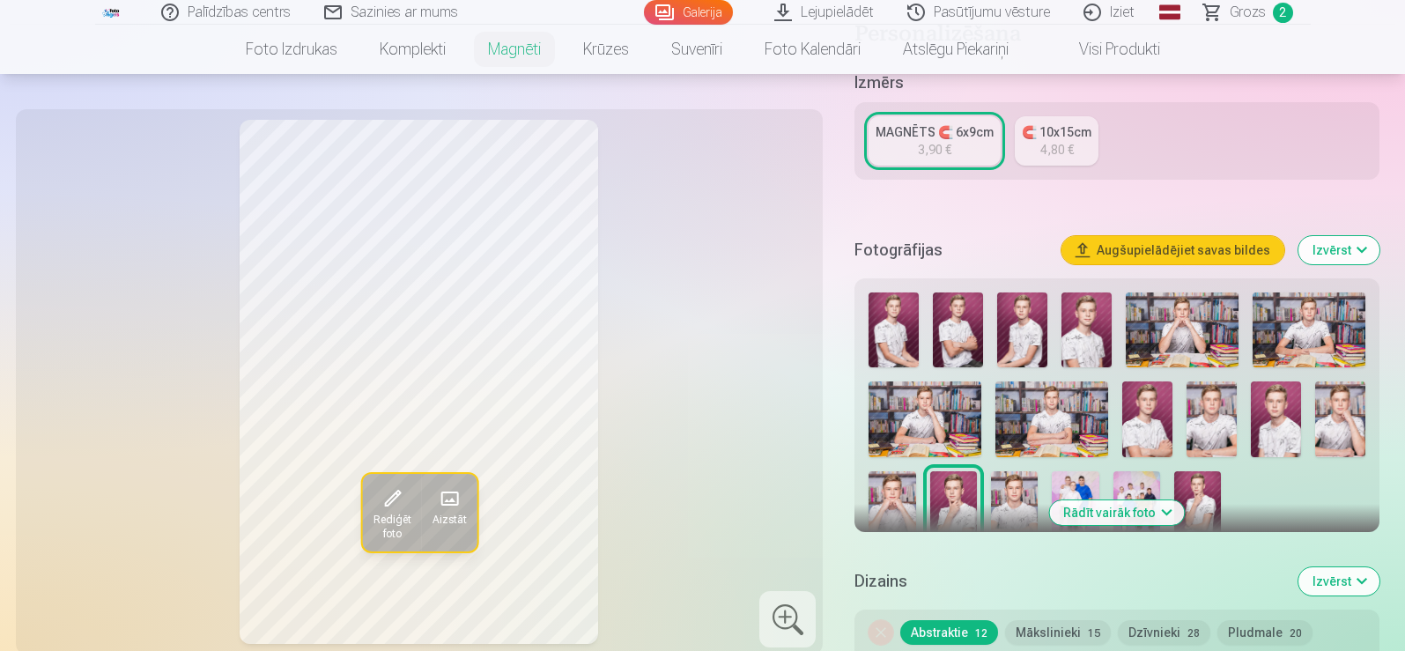
click at [1021, 477] on img at bounding box center [1014, 506] width 47 height 70
click at [875, 310] on img at bounding box center [893, 329] width 50 height 75
click at [971, 313] on img at bounding box center [958, 329] width 50 height 75
click at [1038, 307] on img at bounding box center [1022, 329] width 50 height 75
click at [1097, 299] on img at bounding box center [1086, 329] width 50 height 75
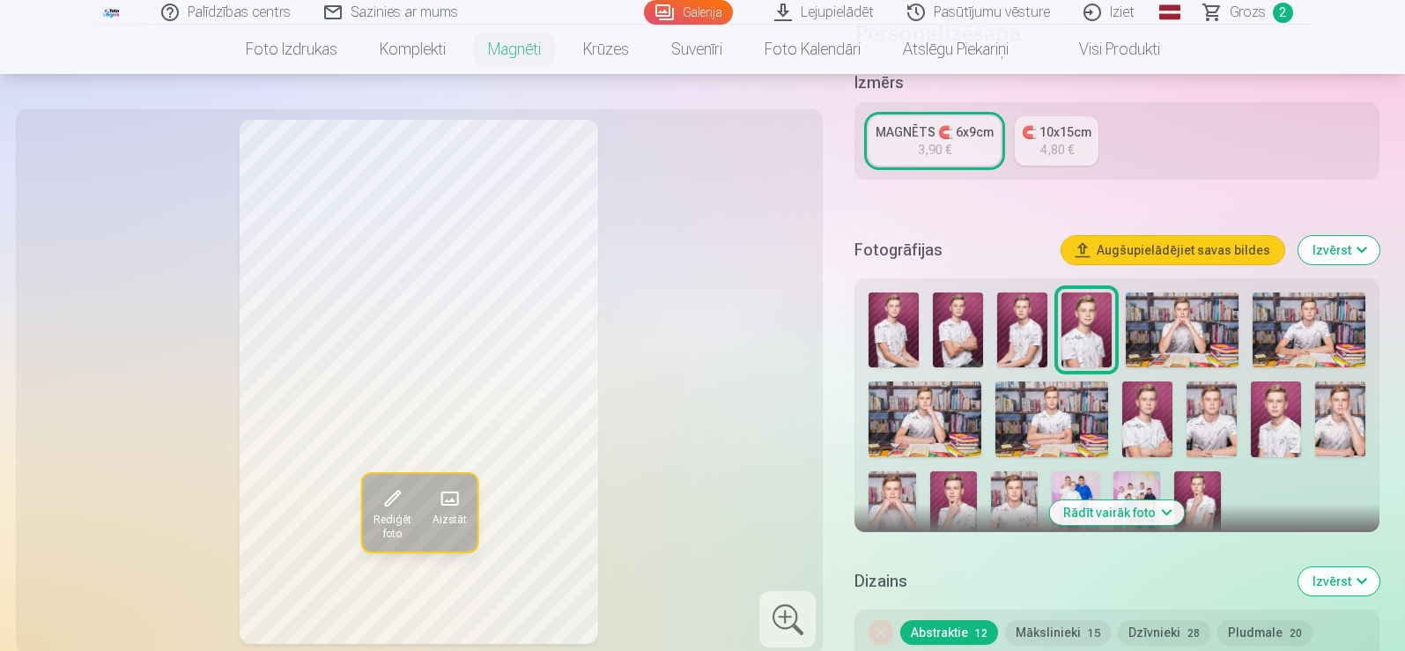
click at [1197, 301] on img at bounding box center [1181, 329] width 113 height 75
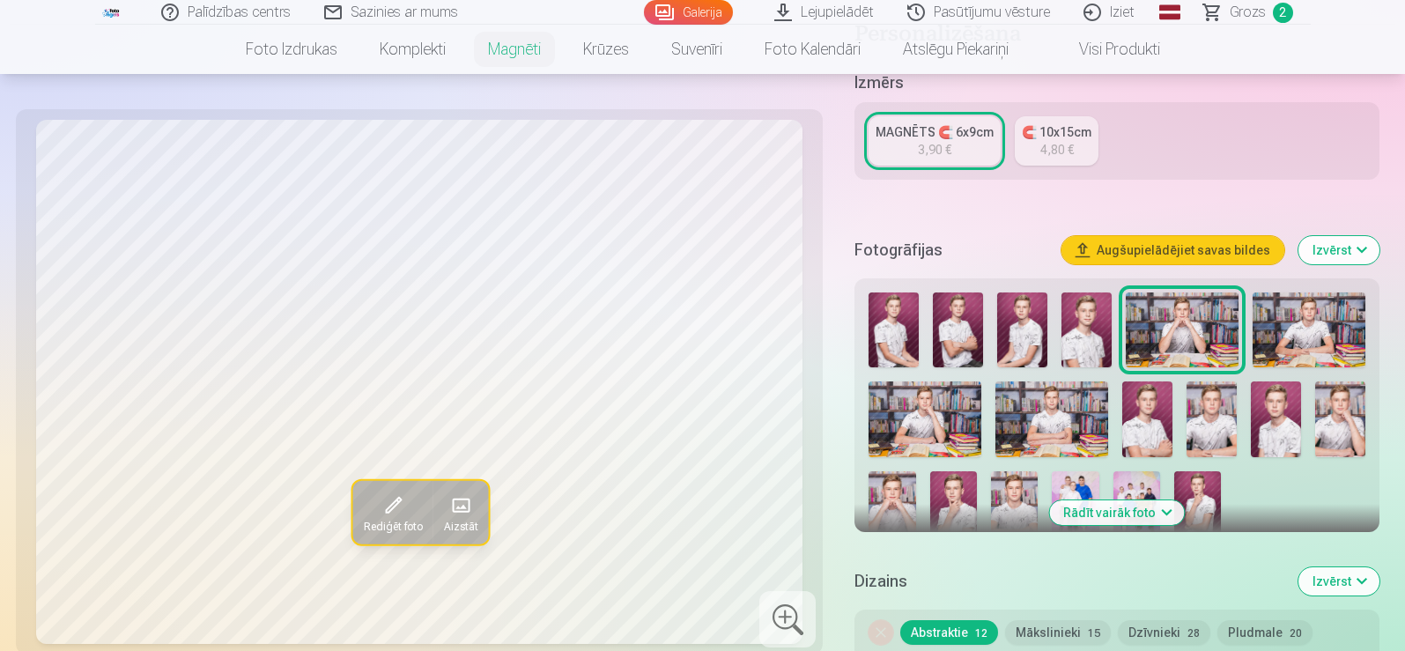
click at [1336, 300] on img at bounding box center [1308, 329] width 113 height 75
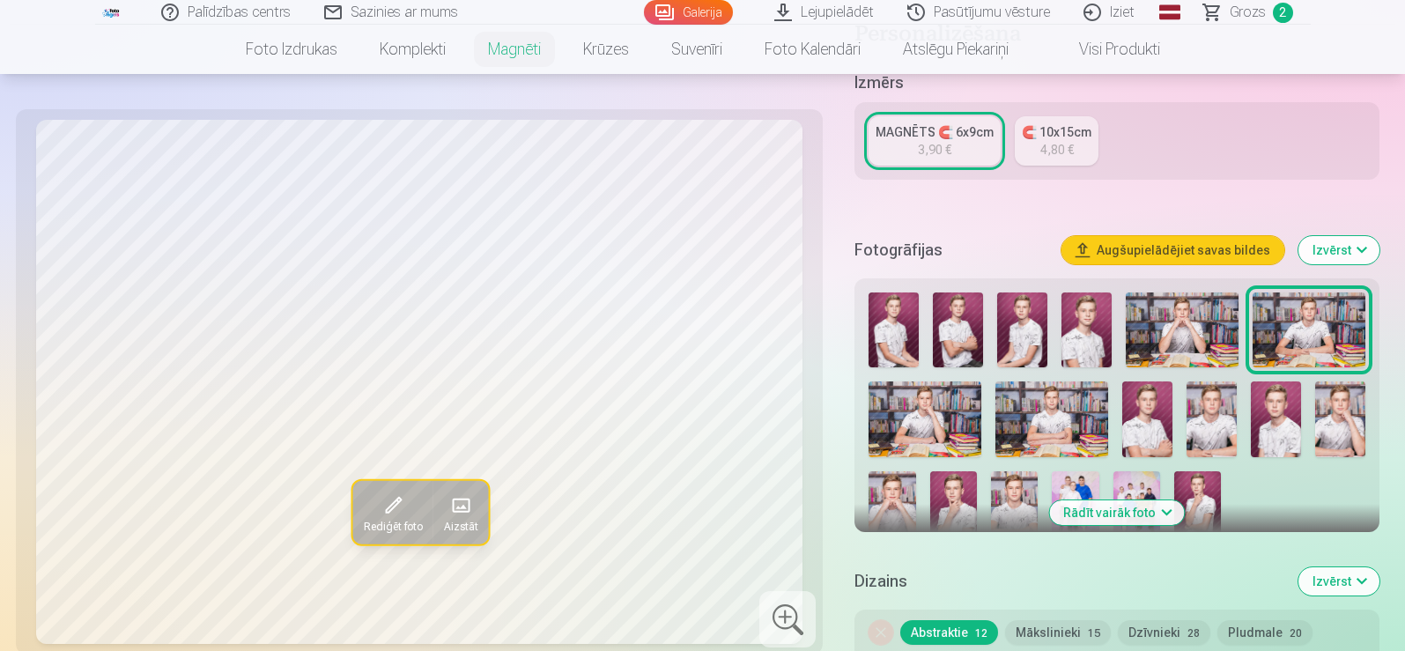
click at [935, 403] on img at bounding box center [924, 418] width 113 height 75
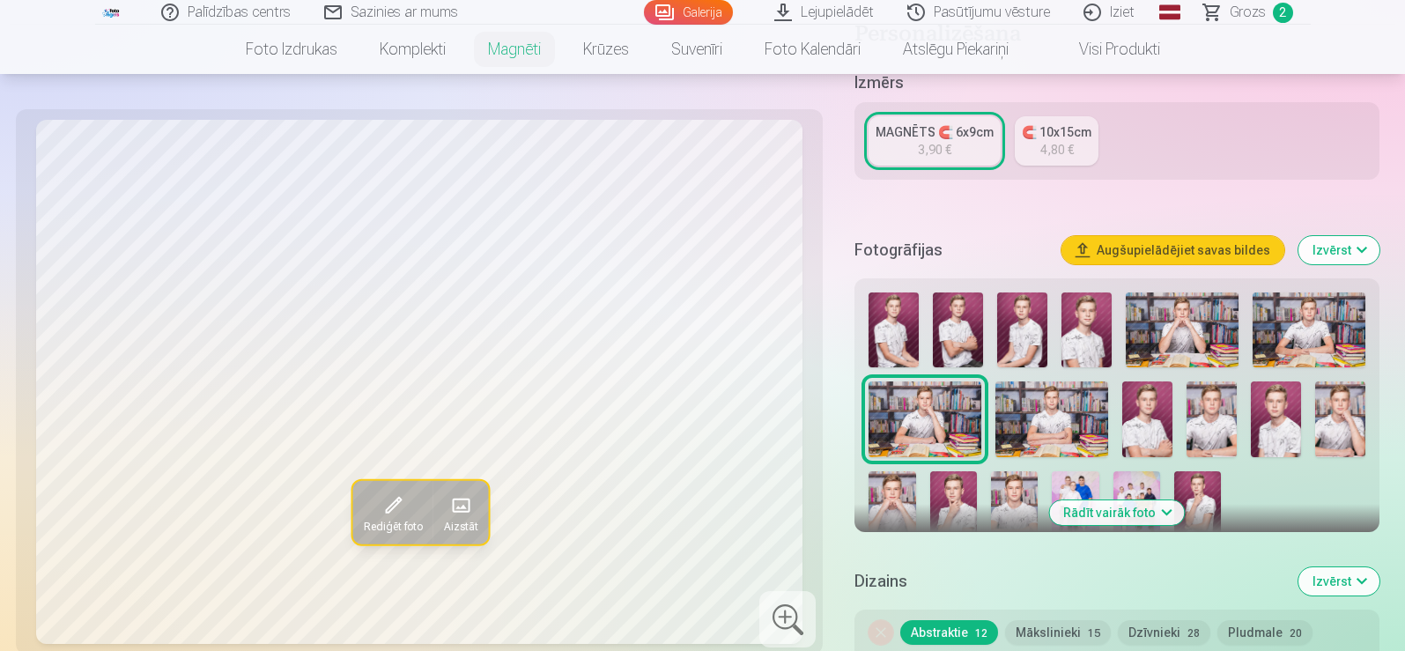
click at [1056, 415] on img at bounding box center [1051, 418] width 113 height 75
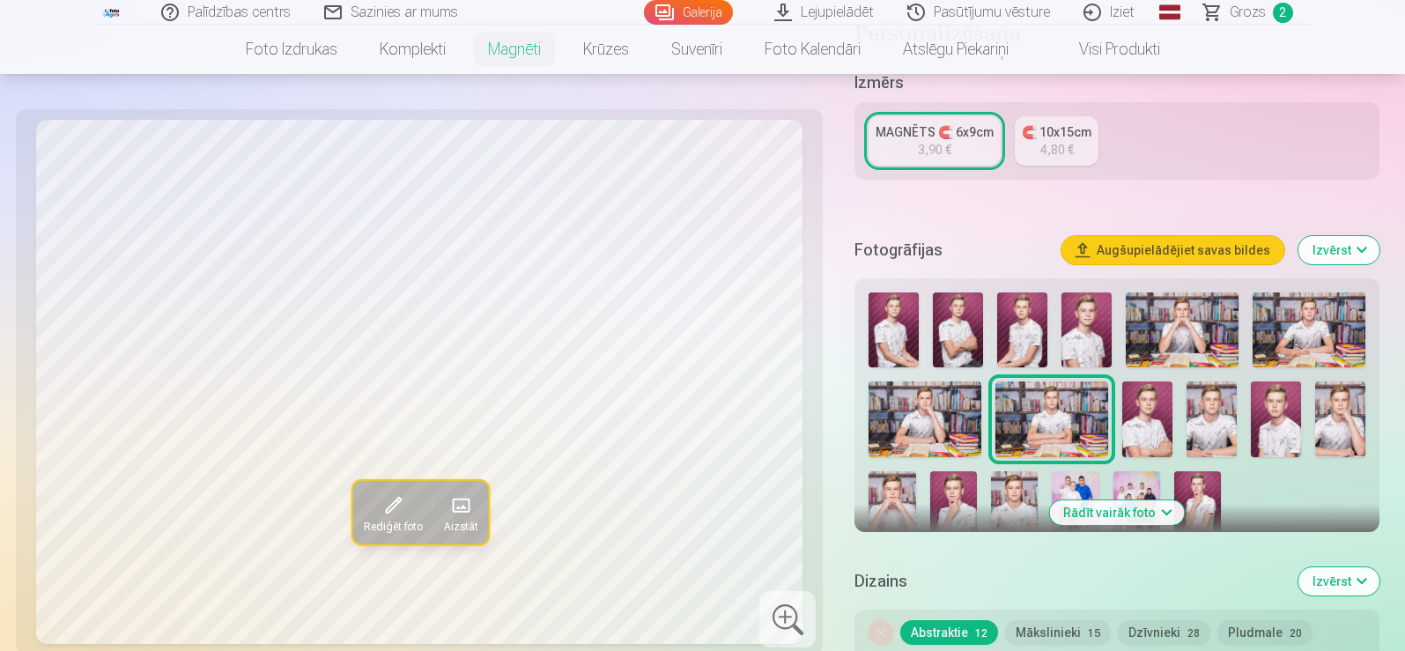
click at [1147, 396] on img at bounding box center [1147, 418] width 50 height 75
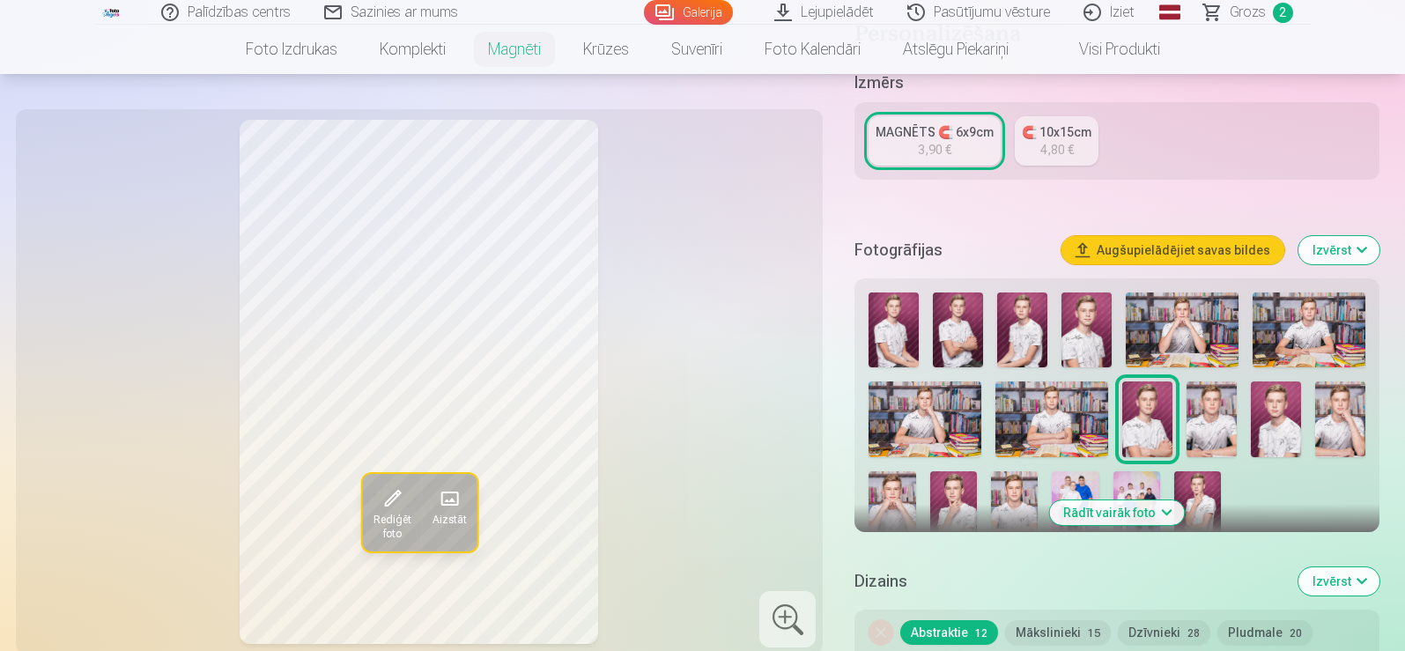
click at [1217, 406] on img at bounding box center [1211, 418] width 50 height 75
click at [1273, 405] on img at bounding box center [1275, 418] width 50 height 75
click at [1330, 397] on img at bounding box center [1340, 418] width 50 height 75
click at [910, 495] on img at bounding box center [891, 506] width 47 height 70
click at [962, 498] on img at bounding box center [953, 506] width 47 height 70
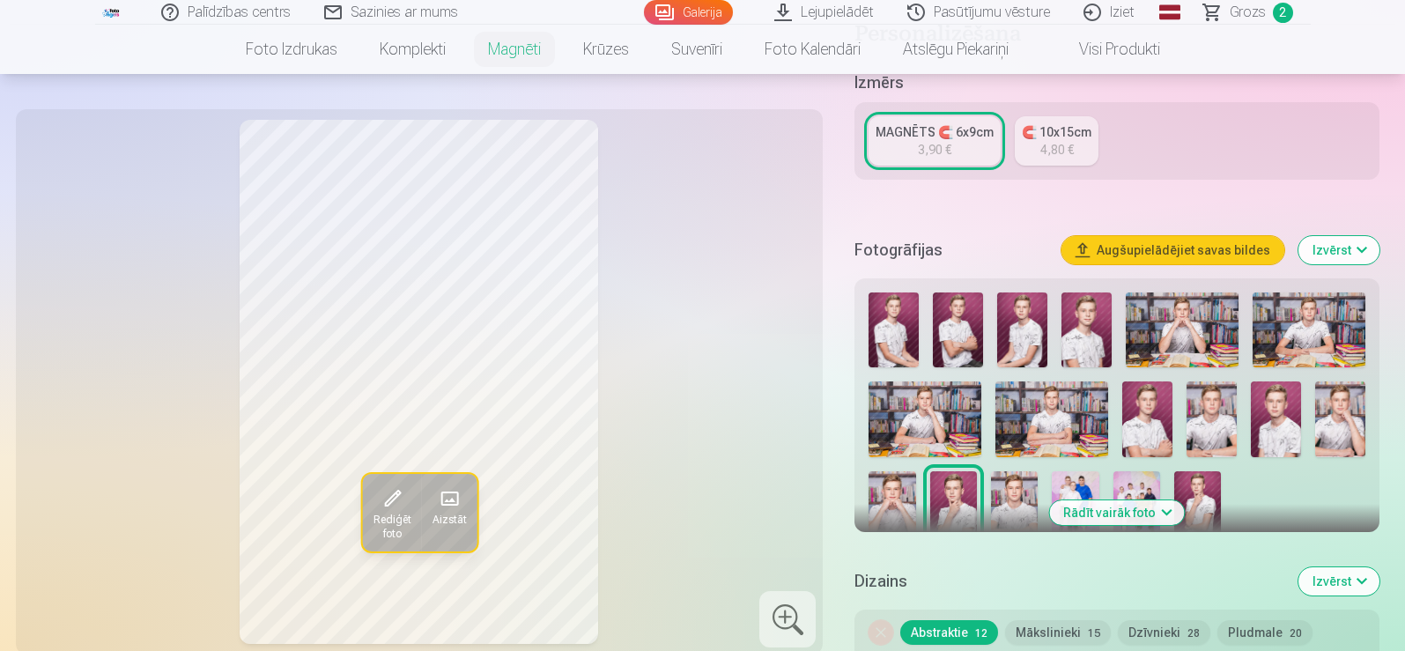
click at [1007, 485] on img at bounding box center [1014, 506] width 47 height 70
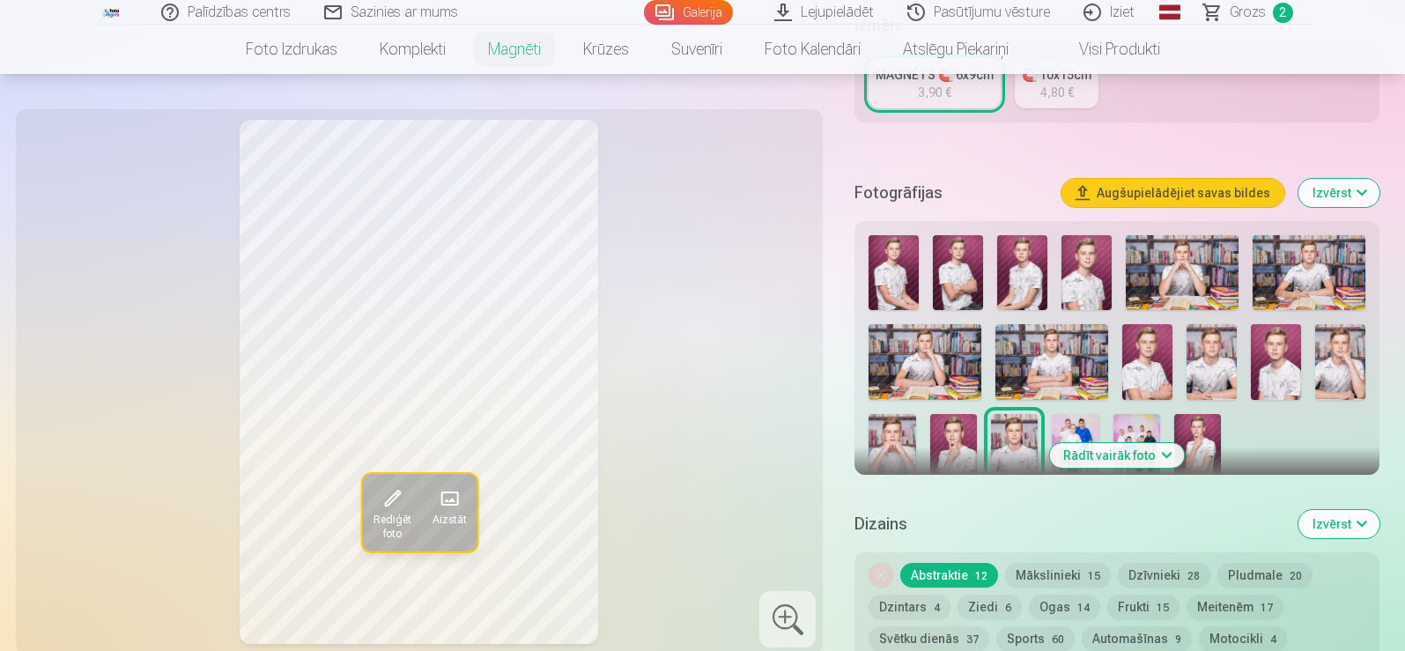
scroll to position [528, 0]
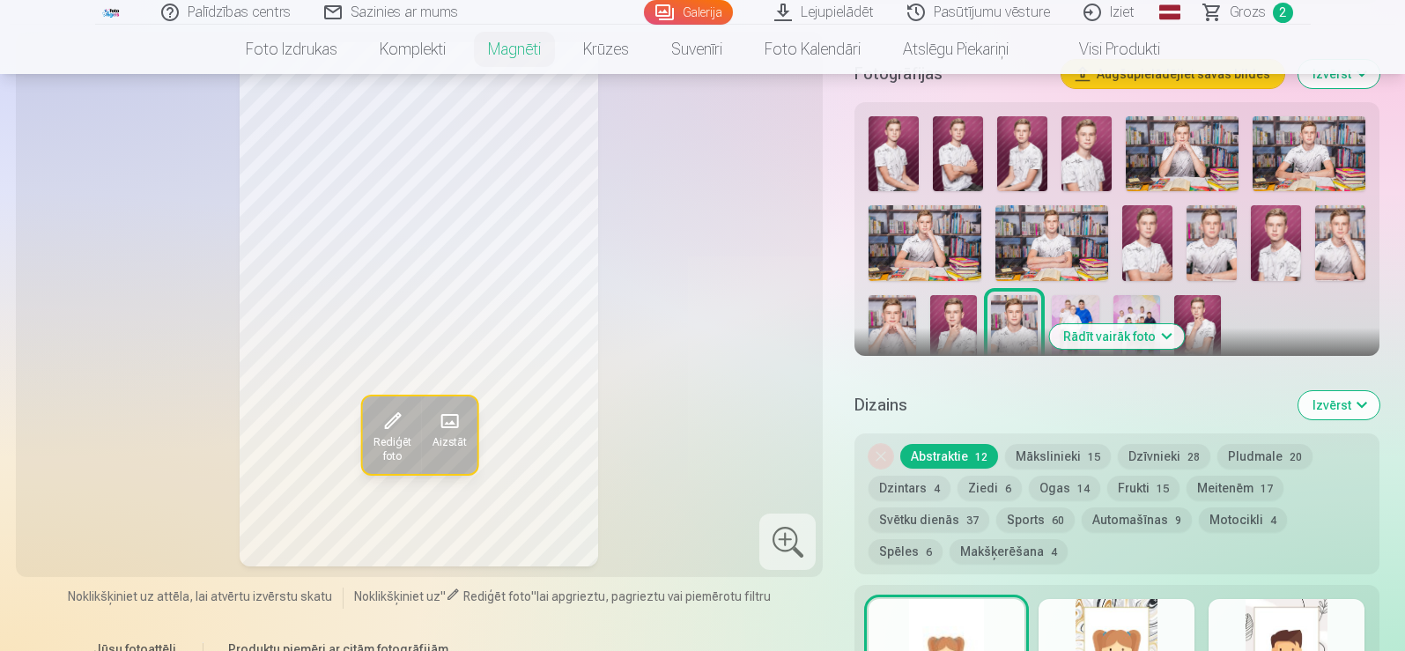
click at [896, 393] on h5 "Dizains" at bounding box center [1068, 405] width 429 height 25
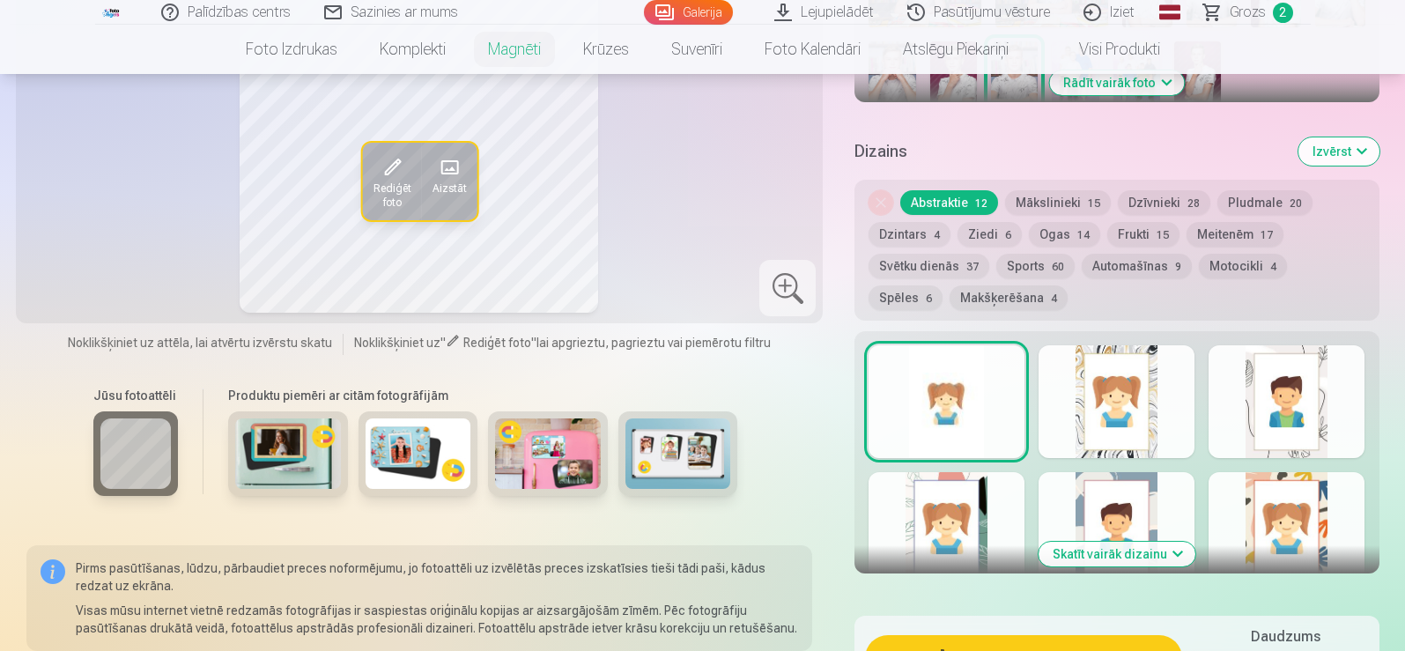
scroll to position [793, 0]
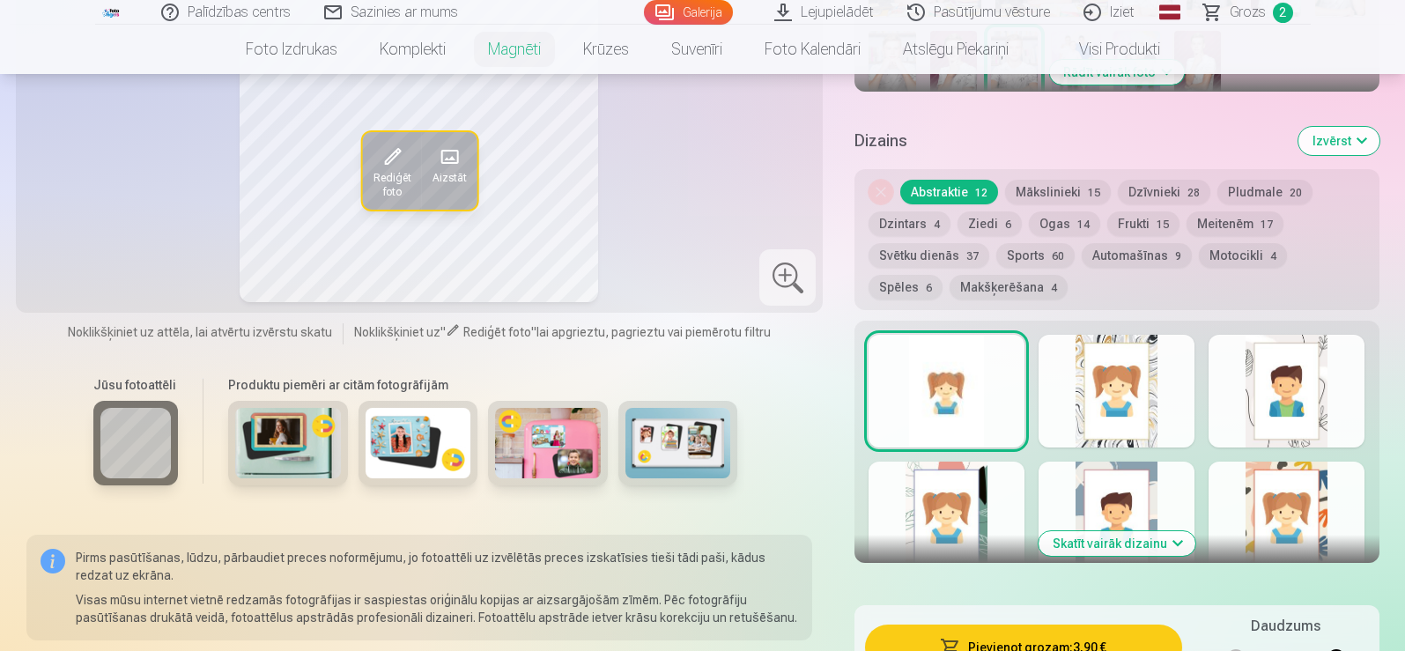
click at [998, 395] on div at bounding box center [946, 391] width 156 height 113
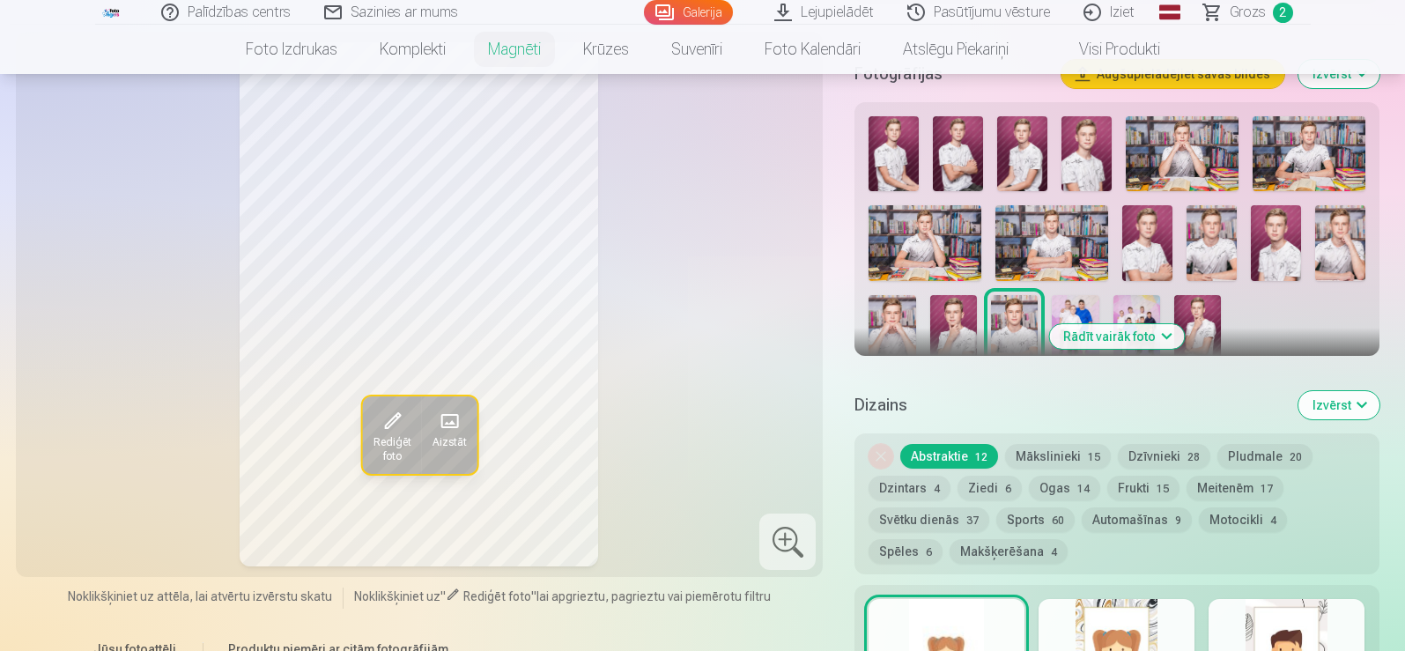
click at [1106, 601] on div at bounding box center [1116, 655] width 156 height 113
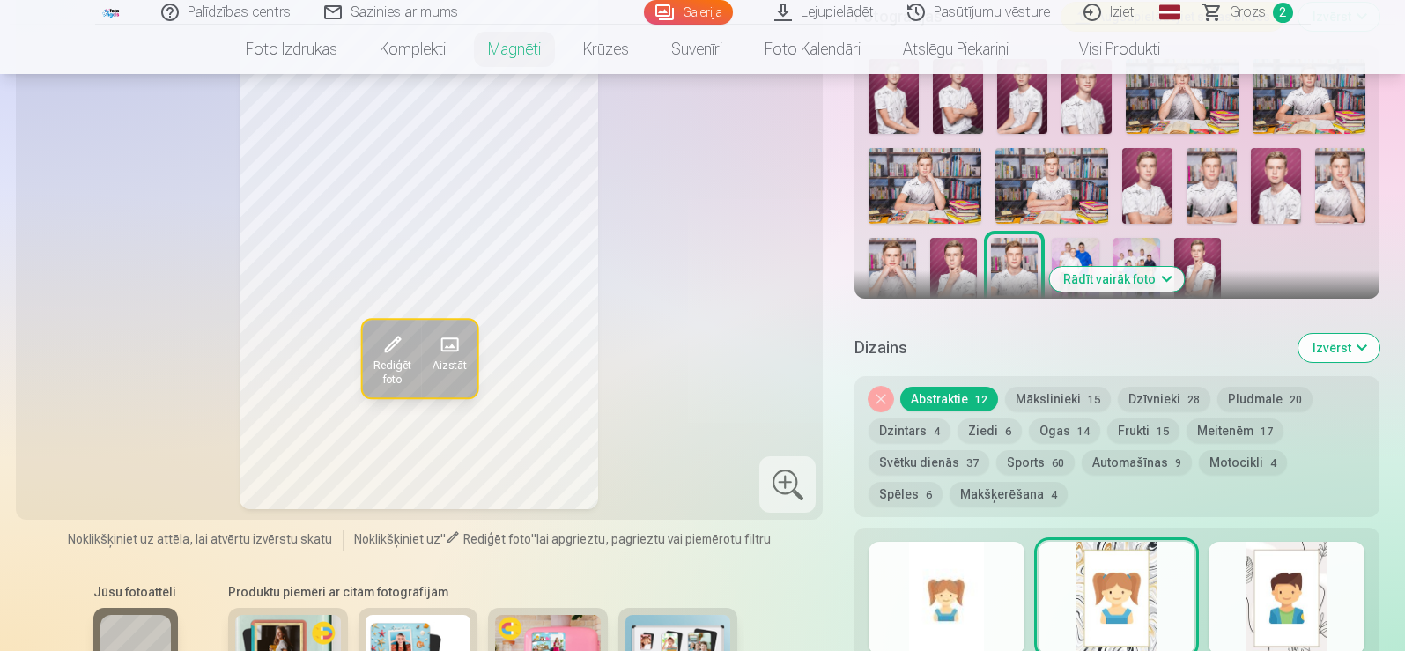
scroll to position [616, 0]
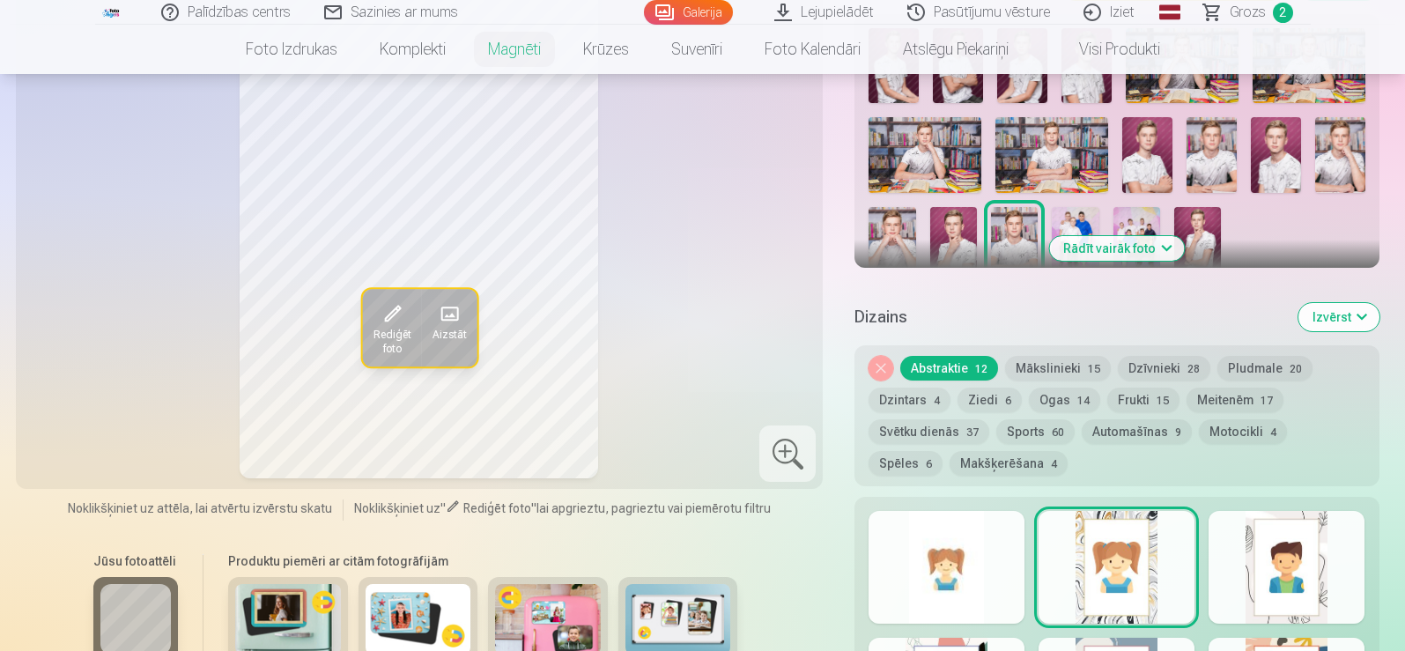
click at [1294, 544] on div at bounding box center [1286, 567] width 156 height 113
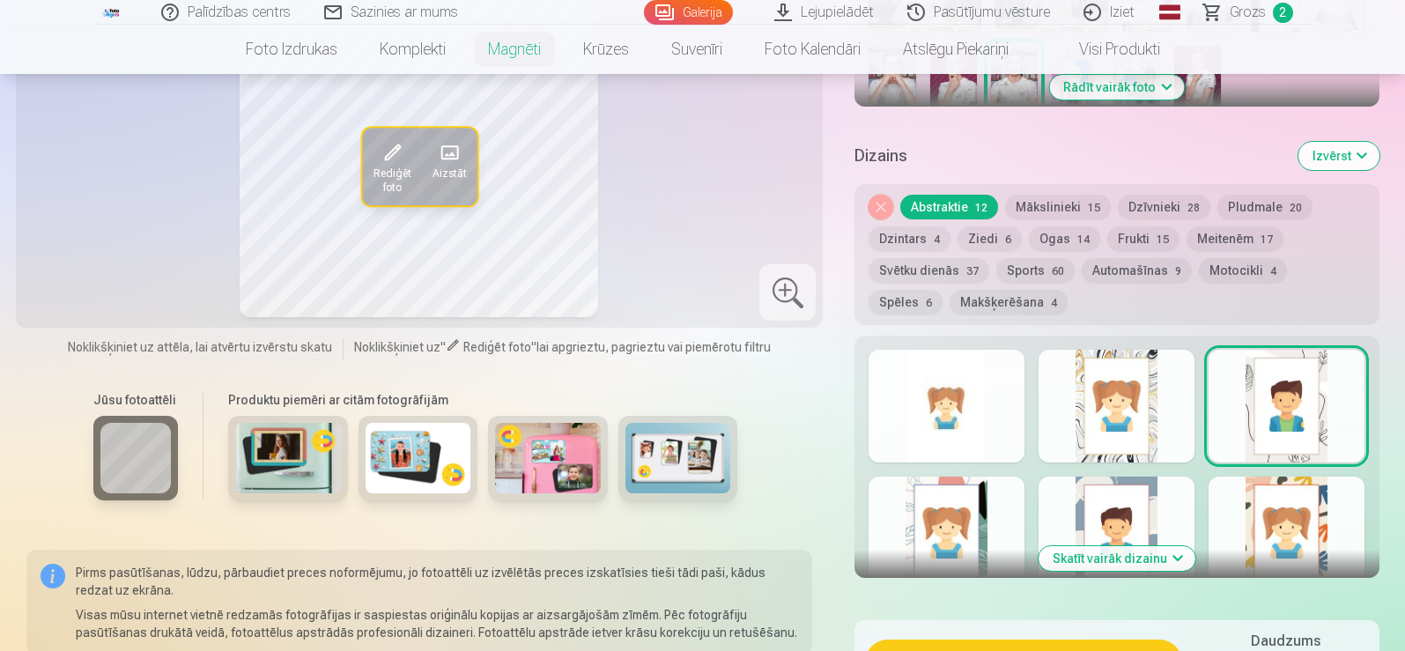
scroll to position [793, 0]
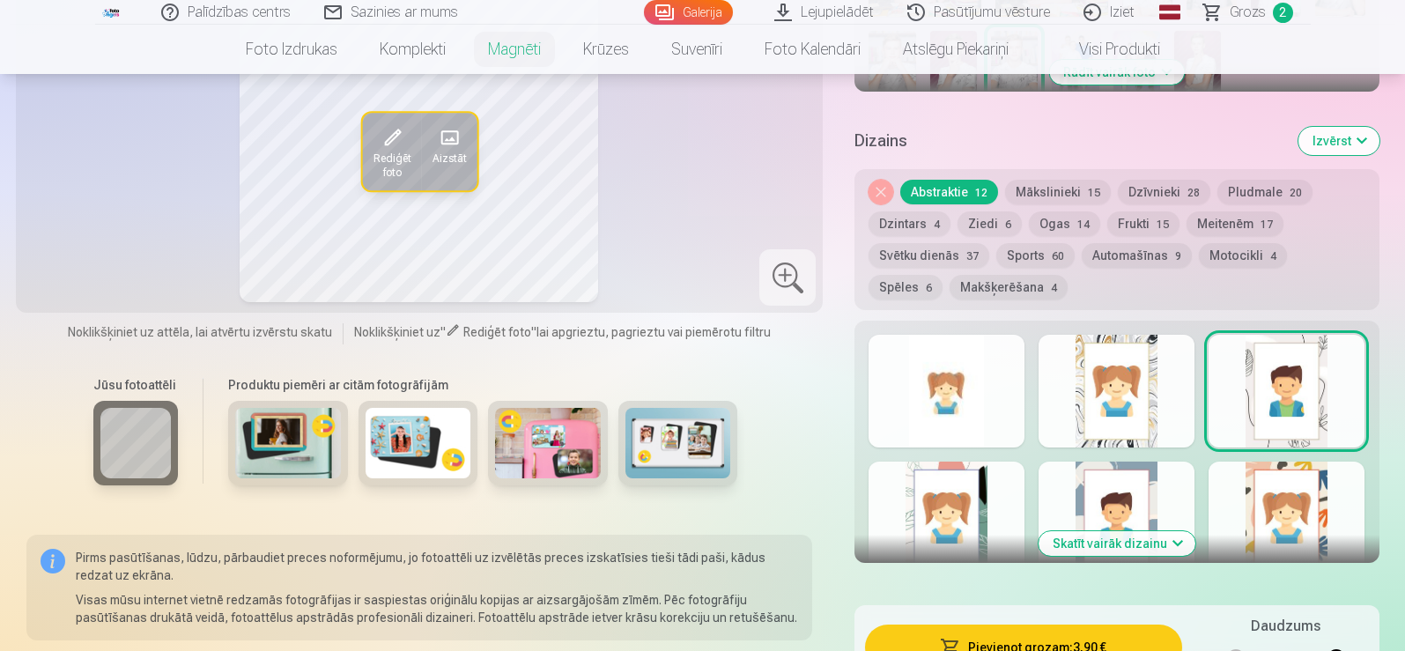
click at [949, 512] on div at bounding box center [946, 517] width 156 height 113
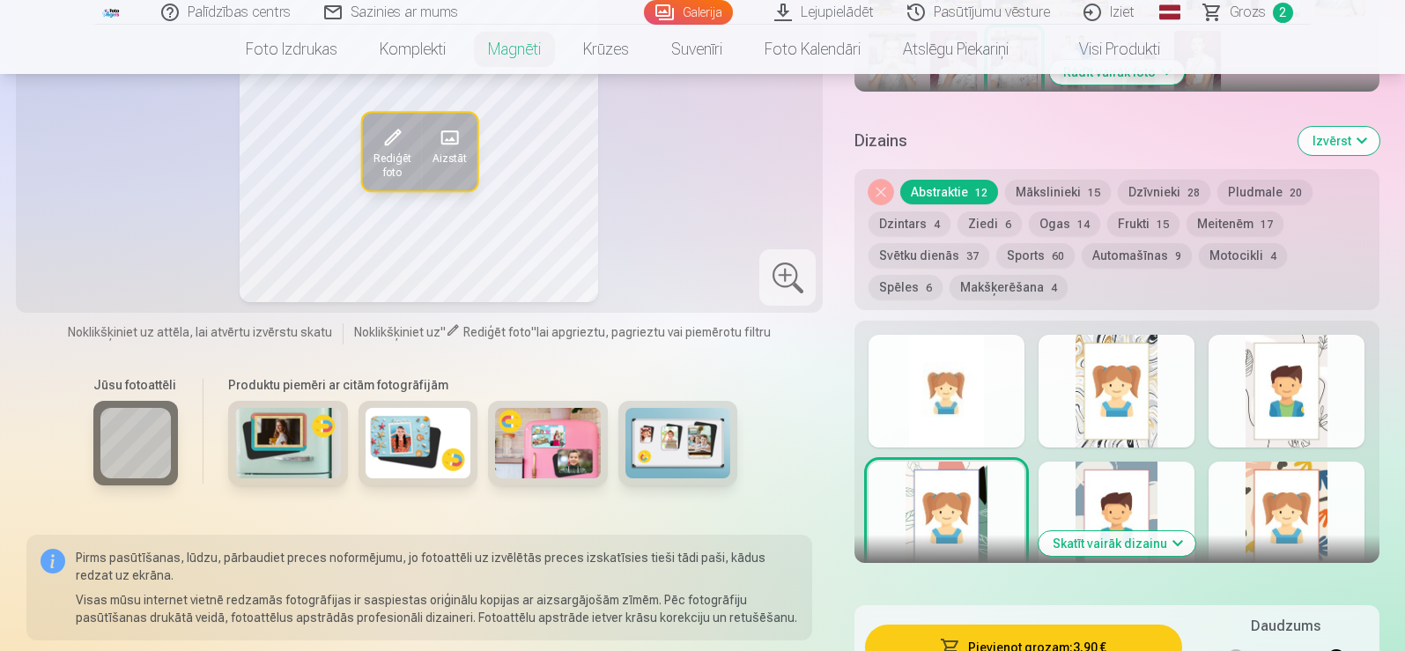
click at [1125, 490] on div at bounding box center [1116, 517] width 156 height 113
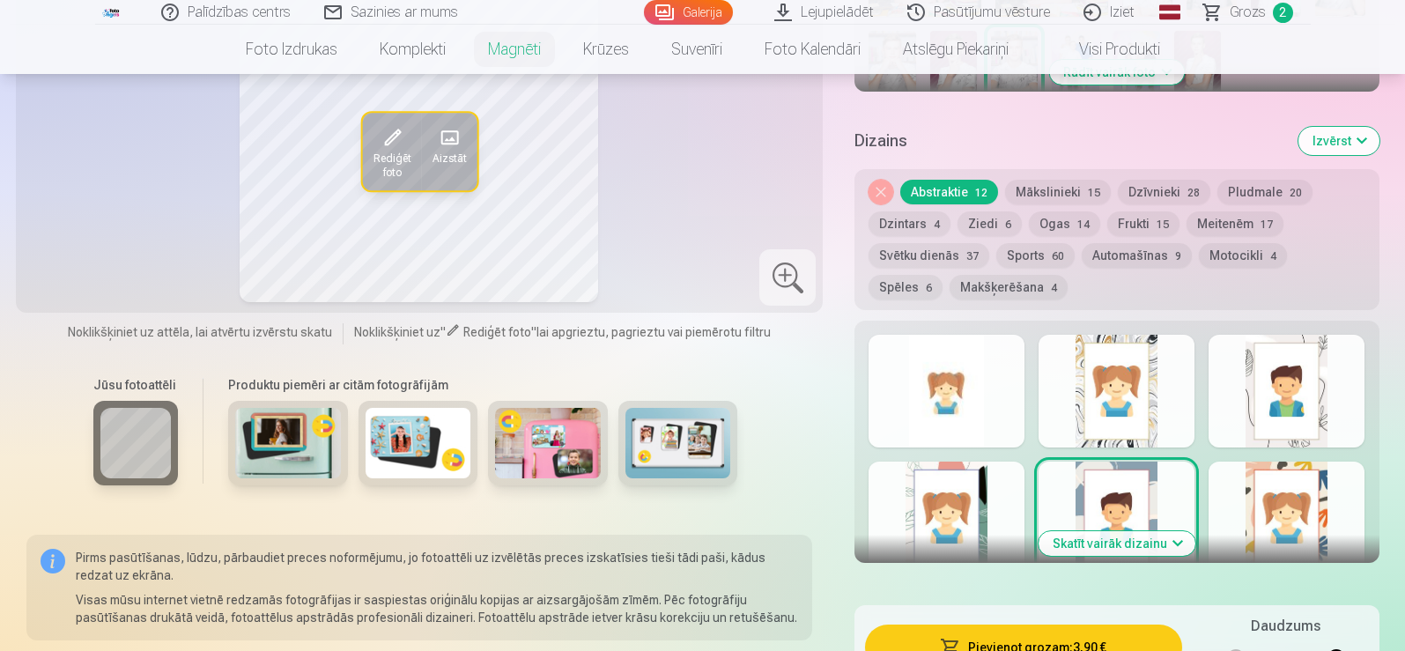
click at [1274, 482] on div at bounding box center [1286, 517] width 156 height 113
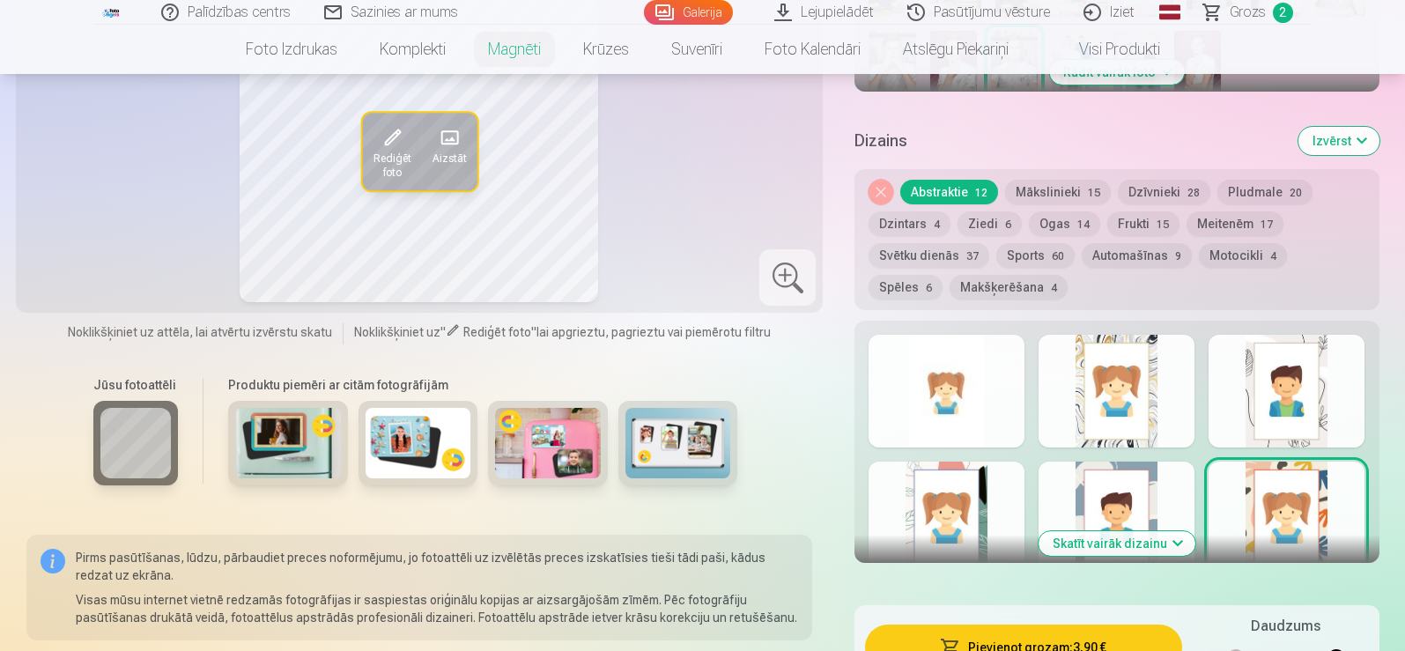
click at [1136, 534] on button "Skatīt vairāk dizainu" at bounding box center [1116, 543] width 157 height 25
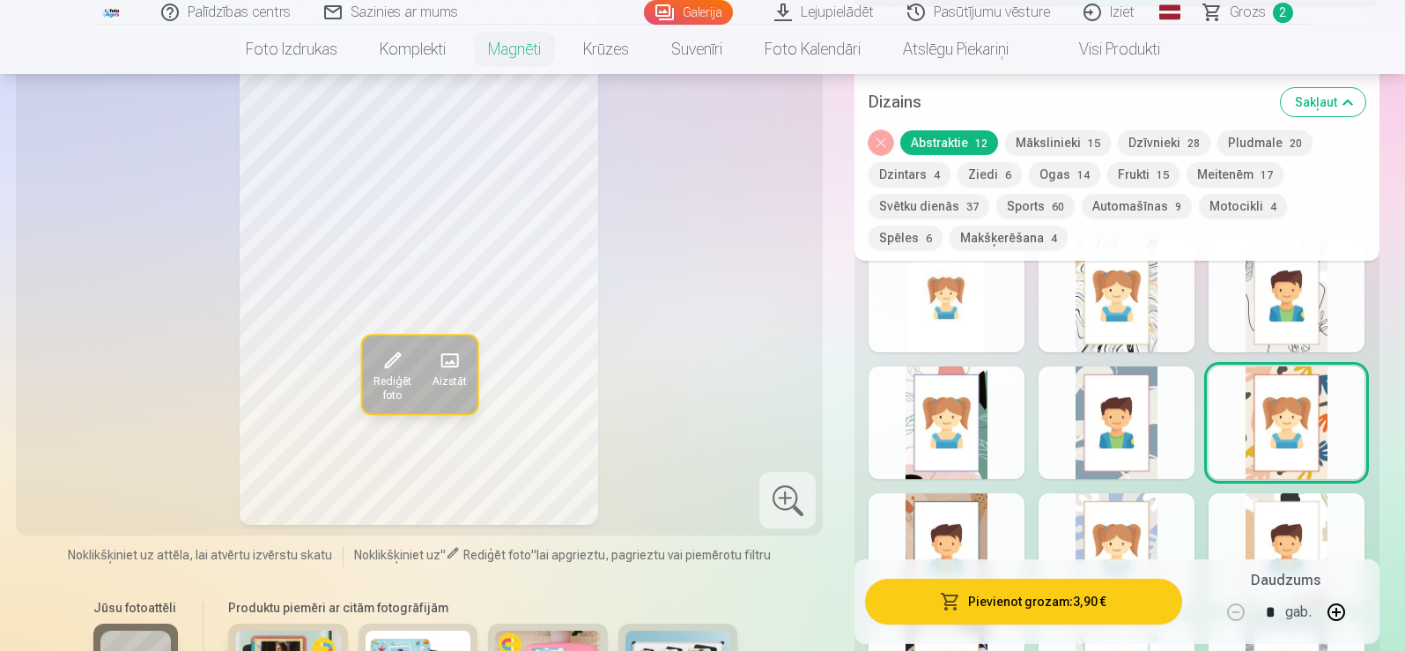
scroll to position [969, 0]
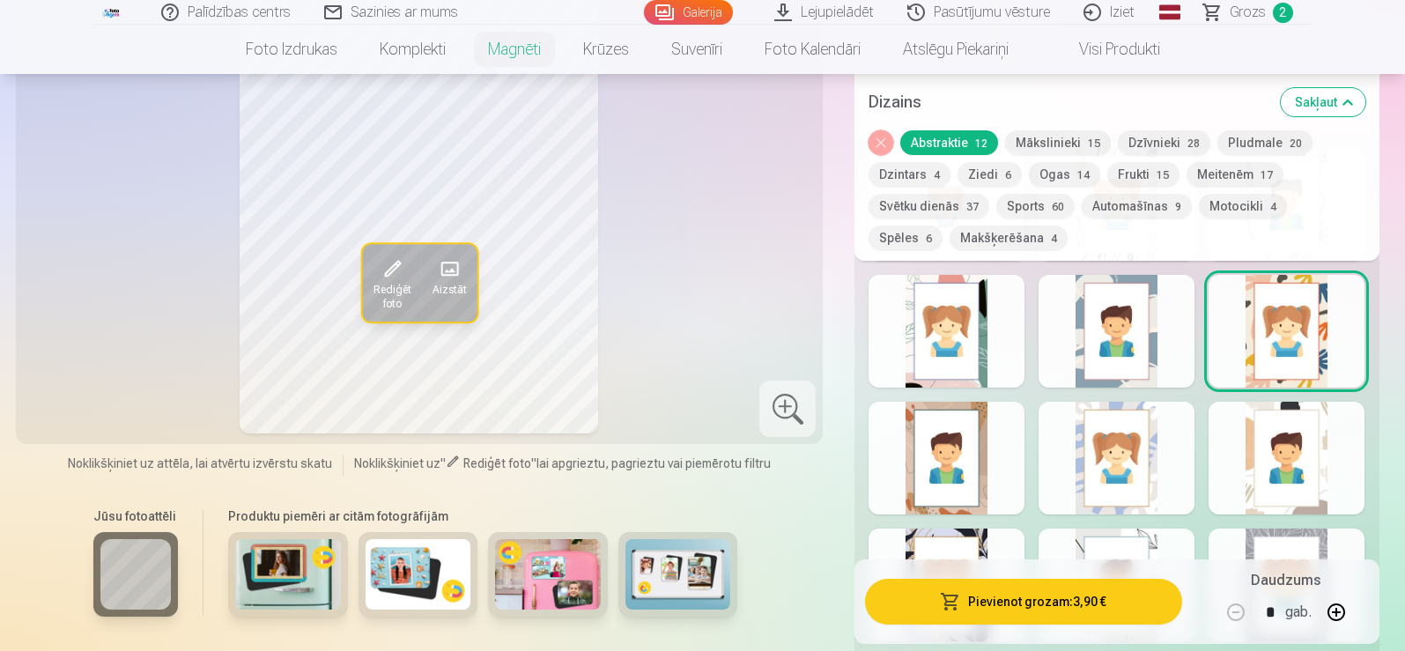
click at [927, 461] on div at bounding box center [946, 458] width 156 height 113
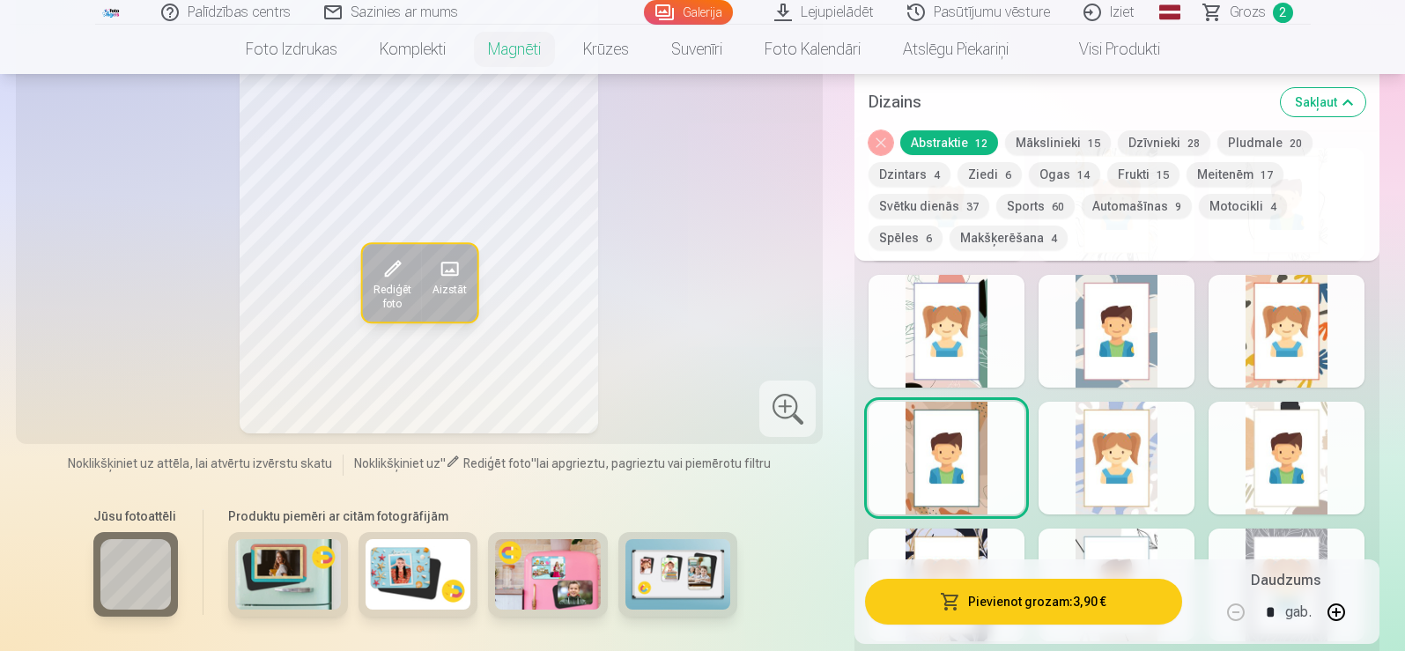
click at [1121, 439] on div at bounding box center [1116, 458] width 156 height 113
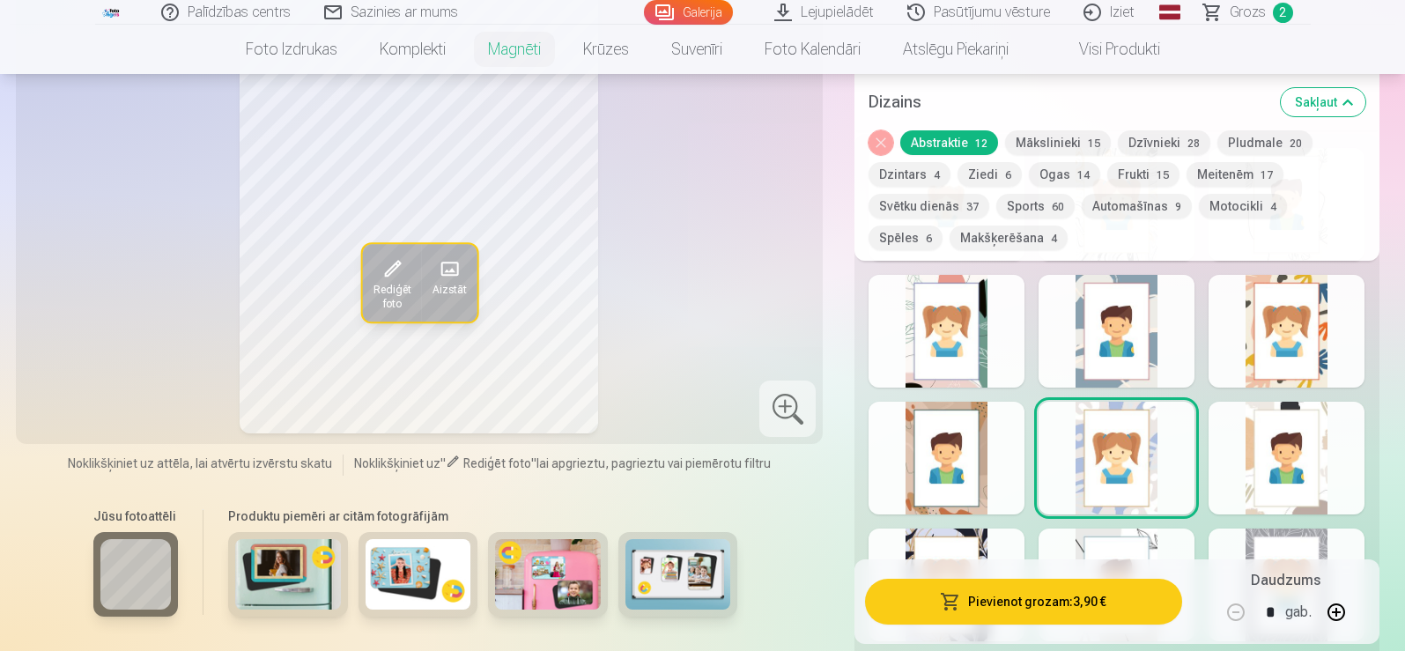
click at [1265, 442] on div at bounding box center [1286, 458] width 156 height 113
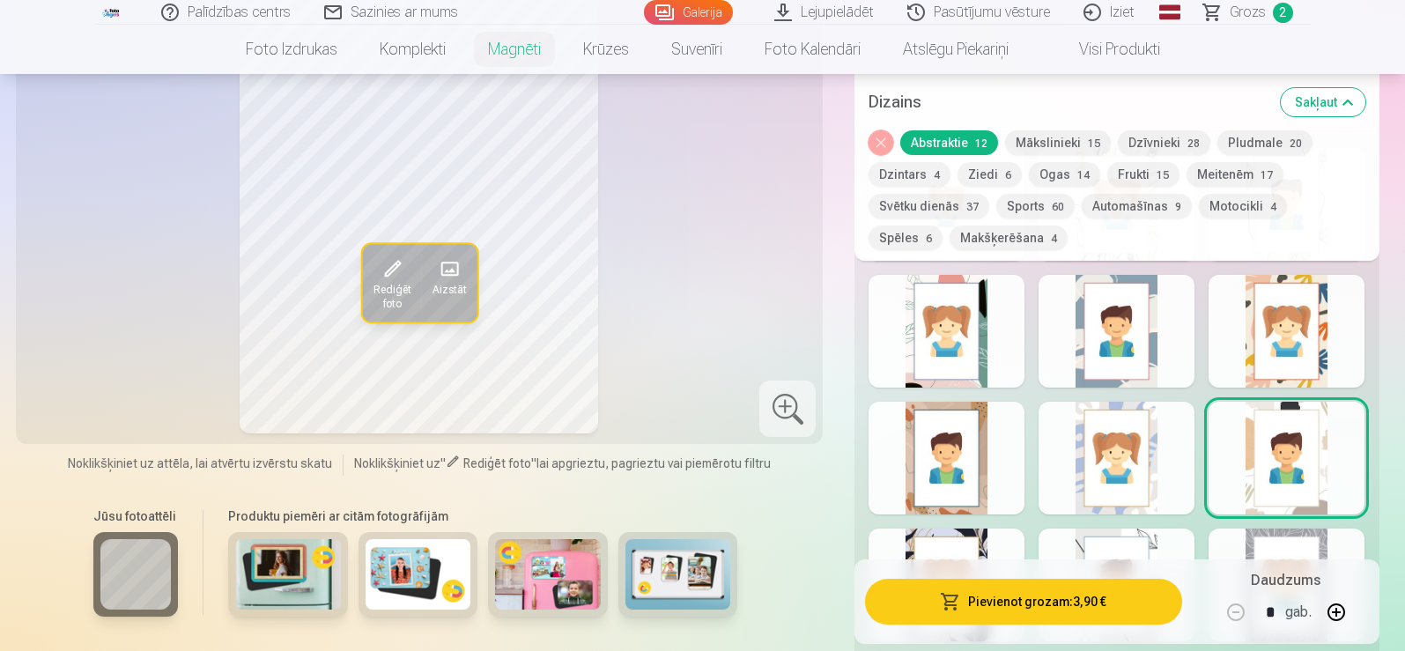
click at [953, 528] on div at bounding box center [946, 584] width 156 height 113
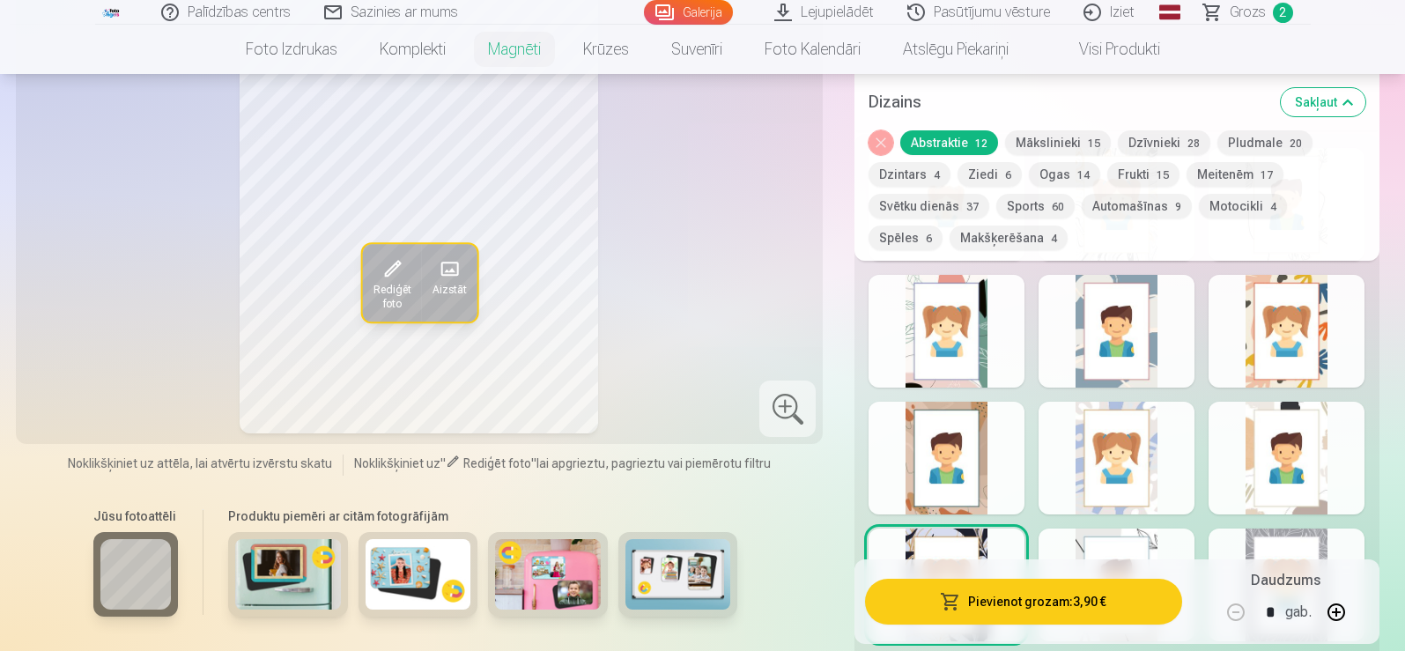
click at [1093, 545] on div at bounding box center [1116, 584] width 156 height 113
click at [1279, 536] on div at bounding box center [1286, 584] width 156 height 113
click at [779, 385] on div at bounding box center [787, 408] width 56 height 56
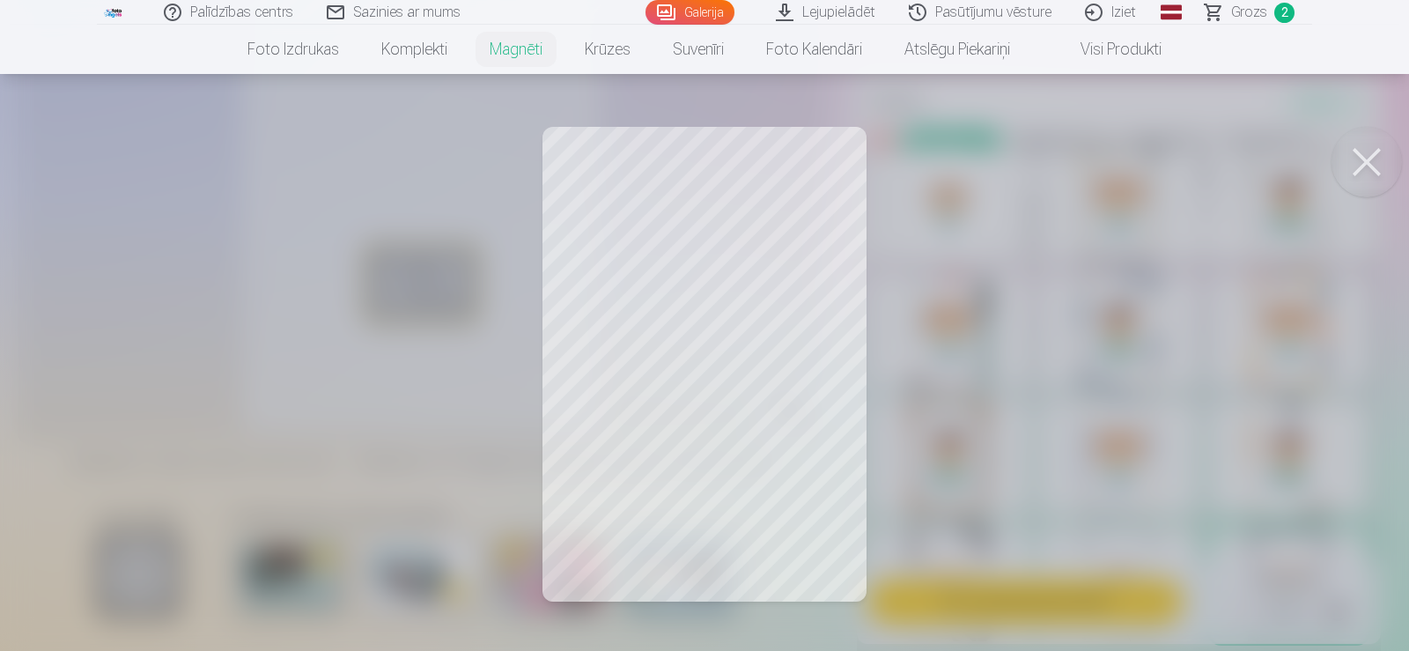
click at [972, 303] on div at bounding box center [704, 325] width 1409 height 651
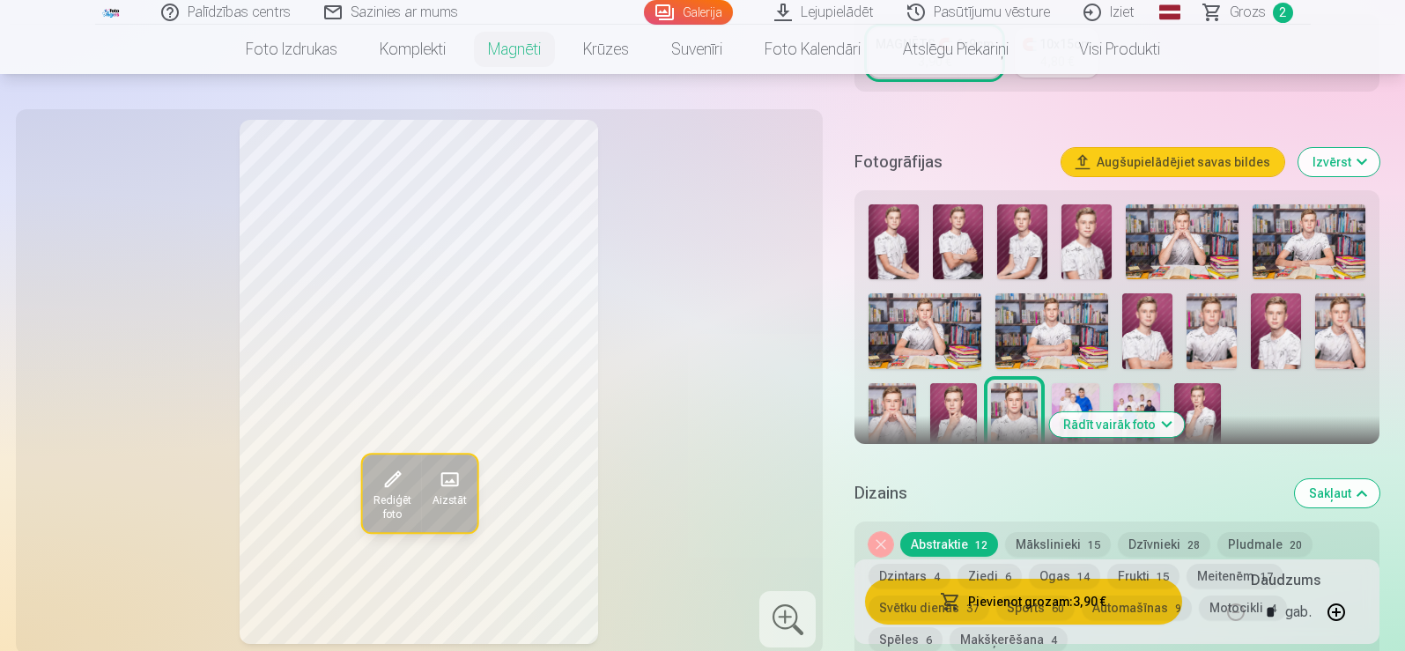
scroll to position [352, 0]
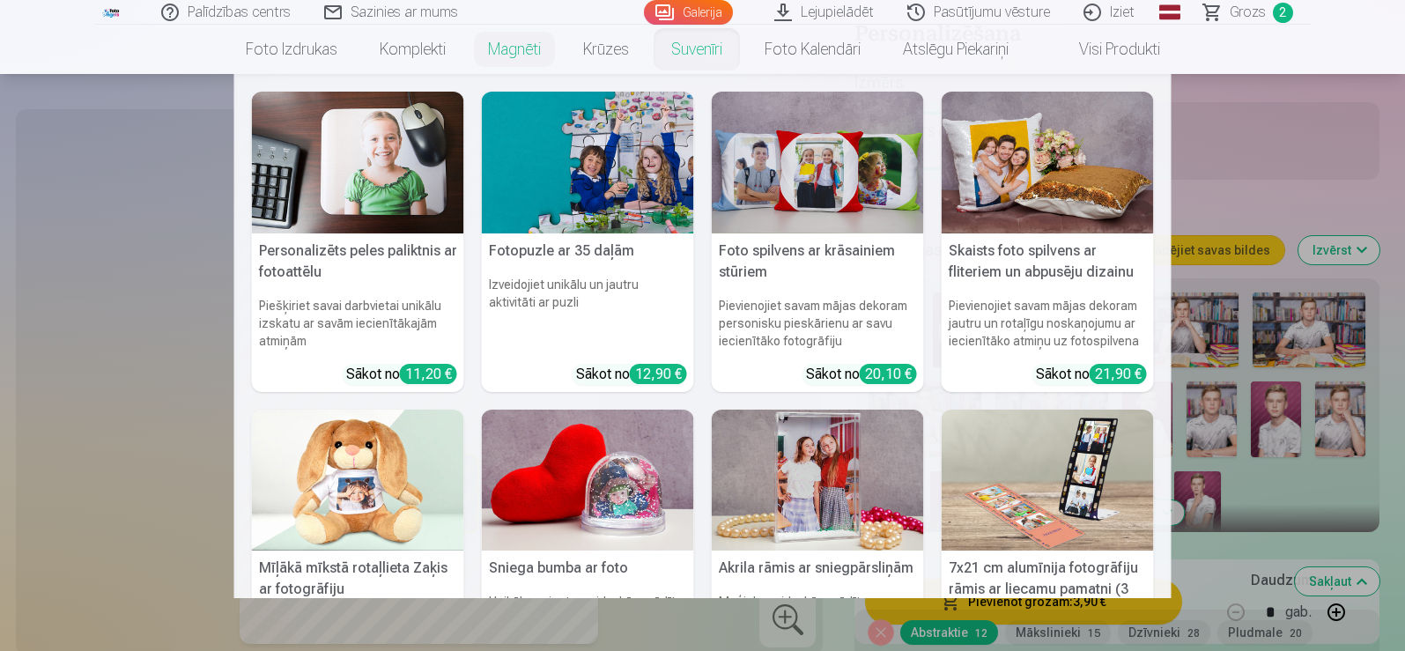
click at [673, 50] on link "Suvenīri" at bounding box center [696, 49] width 93 height 49
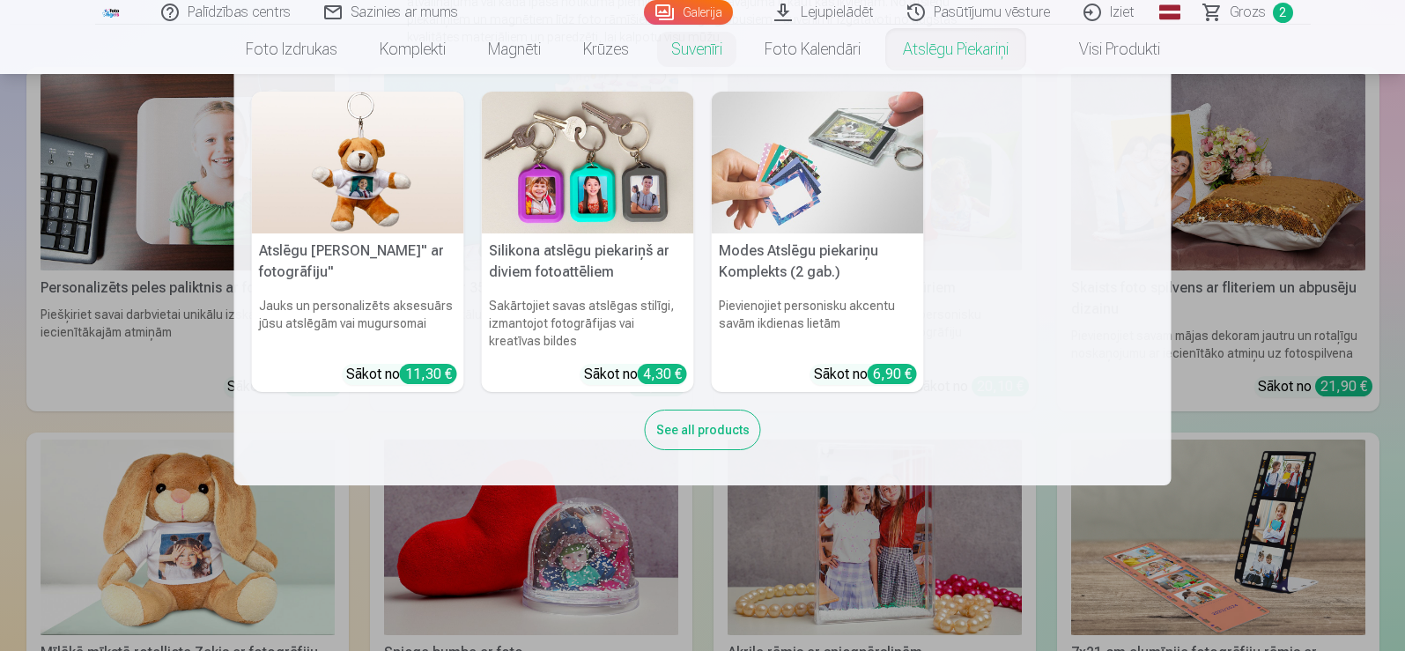
click at [942, 58] on link "Atslēgu piekariņi" at bounding box center [955, 49] width 148 height 49
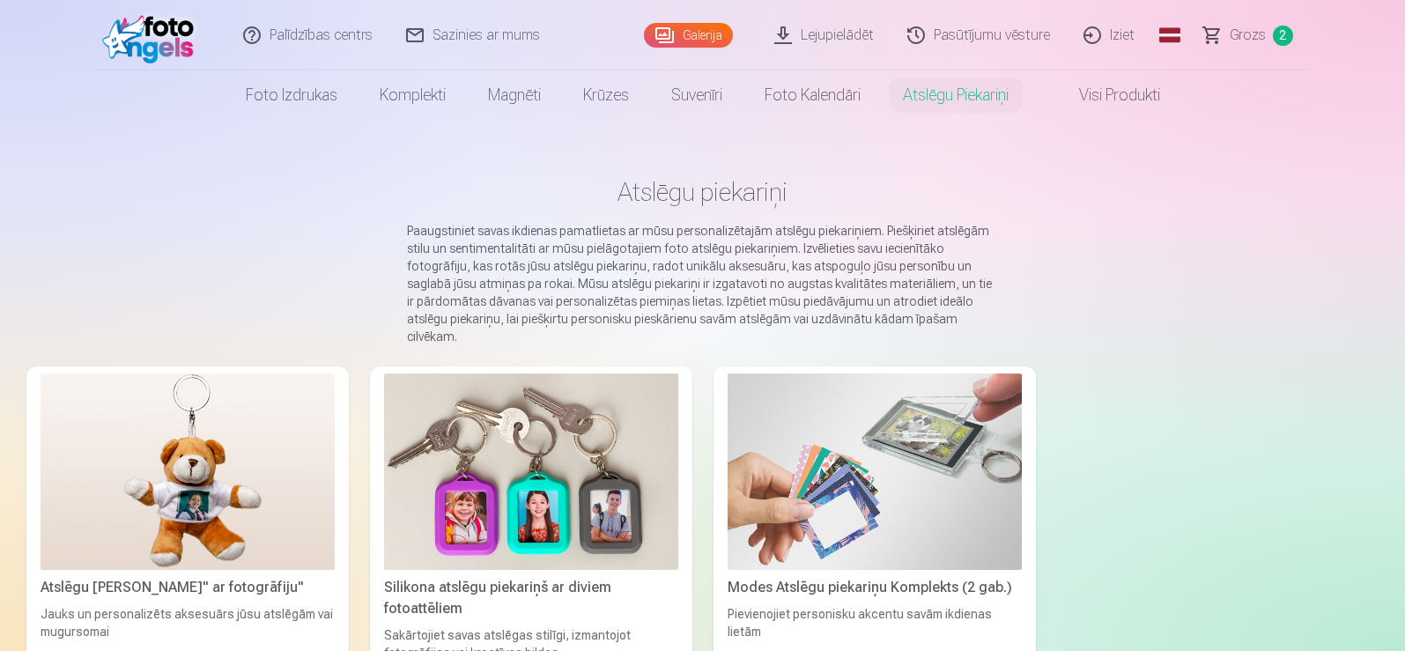
click at [1115, 92] on link "Visi produkti" at bounding box center [1104, 94] width 151 height 49
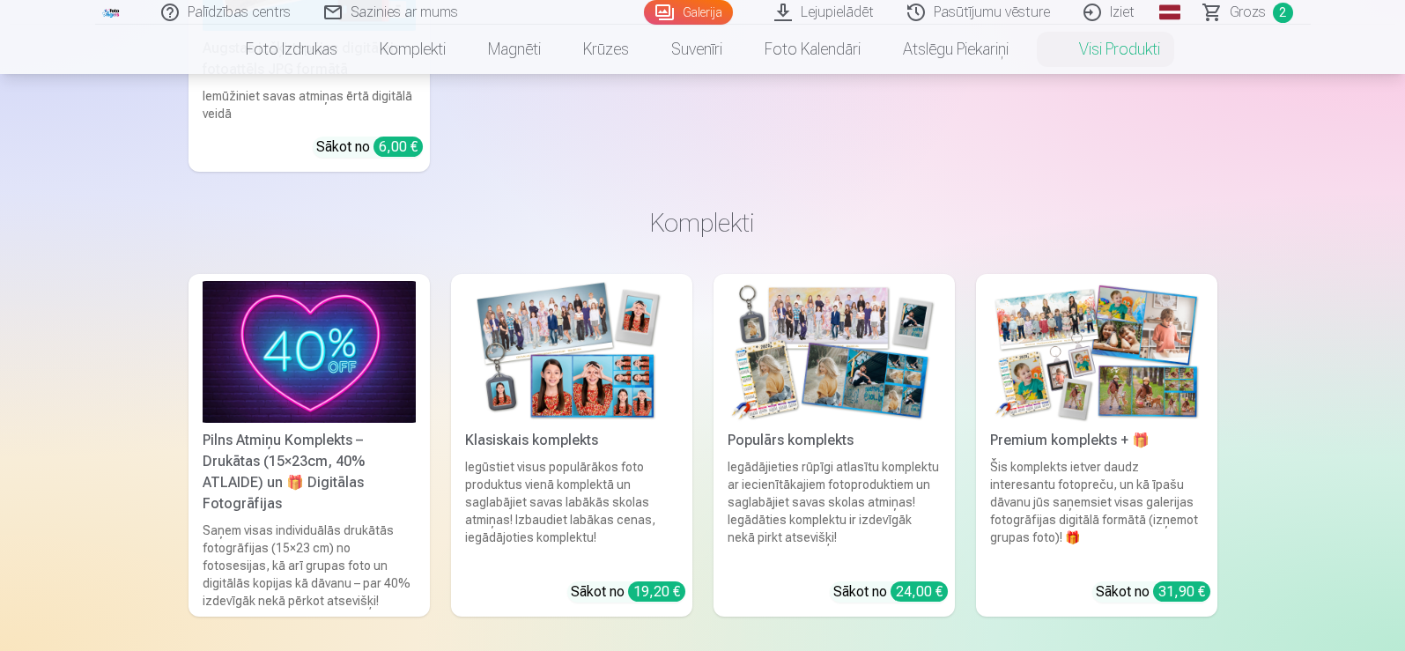
scroll to position [704, 0]
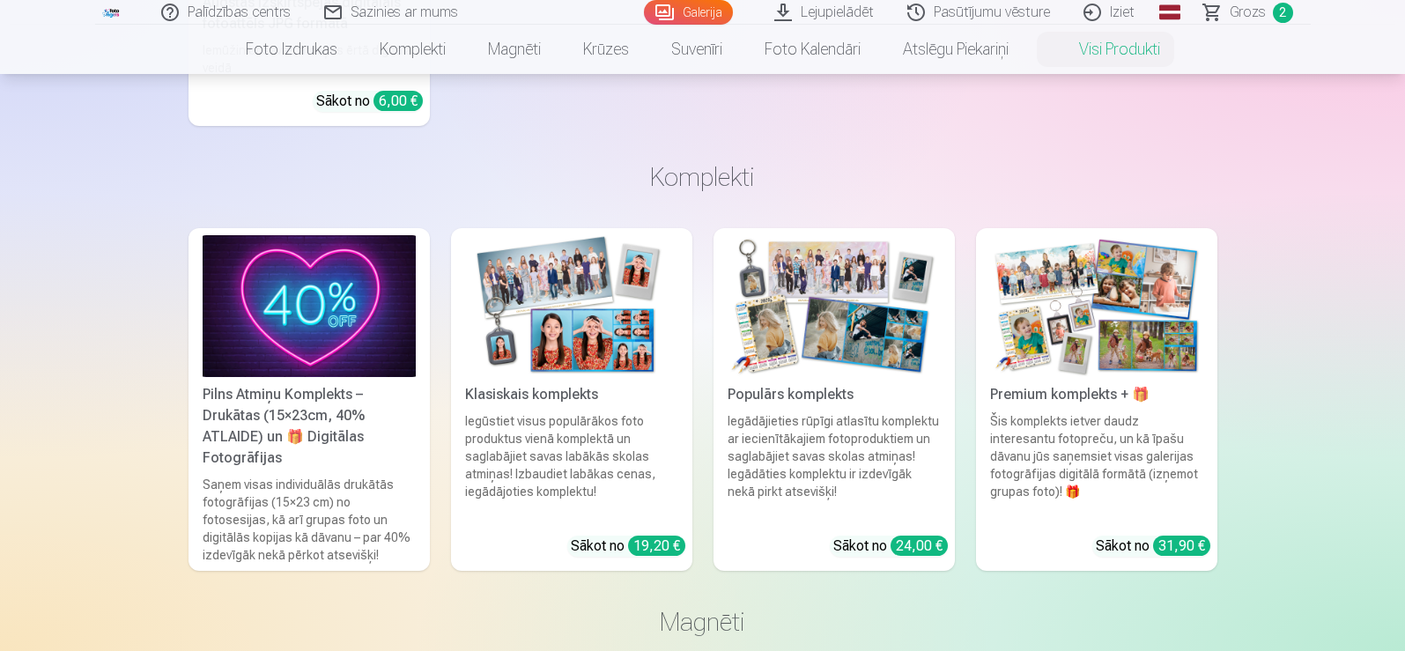
click at [810, 315] on img at bounding box center [833, 306] width 213 height 142
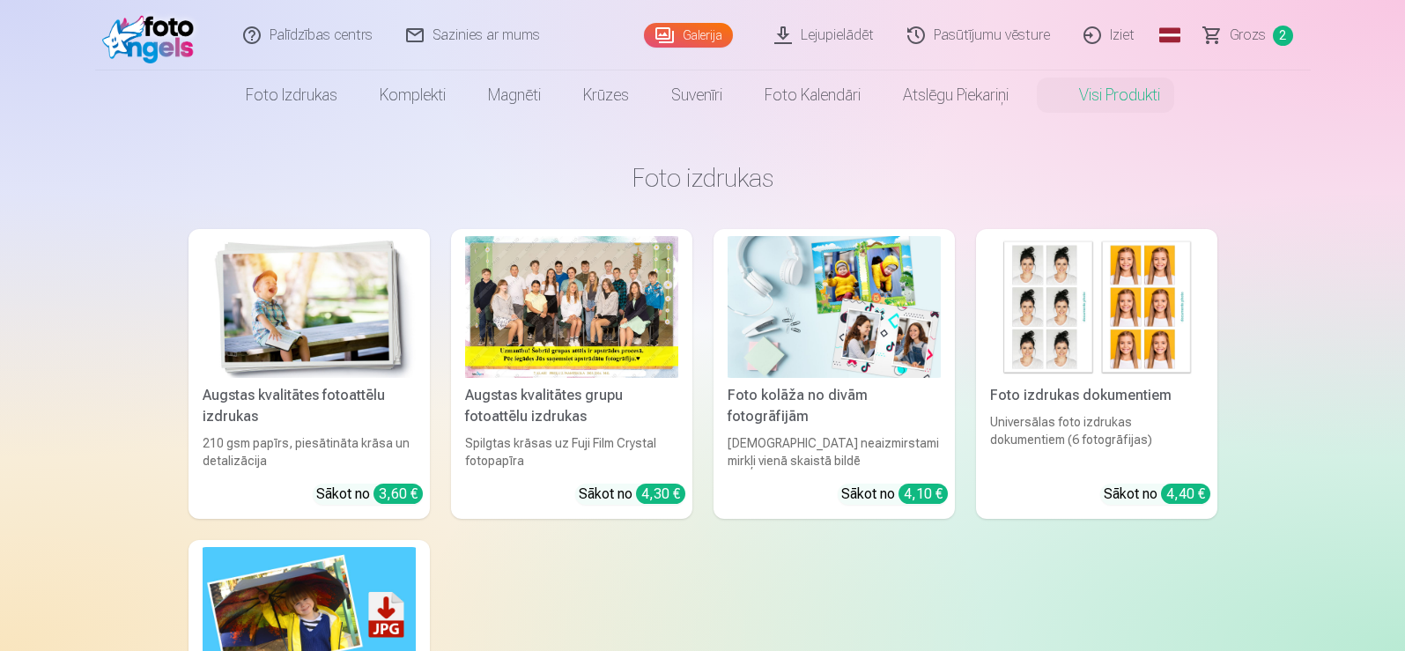
click at [1168, 33] on link "Global" at bounding box center [1169, 35] width 35 height 70
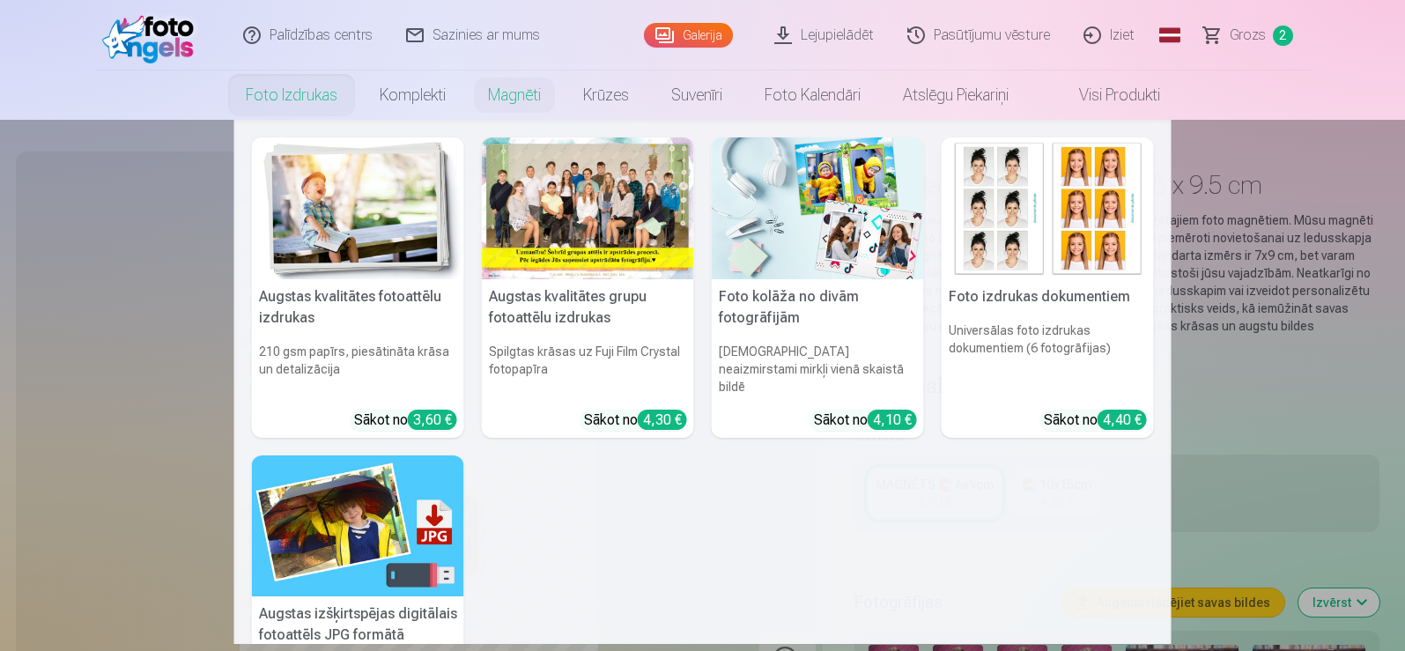
click at [265, 90] on link "Foto izdrukas" at bounding box center [292, 94] width 134 height 49
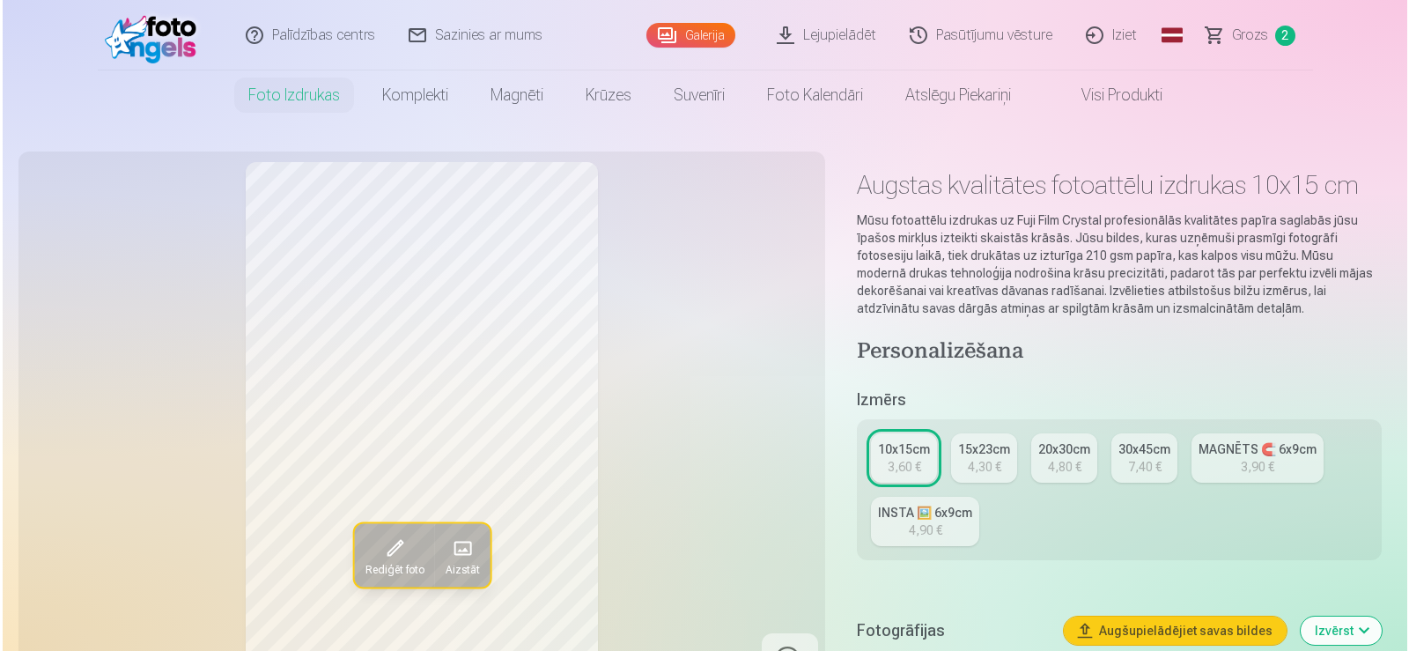
scroll to position [5034, 0]
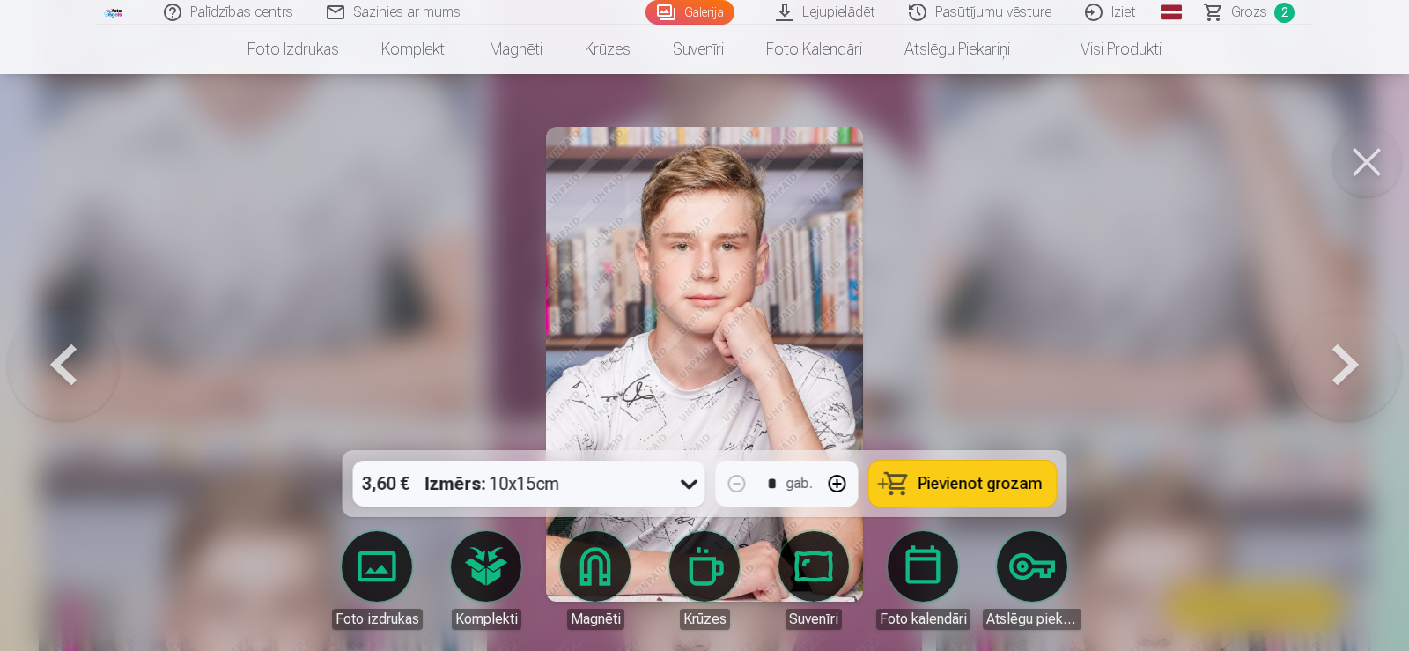
click at [1352, 364] on button at bounding box center [1345, 364] width 113 height 136
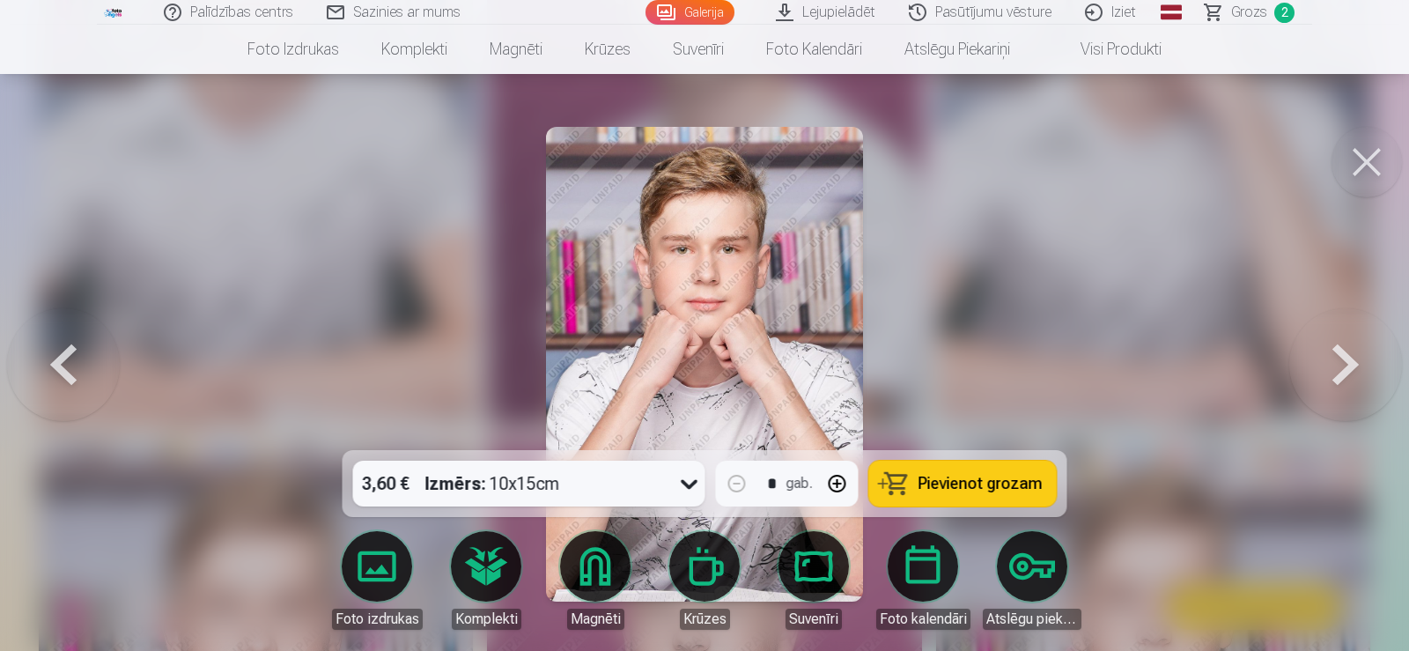
click at [1352, 364] on button at bounding box center [1345, 364] width 113 height 136
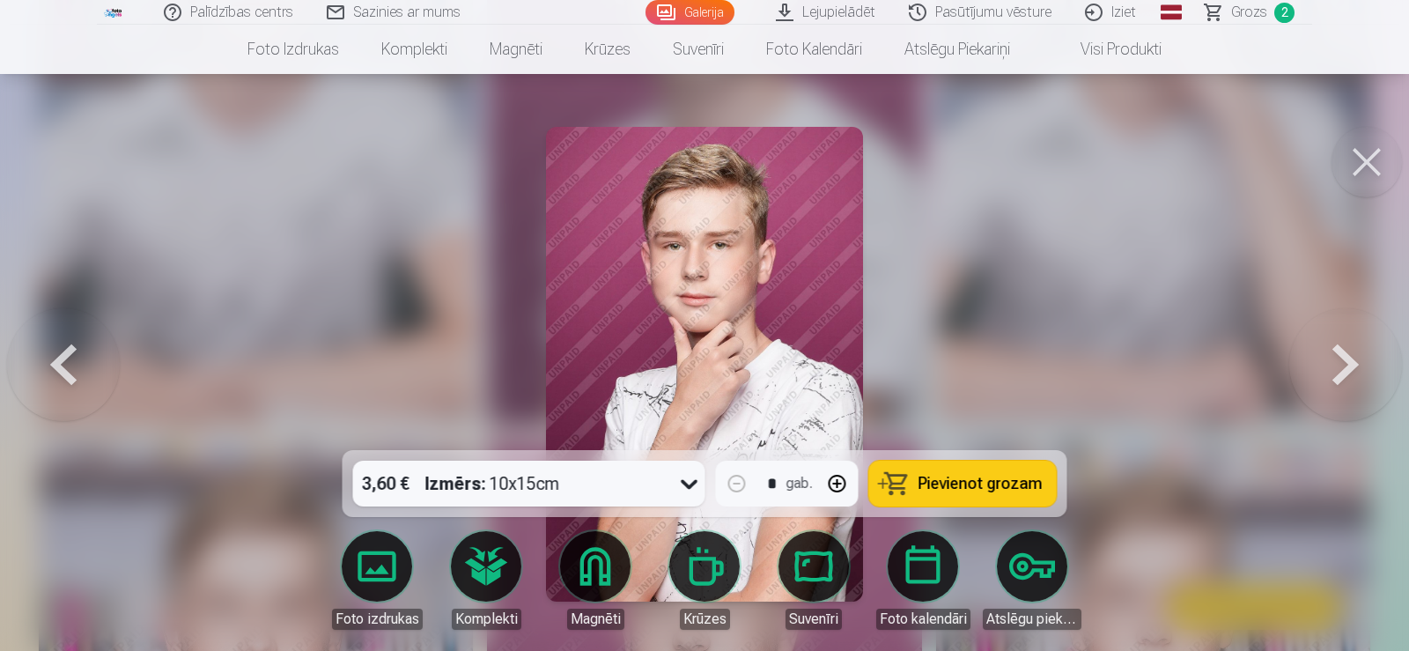
click at [1352, 364] on button at bounding box center [1345, 364] width 113 height 136
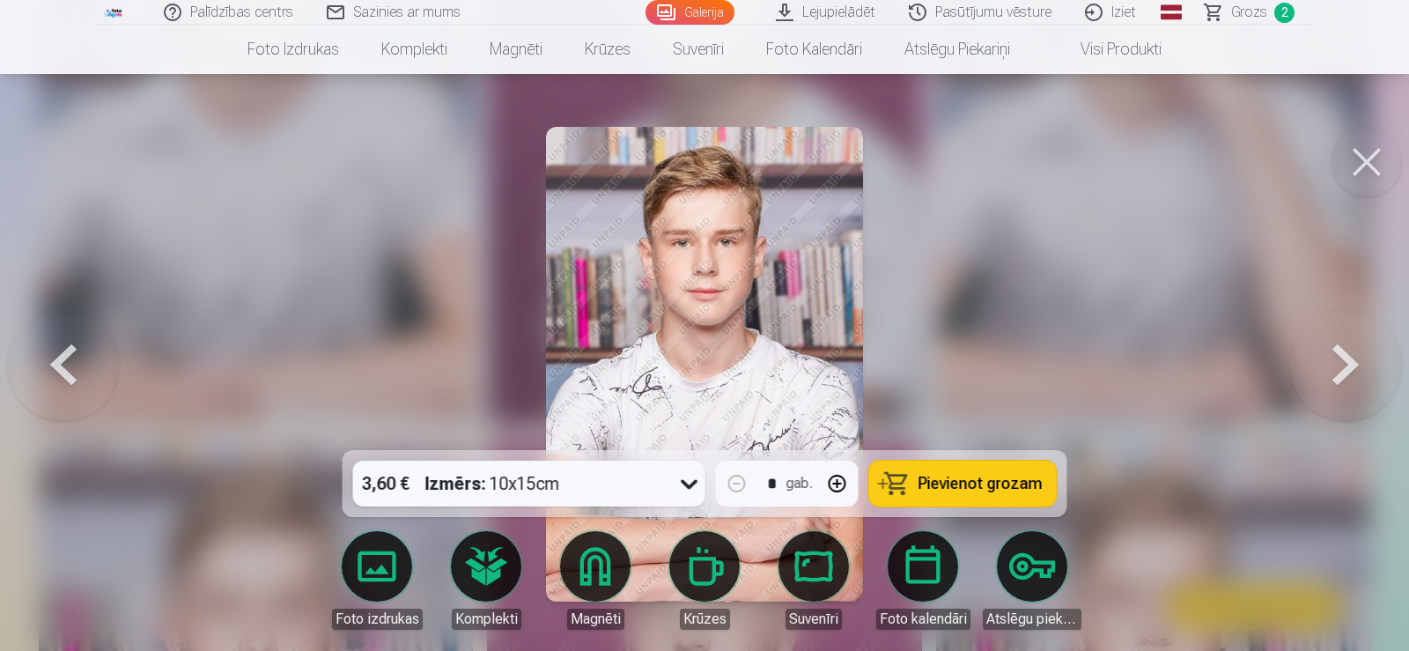
click at [1352, 364] on button at bounding box center [1345, 364] width 113 height 136
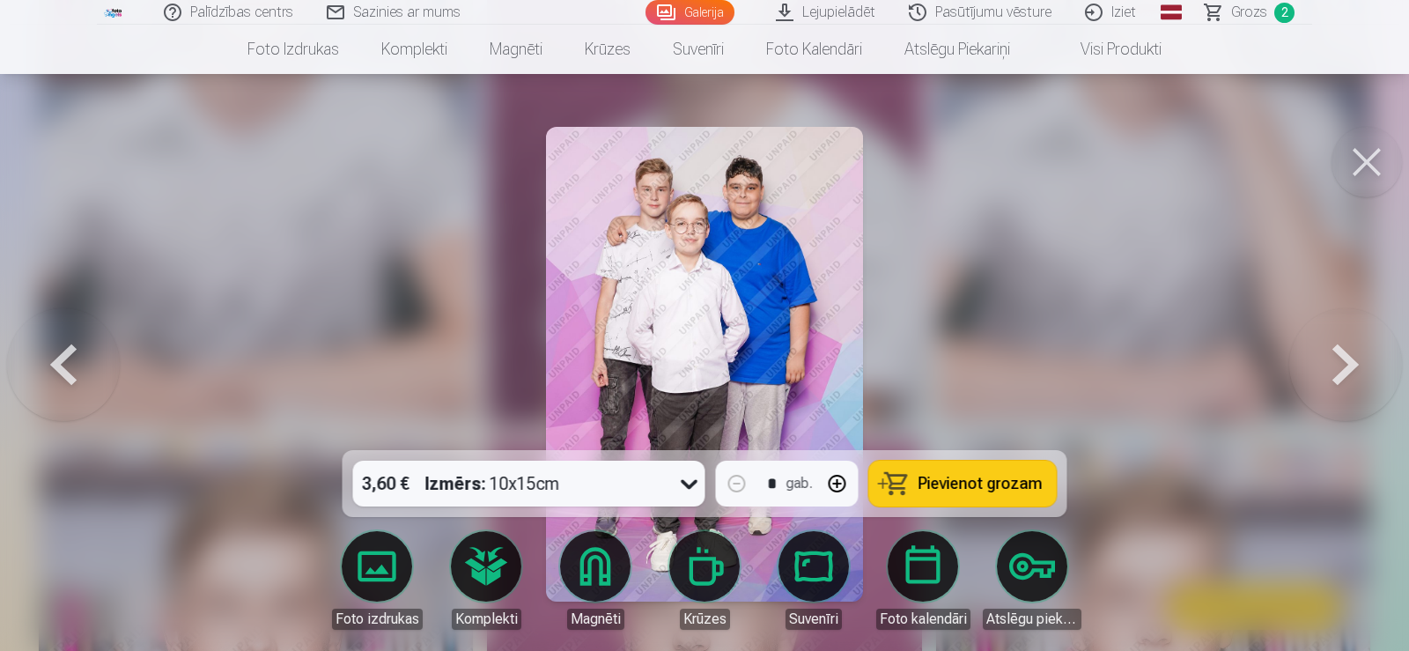
click at [1352, 364] on button at bounding box center [1345, 364] width 113 height 136
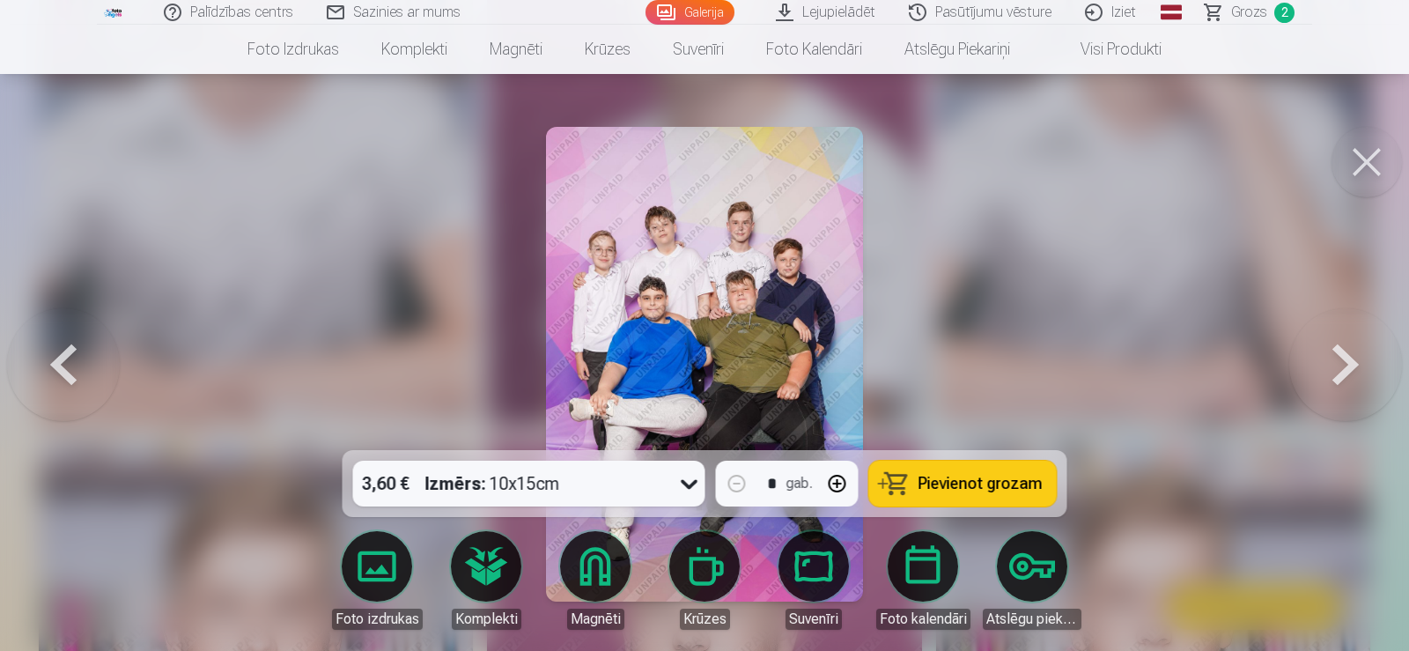
click at [1352, 364] on button at bounding box center [1345, 364] width 113 height 136
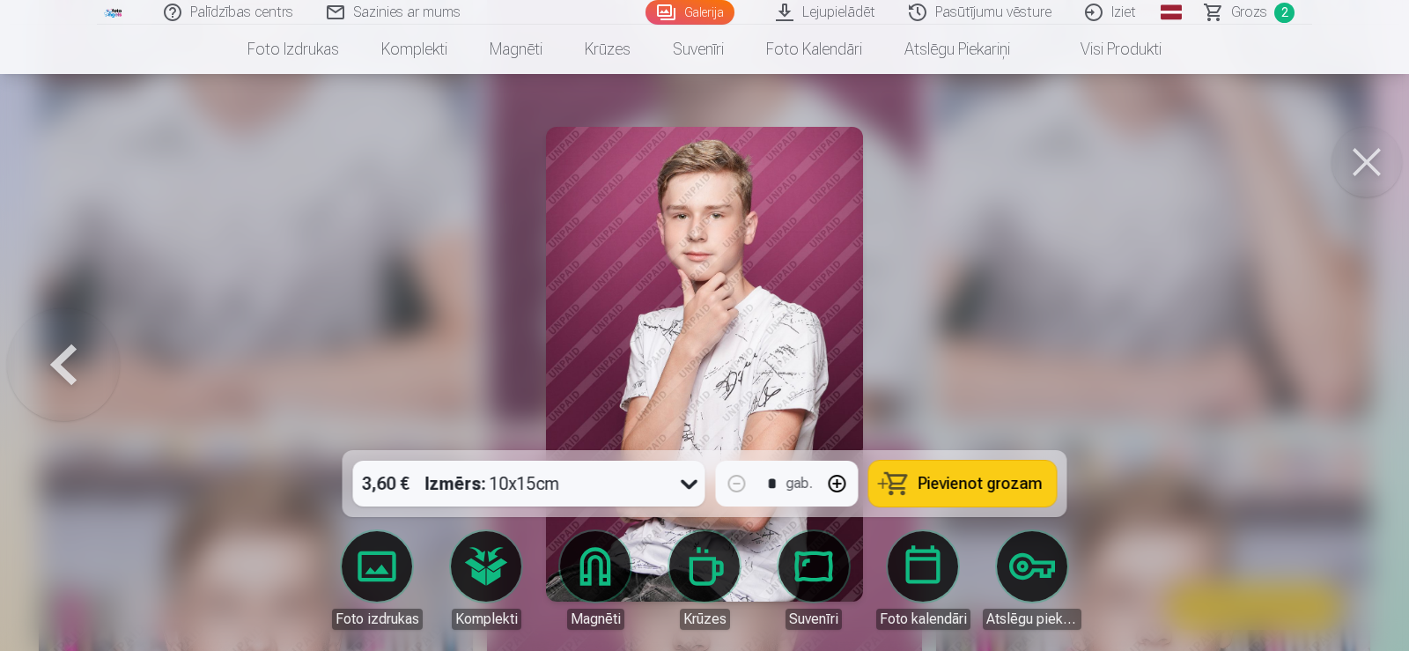
click at [1352, 364] on div at bounding box center [704, 325] width 1409 height 651
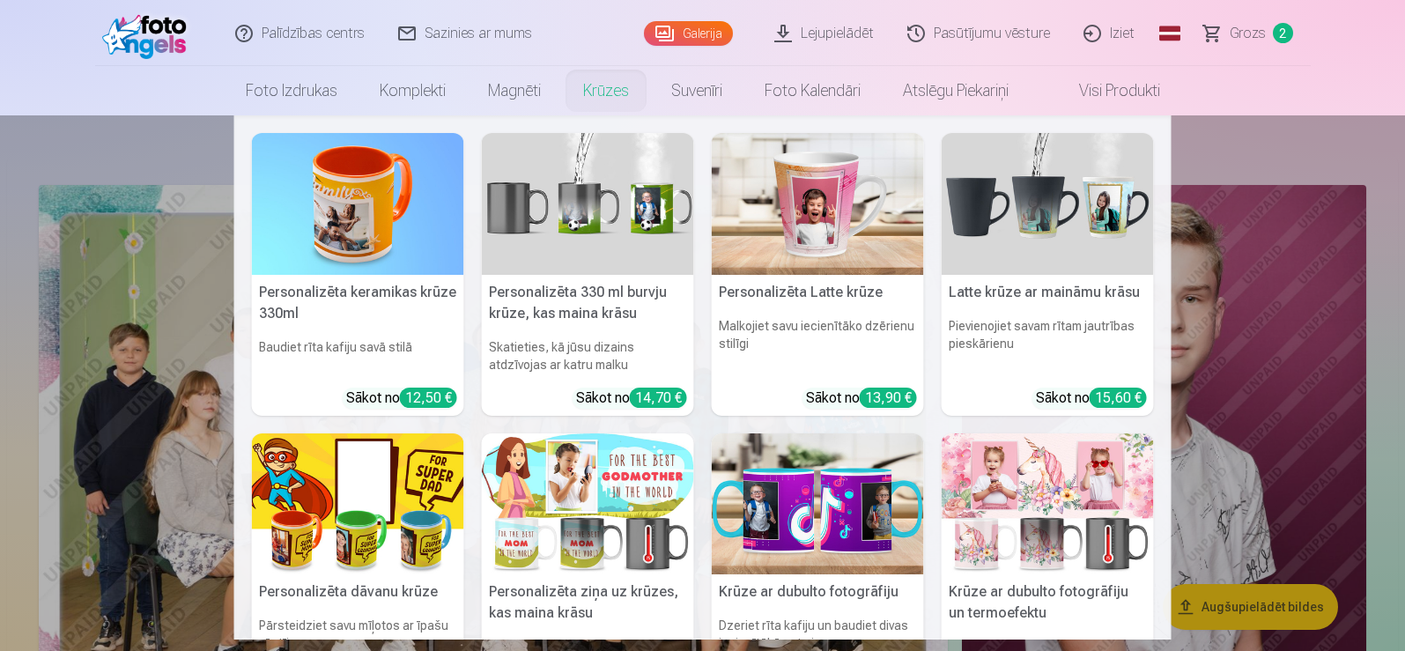
scroll to position [4, 0]
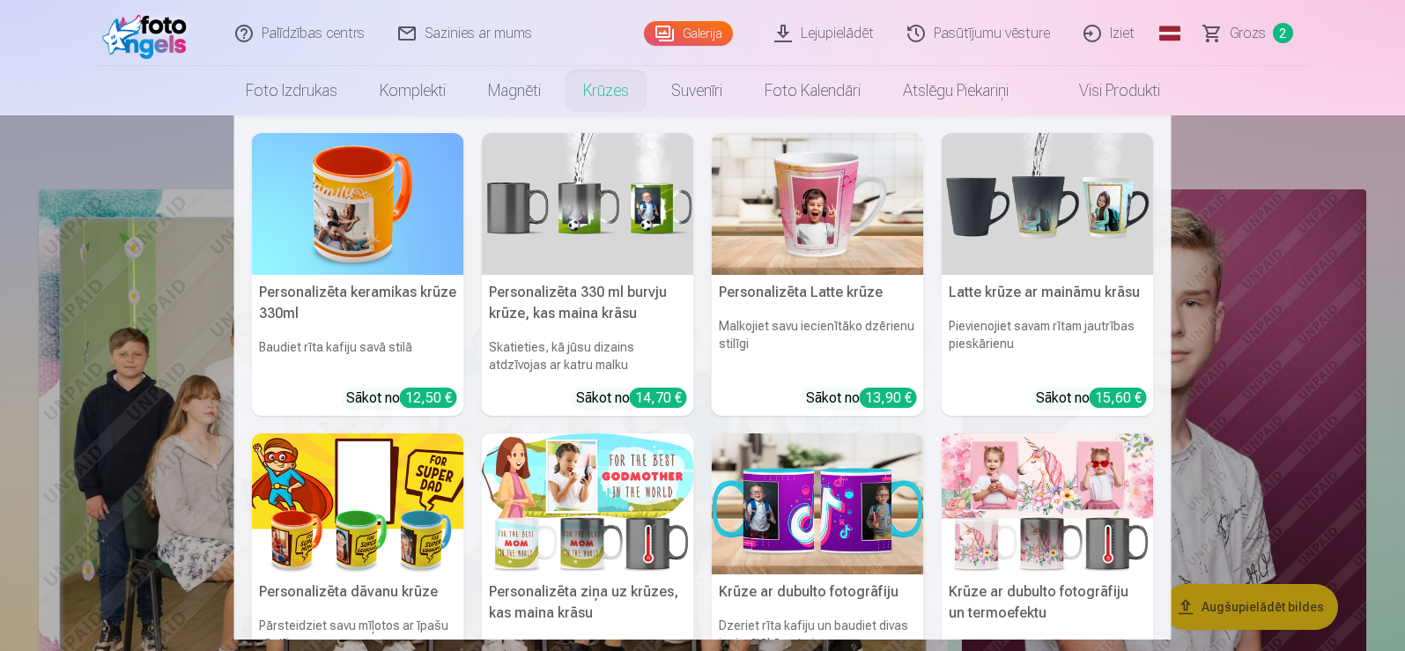
click at [141, 291] on nav "Personalizēta keramikas krūze 330ml Baudiet rīta kafiju savā stilā Sākot no 12,…" at bounding box center [702, 377] width 1405 height 524
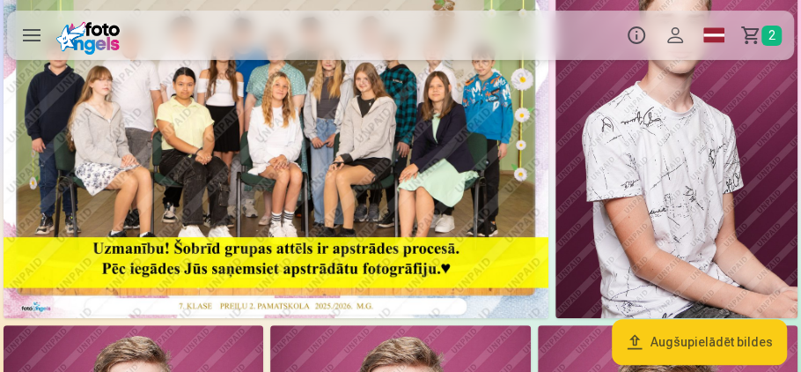
scroll to position [0, 0]
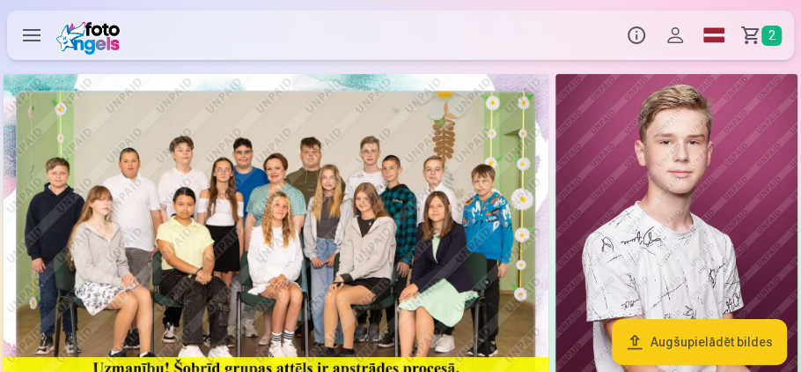
click at [775, 36] on span "2" at bounding box center [772, 36] width 20 height 20
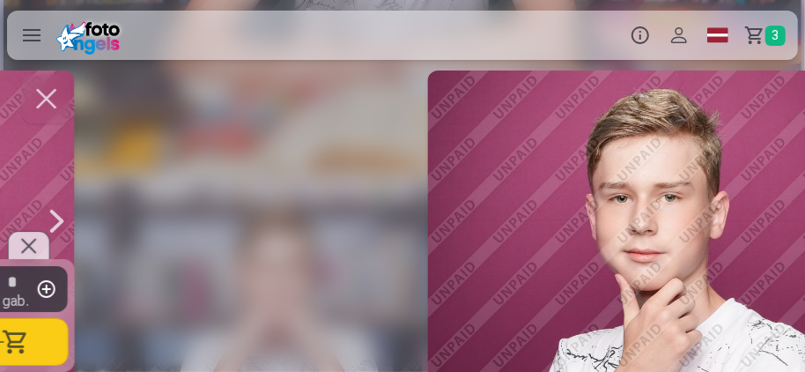
scroll to position [0, 805]
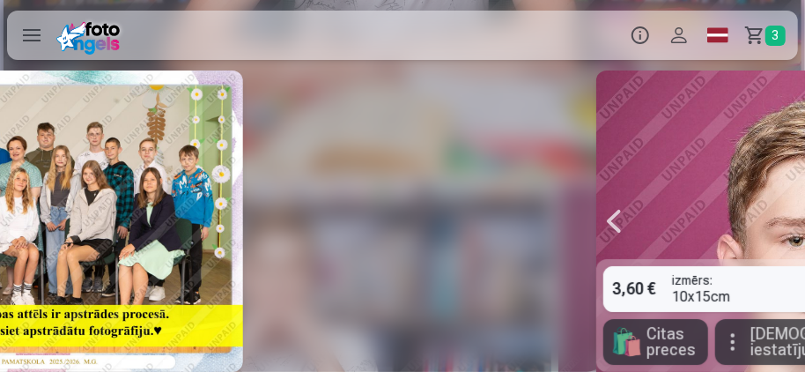
scroll to position [0, 805]
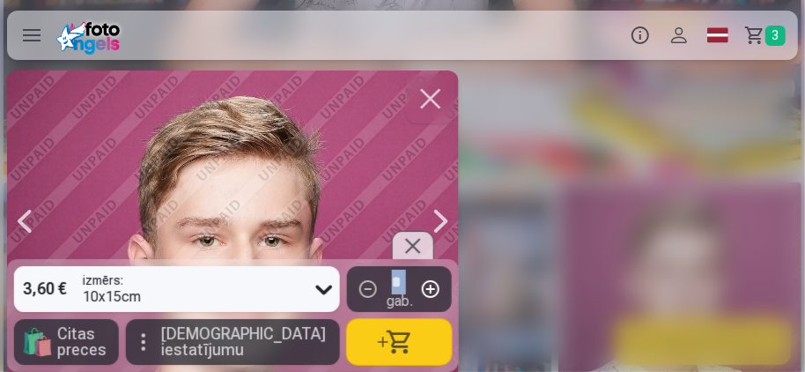
drag, startPoint x: 686, startPoint y: 68, endPoint x: 720, endPoint y: 113, distance: 56.5
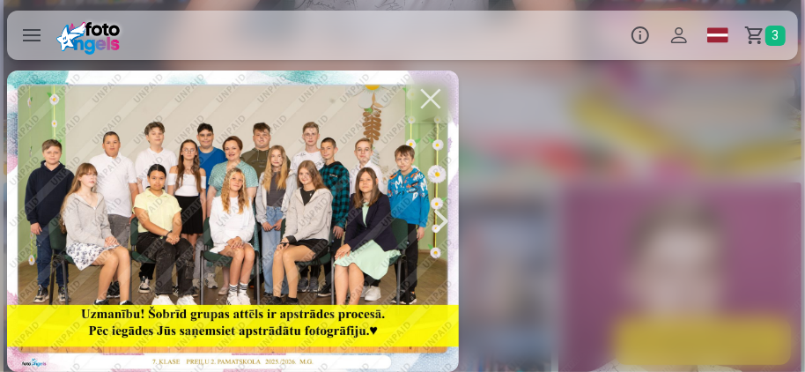
click at [564, 197] on div "4,30 € izmērs : 15x22cm * gab. 🛍 Citas preces Vairāk iestatījumu" at bounding box center [402, 220] width 805 height 301
click at [623, 140] on div "4,30 € izmērs : 15x22cm * gab. 🛍 Citas preces Vairāk iestatījumu" at bounding box center [402, 220] width 805 height 301
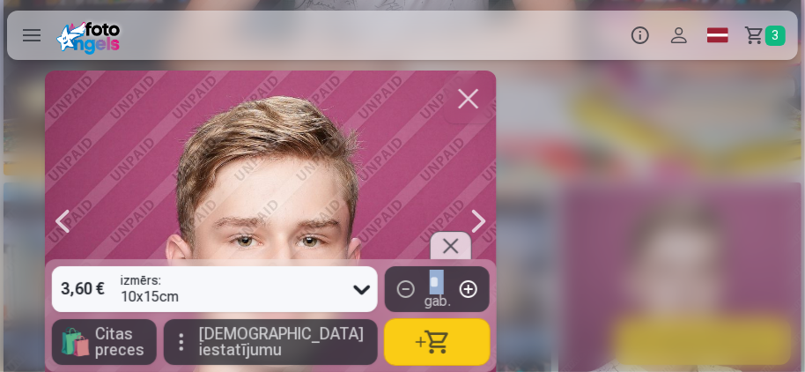
scroll to position [0, 805]
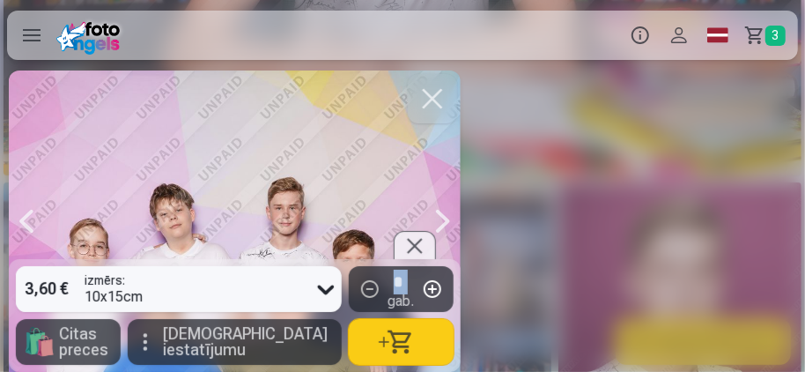
scroll to position [0, 3220]
